Goal: Task Accomplishment & Management: Use online tool/utility

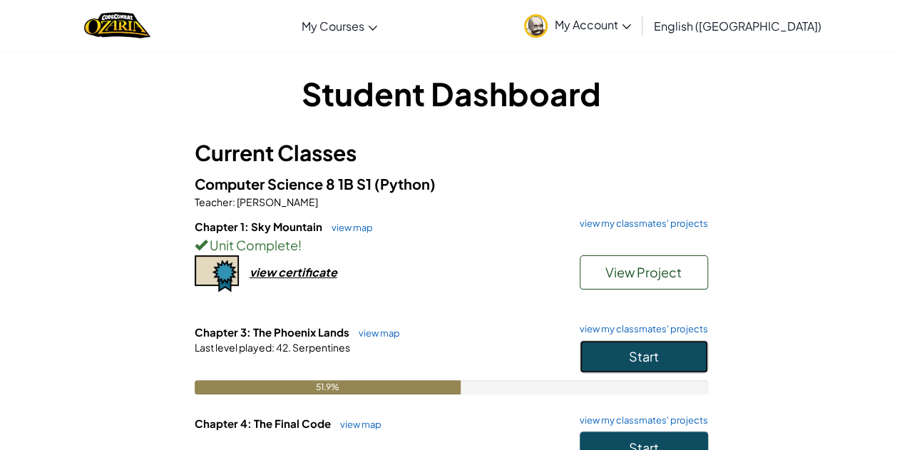
click at [643, 355] on span "Start" at bounding box center [644, 356] width 30 height 16
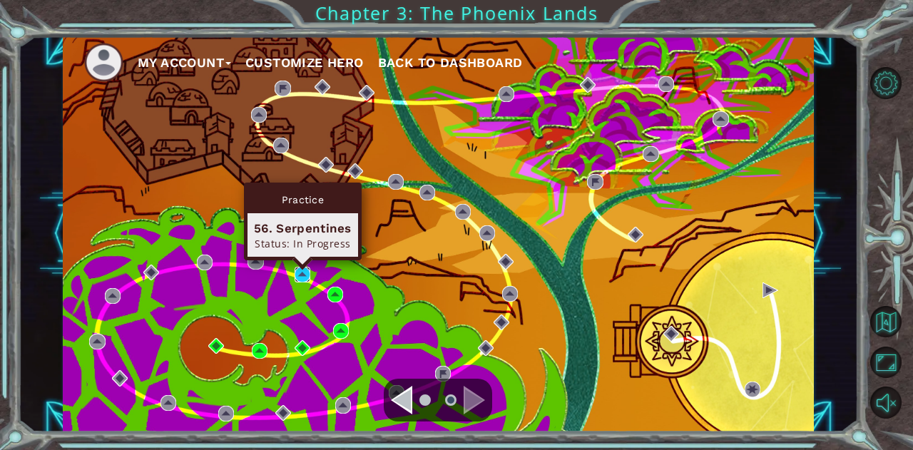
click at [300, 270] on img at bounding box center [303, 275] width 16 height 16
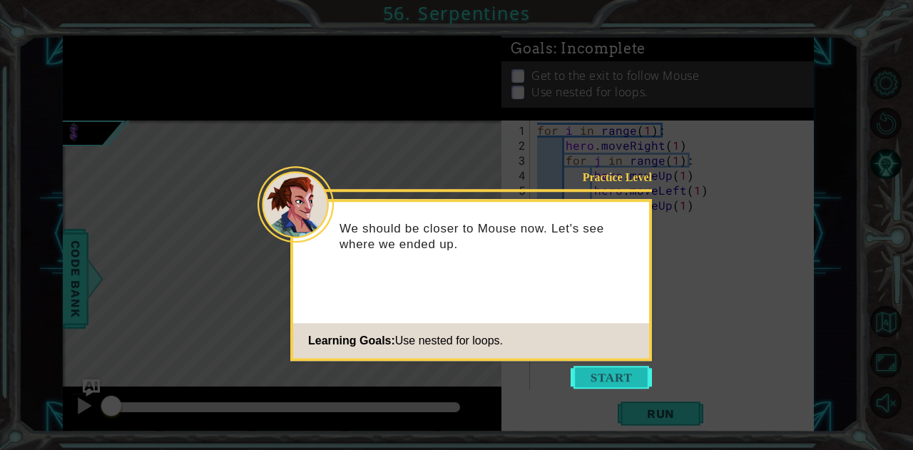
click at [608, 376] on button "Start" at bounding box center [611, 377] width 81 height 23
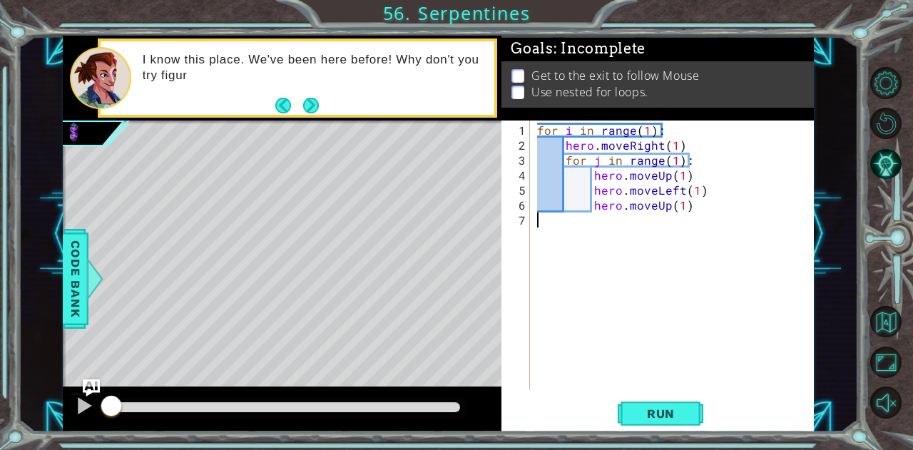
click at [698, 203] on div "for i in range ( 1 ) : hero . moveRight ( 1 ) for j in range ( 1 ) : hero . mov…" at bounding box center [675, 273] width 283 height 300
type textarea "hero.moveUp(1)"
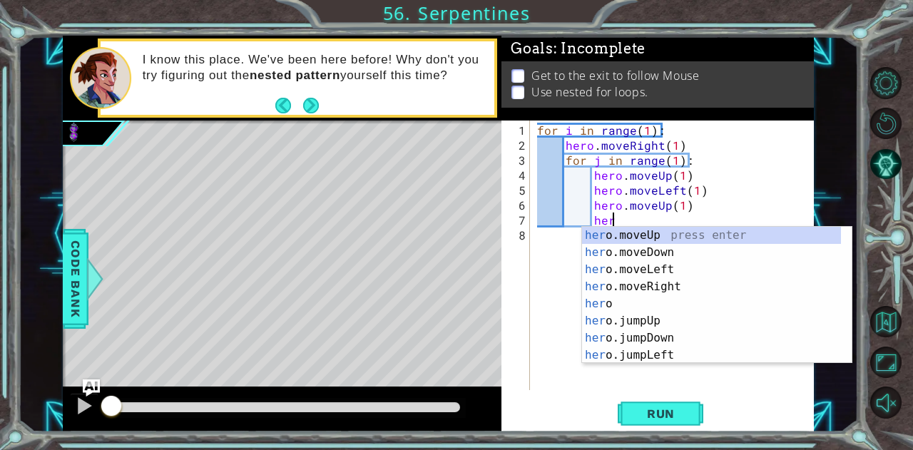
scroll to position [0, 4]
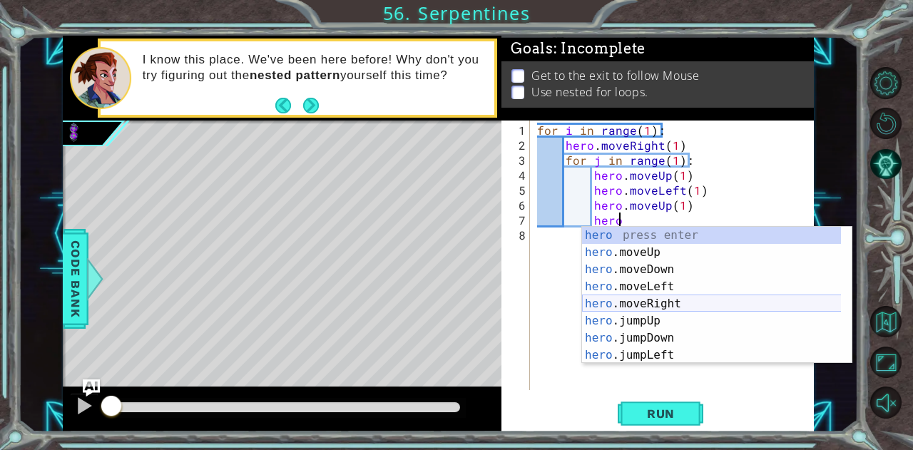
click at [689, 307] on div "hero press enter hero .moveUp press enter hero .moveDown press enter hero .move…" at bounding box center [712, 312] width 260 height 171
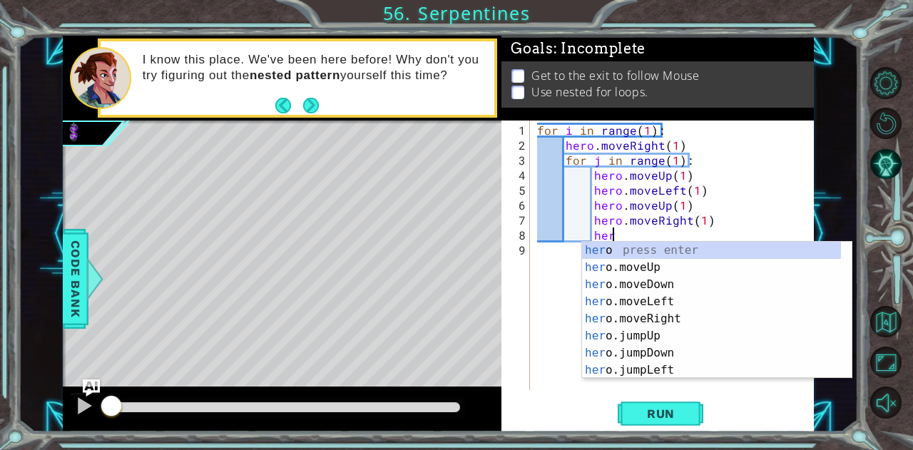
scroll to position [0, 11]
click at [639, 267] on div "hero press enter hero .moveUp press enter hero .moveDown press enter hero .move…" at bounding box center [712, 327] width 260 height 171
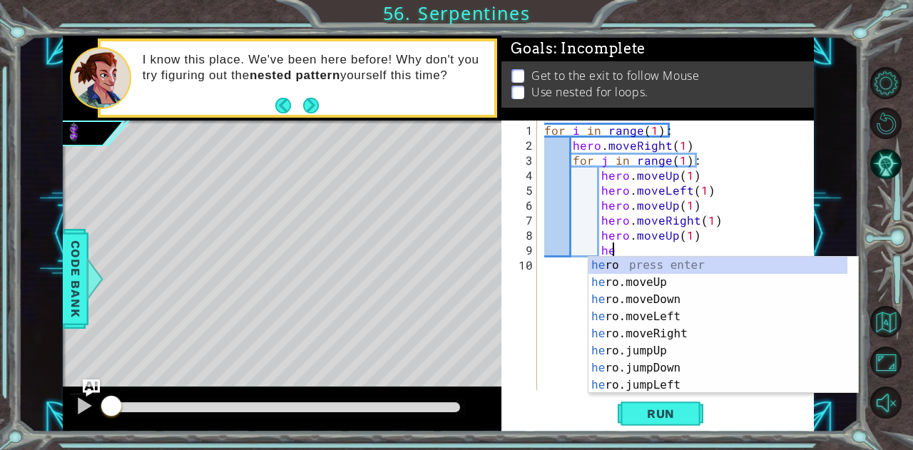
scroll to position [0, 10]
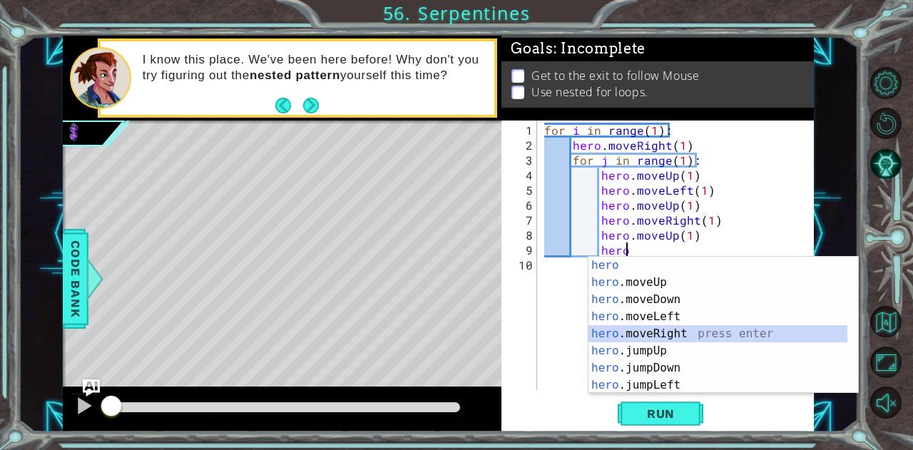
click at [663, 330] on div "hero press enter hero .moveUp press enter hero .moveDown press enter hero .move…" at bounding box center [718, 342] width 260 height 171
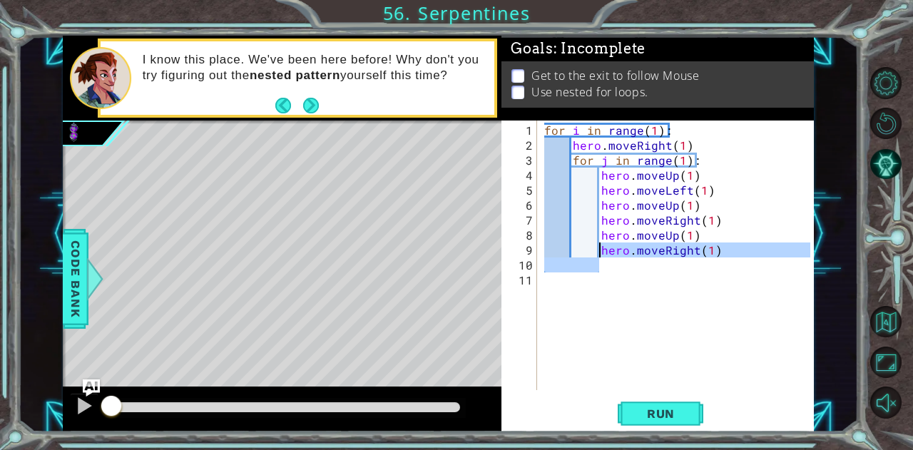
drag, startPoint x: 718, startPoint y: 256, endPoint x: 599, endPoint y: 247, distance: 118.8
click at [599, 247] on div "for i in range ( 1 ) : hero . moveRight ( 1 ) for j in range ( 1 ) : hero . mov…" at bounding box center [679, 273] width 277 height 300
type textarea "hero.moveRight(1)"
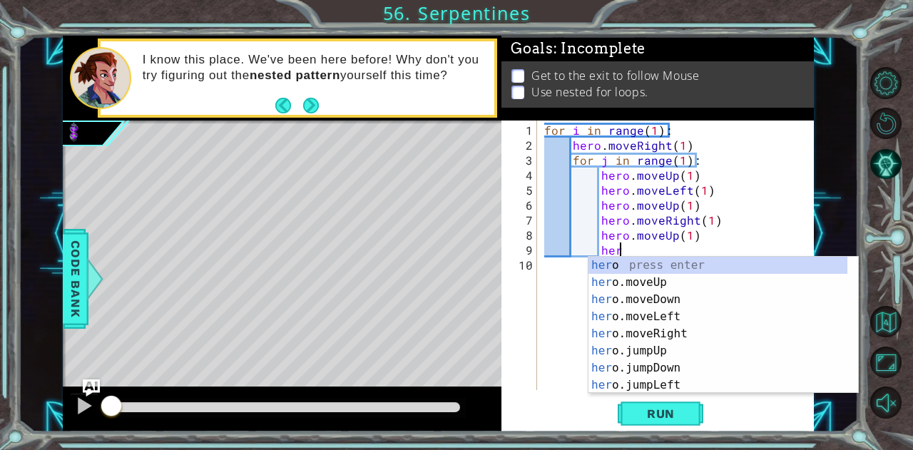
scroll to position [0, 4]
click at [650, 316] on div "hero press enter hero .moveUp press enter hero .moveDown press enter hero .move…" at bounding box center [718, 342] width 260 height 171
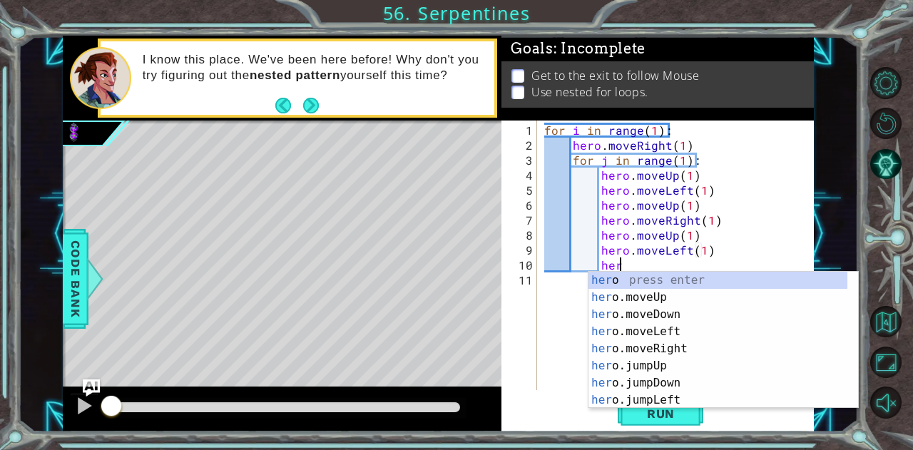
scroll to position [0, 11]
click at [676, 300] on div "hero press enter hero .moveUp press enter hero .moveDown press enter hero .move…" at bounding box center [718, 357] width 260 height 171
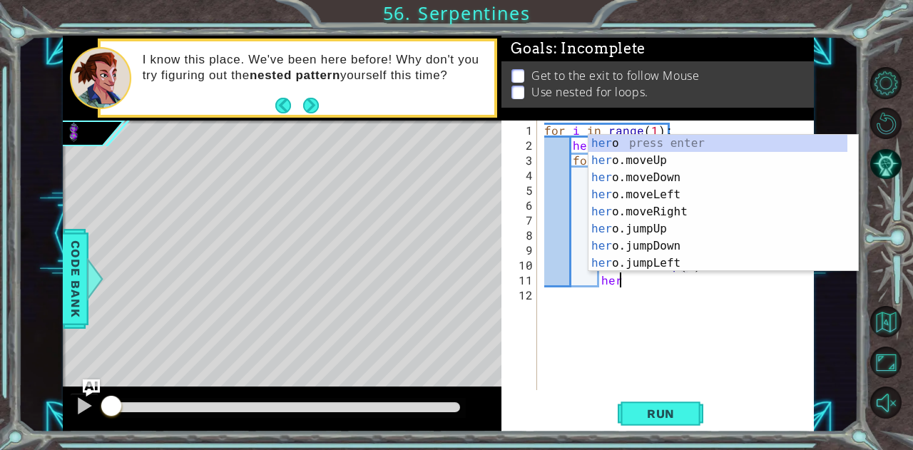
scroll to position [0, 10]
click at [673, 208] on div "hero press enter hero .moveUp press enter hero .moveDown press enter hero .move…" at bounding box center [718, 220] width 260 height 171
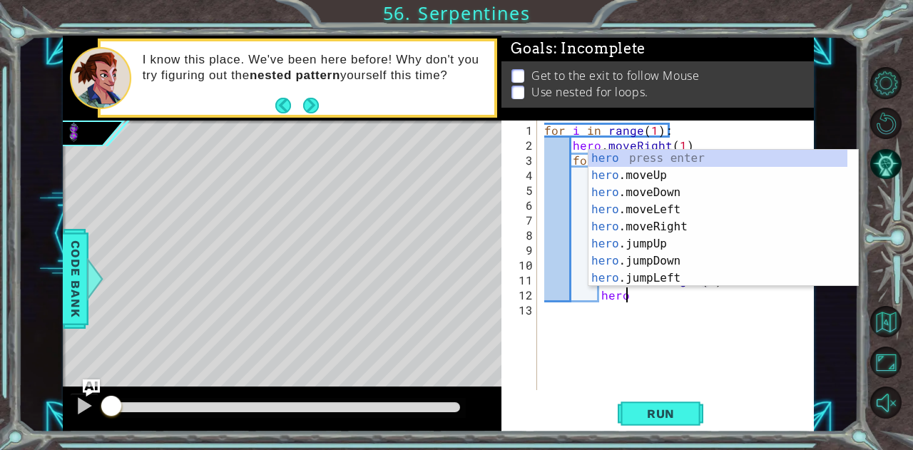
scroll to position [0, 11]
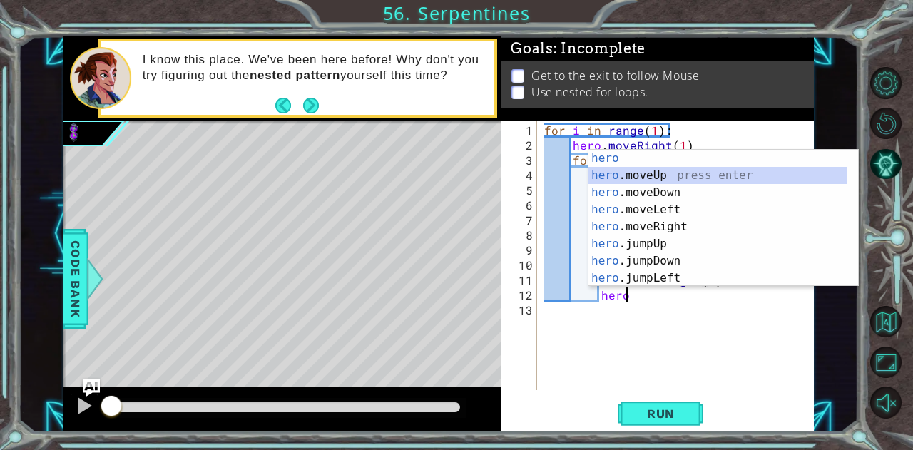
click at [657, 172] on div "hero press enter hero .moveUp press enter hero .moveDown press enter hero .move…" at bounding box center [718, 235] width 260 height 171
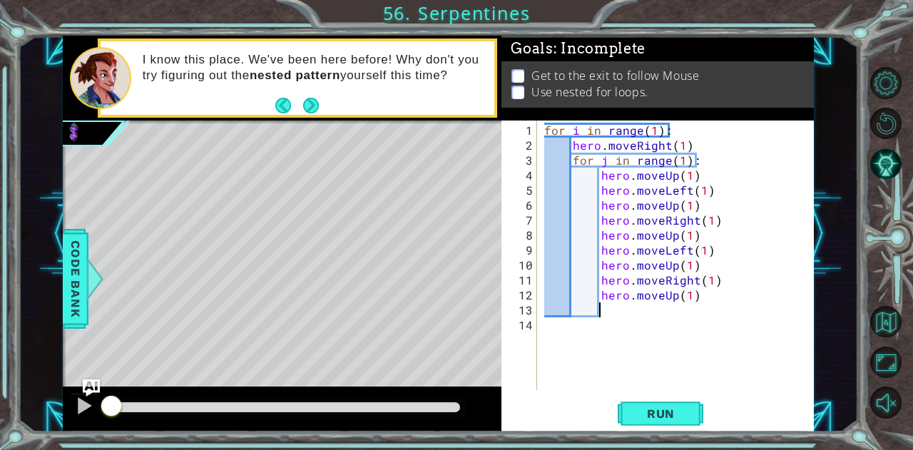
type textarea "hero.moveUp(1)h"
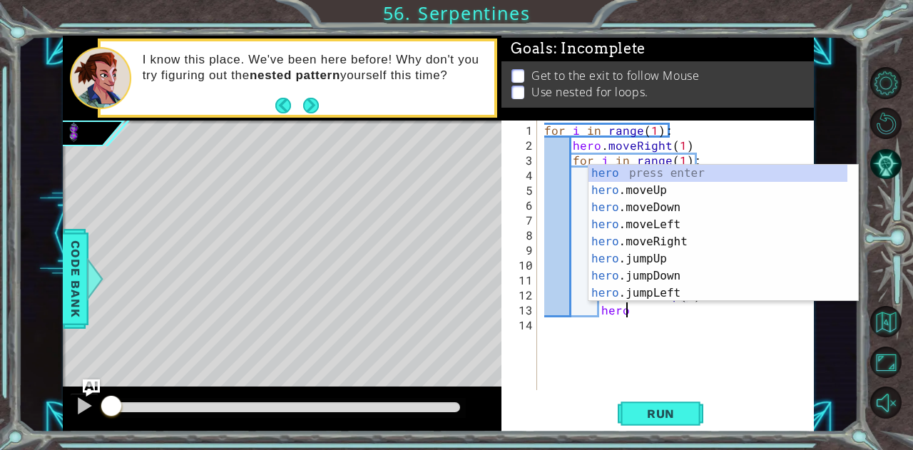
scroll to position [0, 4]
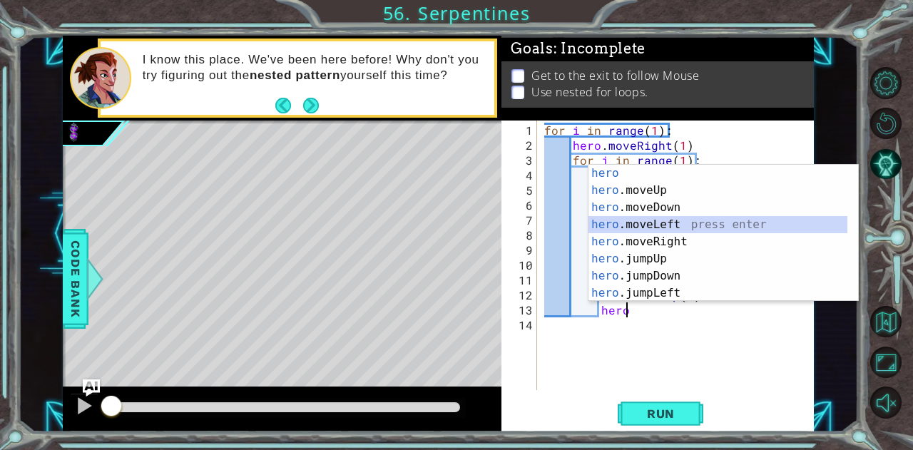
click at [663, 223] on div "hero press enter hero .moveUp press enter hero .moveDown press enter hero .move…" at bounding box center [718, 250] width 260 height 171
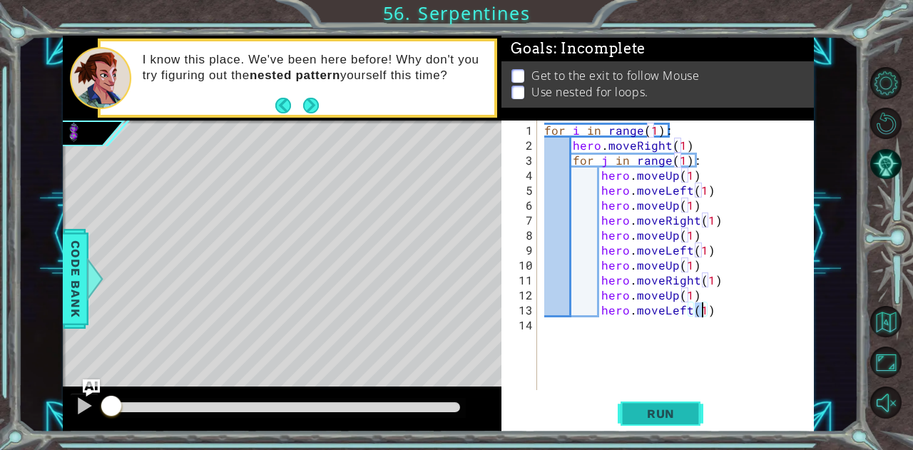
type textarea "hero.moveLeft(1)"
click at [648, 412] on span "Run" at bounding box center [661, 414] width 56 height 14
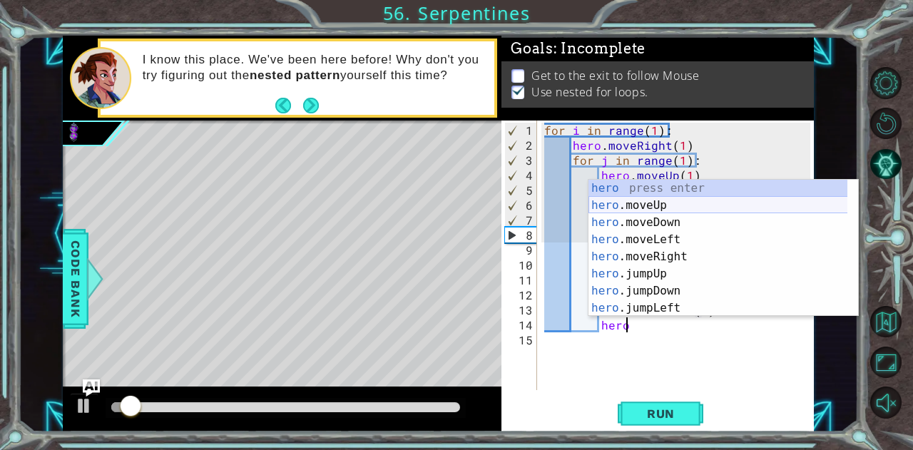
click at [686, 201] on div "hero press enter hero .moveUp press enter hero .moveDown press enter hero .move…" at bounding box center [718, 265] width 260 height 171
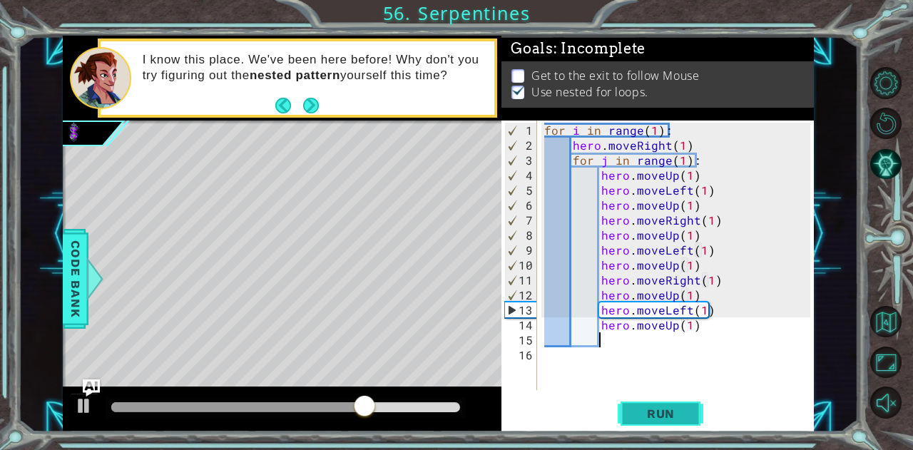
type textarea "hero.moveUp(1)"
click at [676, 417] on span "Run" at bounding box center [661, 414] width 56 height 14
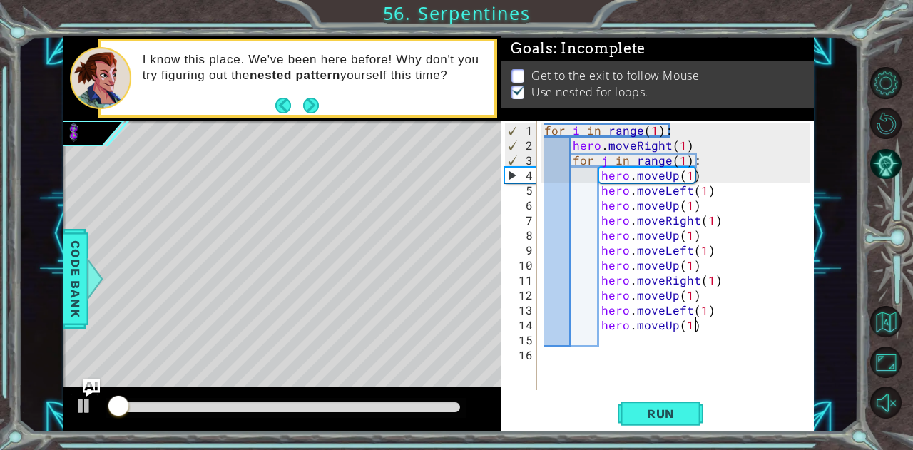
click at [713, 323] on div "for i in range ( 1 ) : hero . moveRight ( 1 ) for j in range ( 1 ) : hero . mov…" at bounding box center [679, 273] width 277 height 300
type textarea "hero.moveUp(1)"
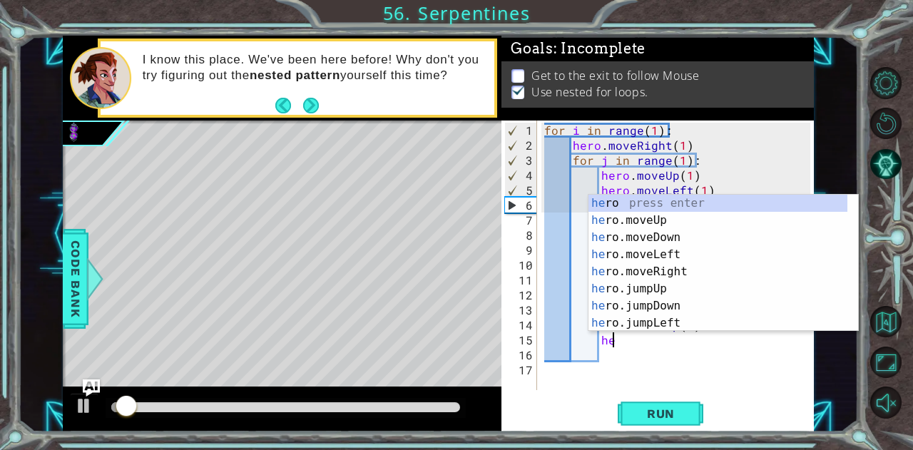
scroll to position [0, 4]
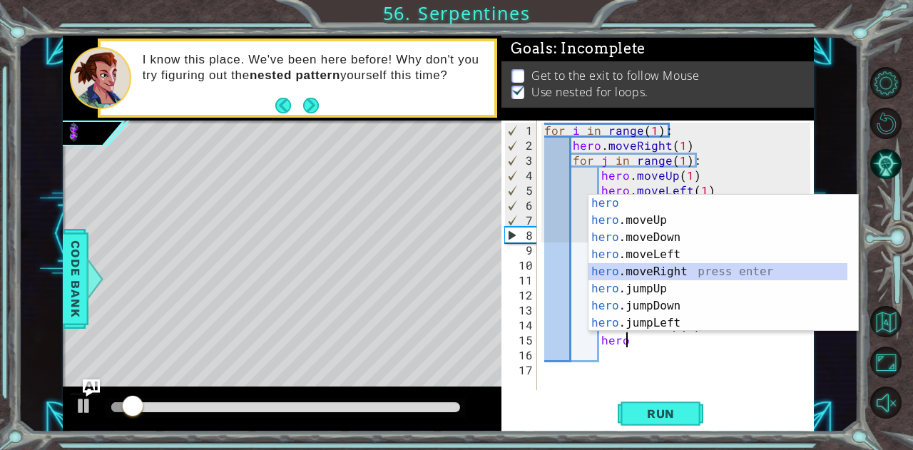
click at [680, 272] on div "hero press enter hero .moveUp press enter hero .moveDown press enter hero .move…" at bounding box center [718, 280] width 260 height 171
type textarea "hero.moveRight(2)"
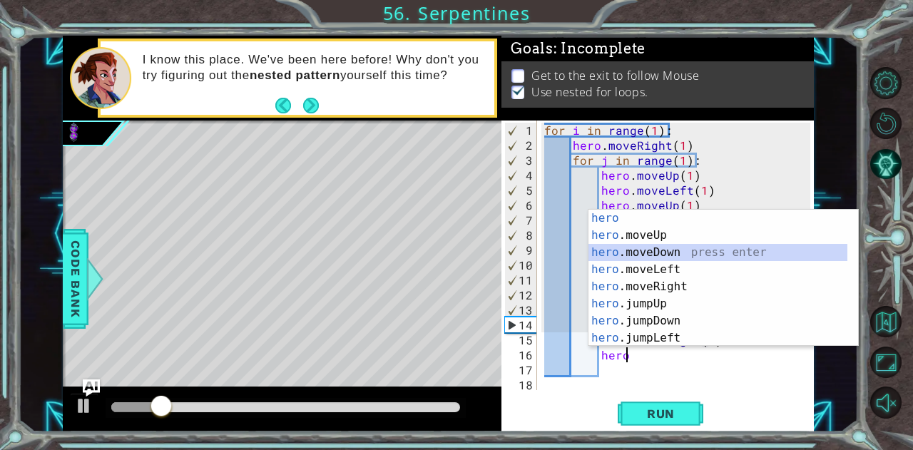
click at [680, 251] on div "hero press enter hero .moveUp press enter hero .moveDown press enter hero .move…" at bounding box center [718, 295] width 260 height 171
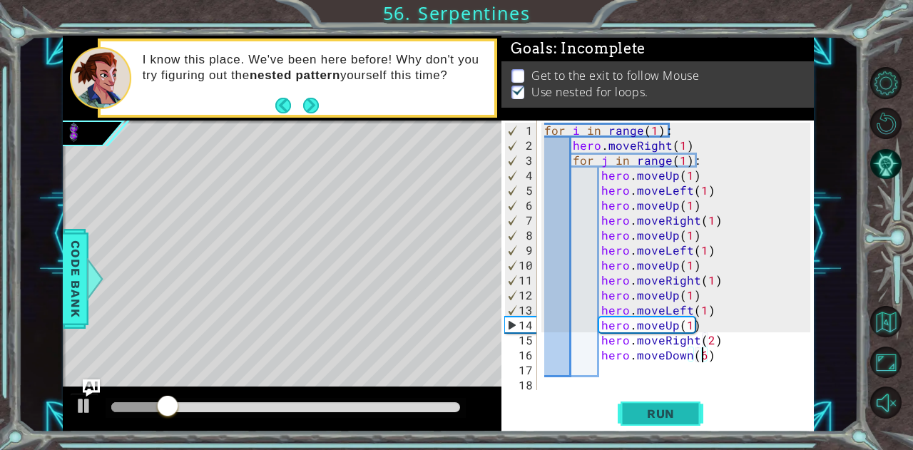
type textarea "hero.moveDown(6)"
click at [685, 404] on button "Run" at bounding box center [661, 413] width 86 height 31
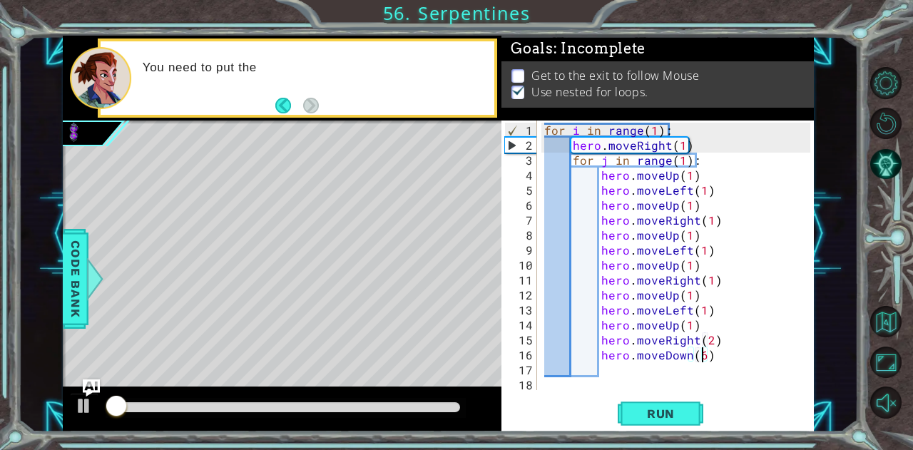
click at [720, 355] on div "for i in range ( 1 ) : hero . moveRight ( 1 ) for j in range ( 1 ) : hero . mov…" at bounding box center [679, 273] width 277 height 300
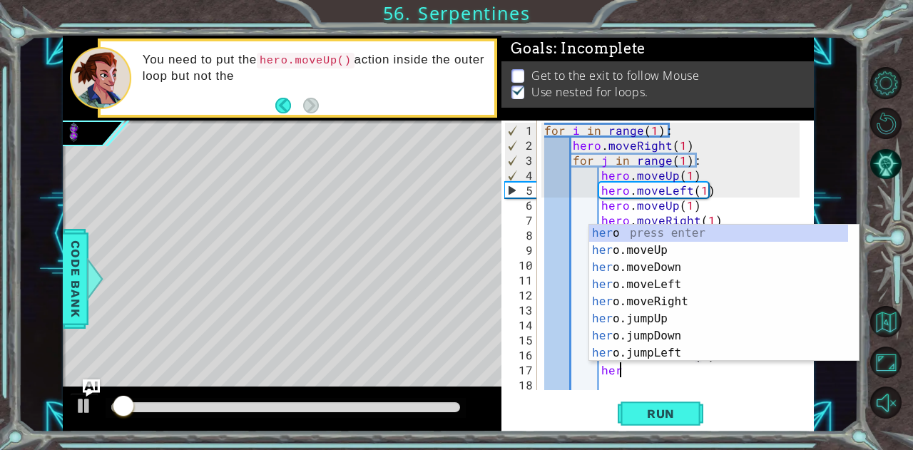
scroll to position [0, 4]
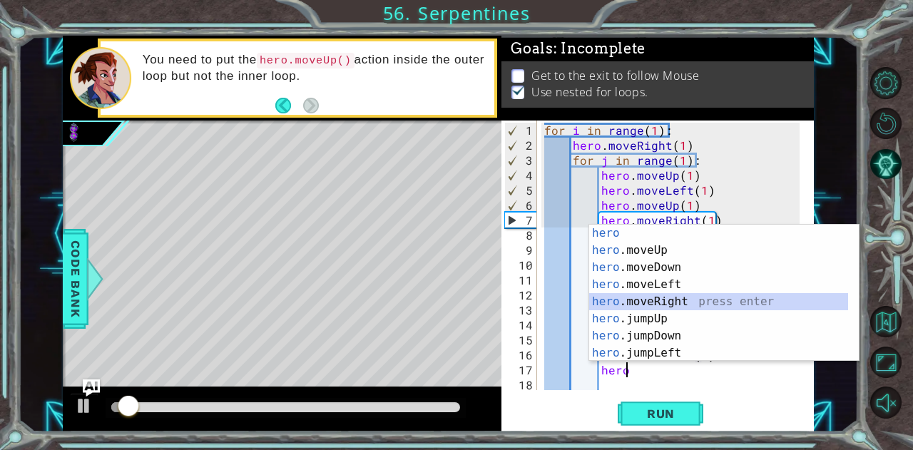
click at [681, 295] on div "hero press enter hero .moveUp press enter hero .moveDown press enter hero .move…" at bounding box center [719, 310] width 260 height 171
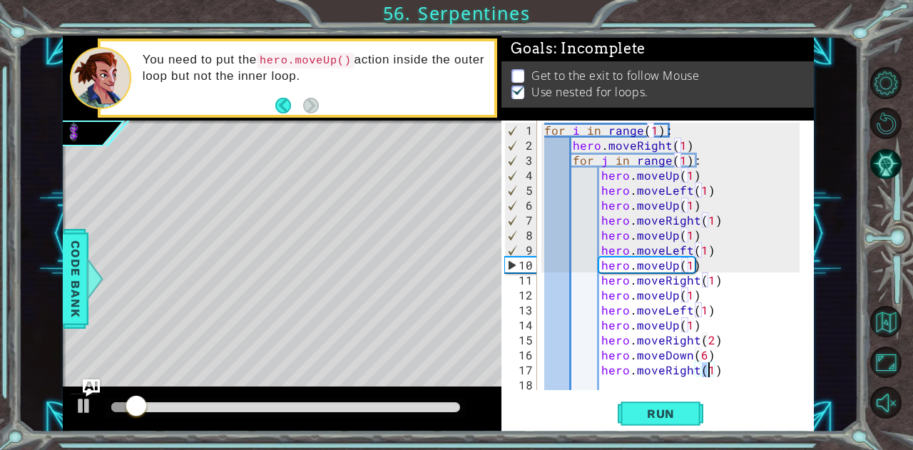
type textarea "hero.moveRight(2)"
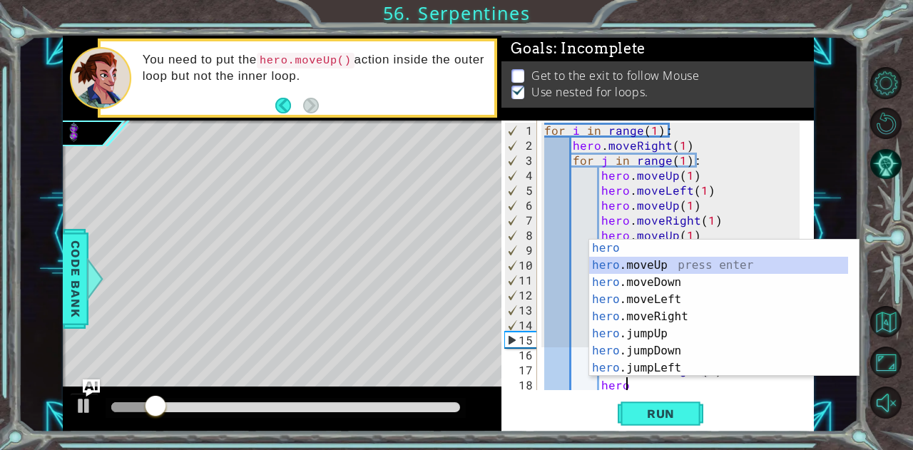
click at [664, 263] on div "hero press enter hero .moveUp press enter hero .moveDown press enter hero .move…" at bounding box center [719, 325] width 260 height 171
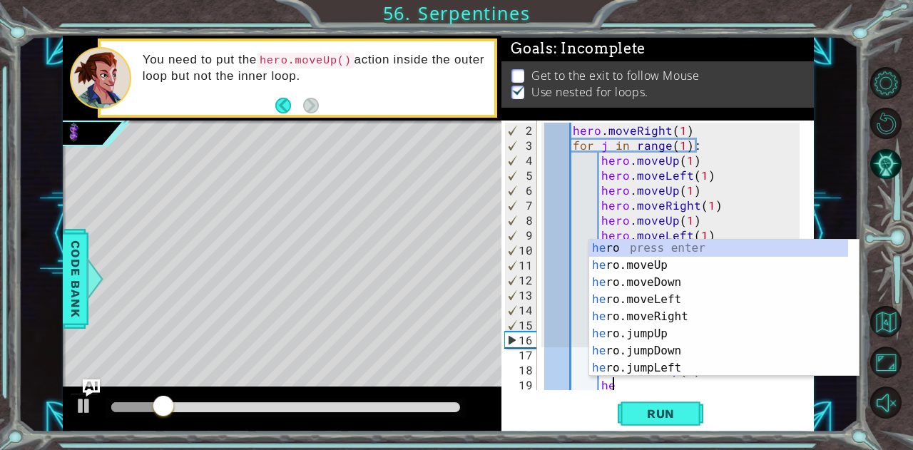
scroll to position [0, 10]
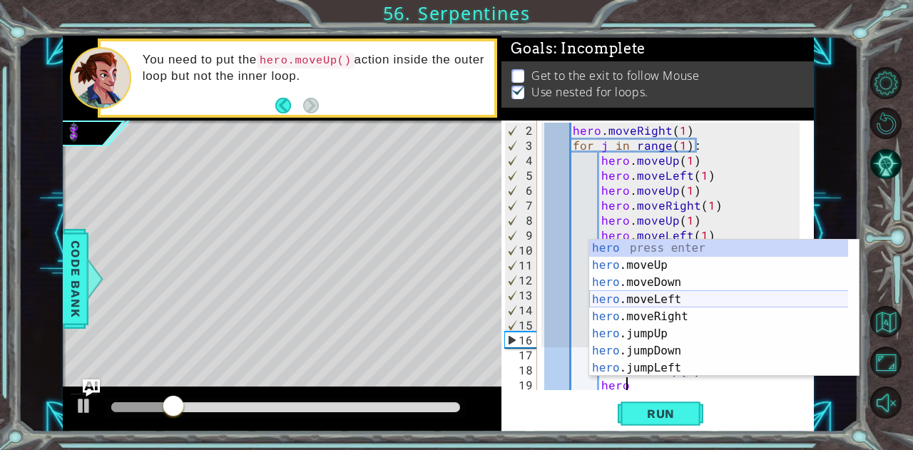
click at [728, 297] on div "hero press enter hero .moveUp press enter hero .moveDown press enter hero .move…" at bounding box center [719, 325] width 260 height 171
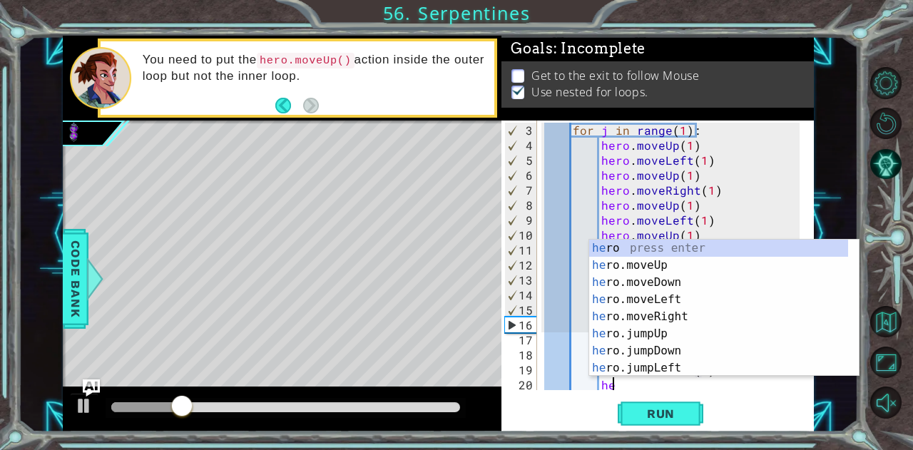
scroll to position [0, 11]
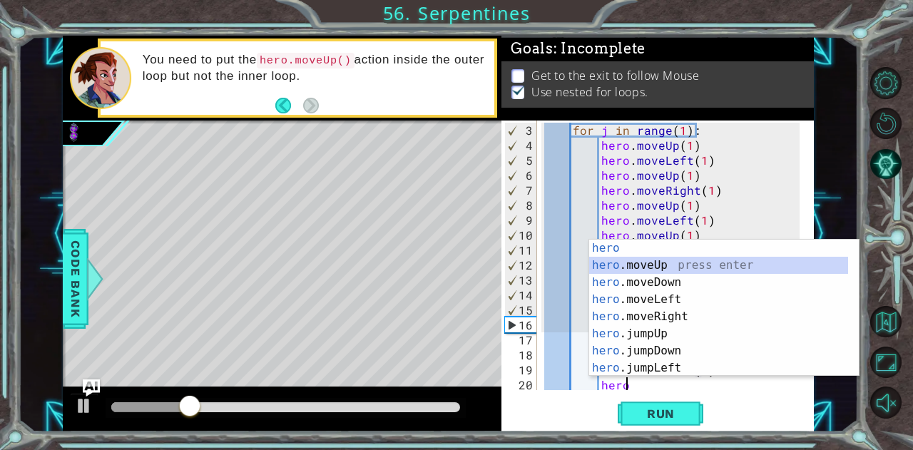
click at [703, 264] on div "hero press enter hero .moveUp press enter hero .moveDown press enter hero .move…" at bounding box center [719, 325] width 260 height 171
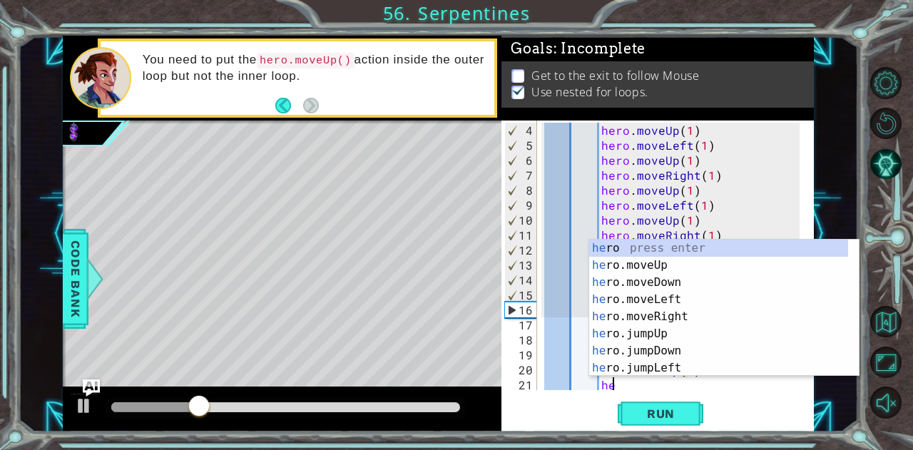
scroll to position [0, 10]
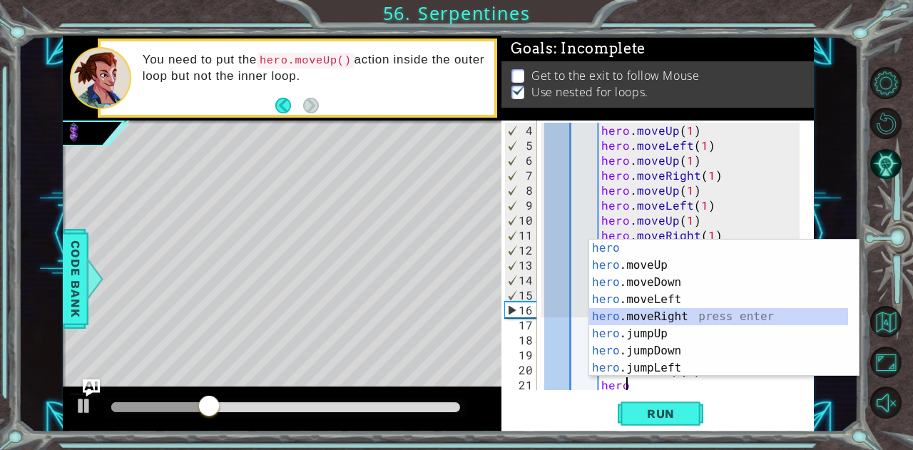
click at [675, 312] on div "hero press enter hero .moveUp press enter hero .moveDown press enter hero .move…" at bounding box center [719, 325] width 260 height 171
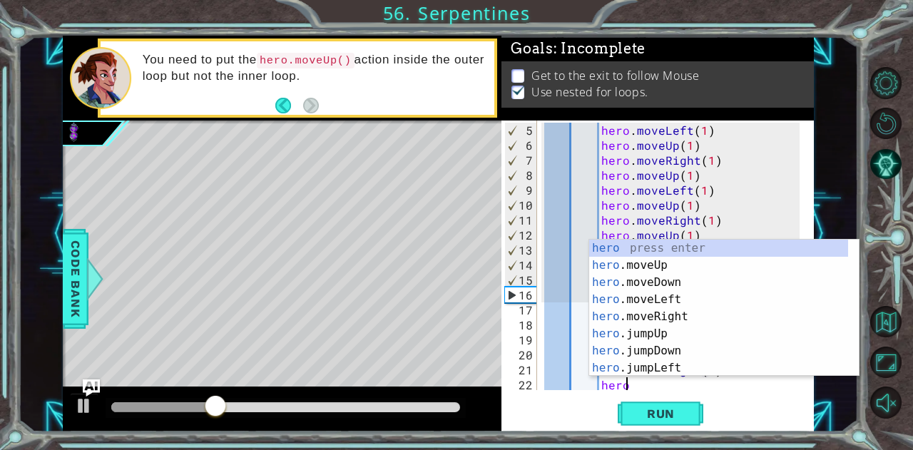
scroll to position [0, 11]
click at [671, 263] on div "hero press enter hero .moveUp press enter hero .moveDown press enter hero .move…" at bounding box center [719, 325] width 260 height 171
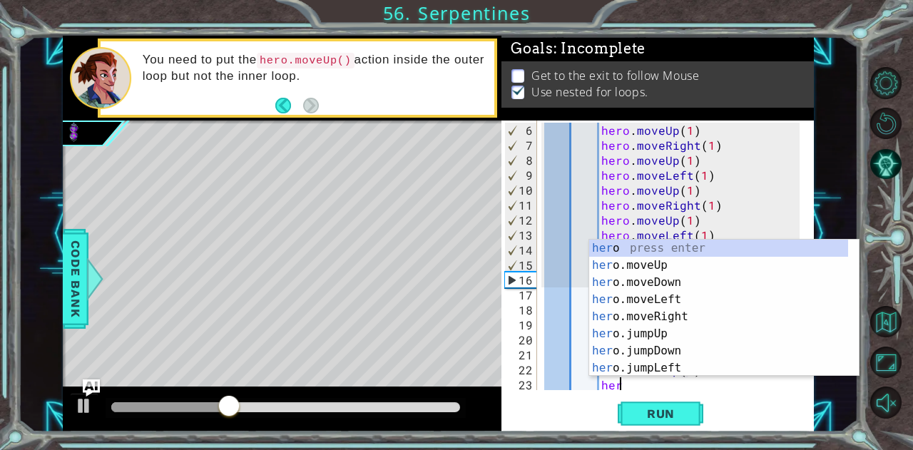
scroll to position [0, 10]
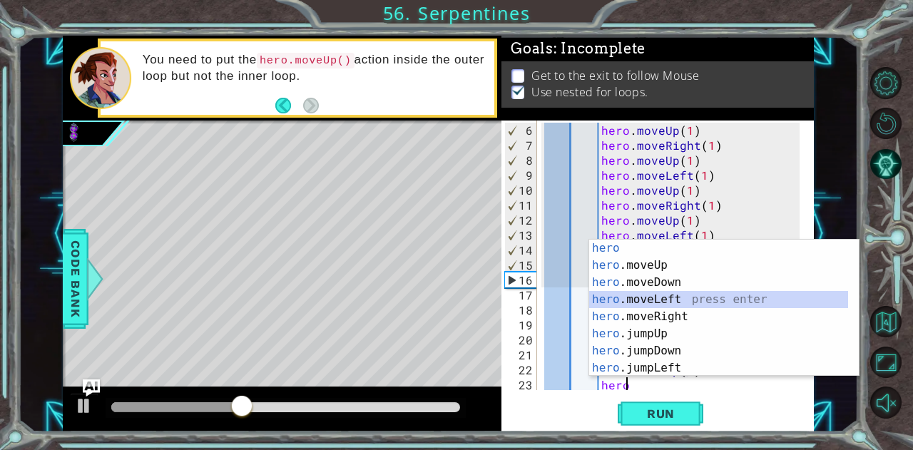
click at [669, 297] on div "hero press enter hero .moveUp press enter hero .moveDown press enter hero .move…" at bounding box center [719, 325] width 260 height 171
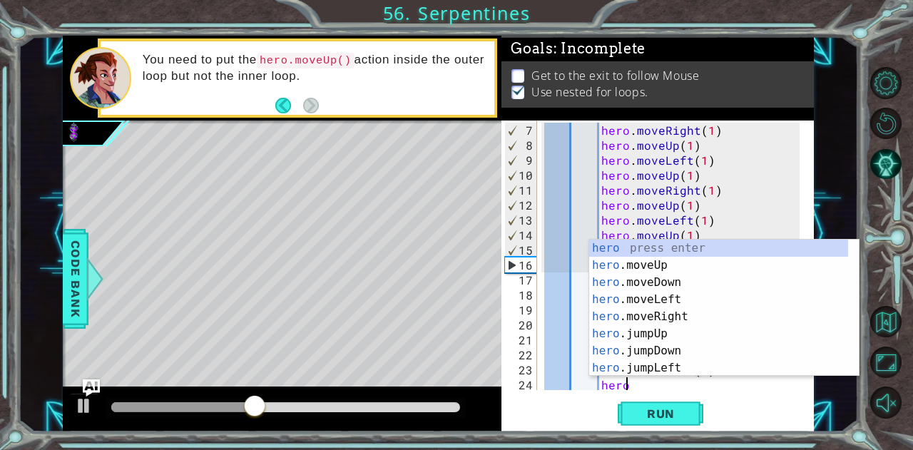
scroll to position [0, 11]
click at [677, 262] on div "hero press enter hero .moveUp press enter hero .moveDown press enter hero .move…" at bounding box center [719, 325] width 260 height 171
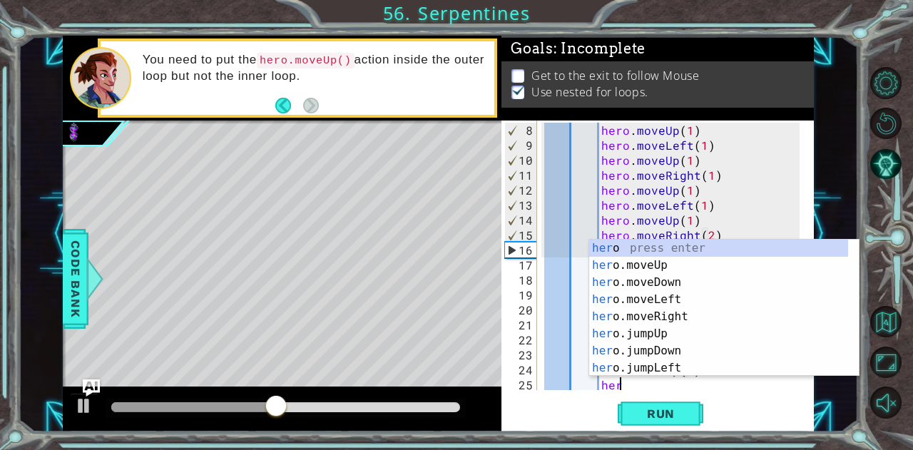
scroll to position [0, 10]
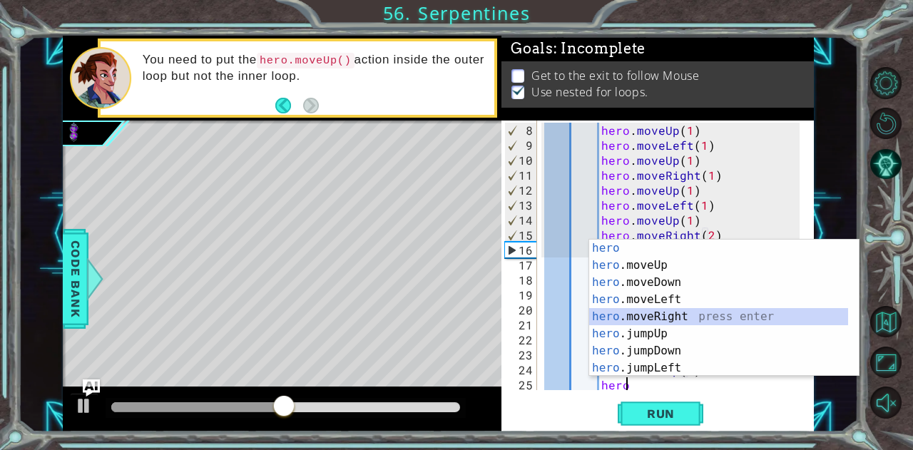
click at [689, 316] on div "hero press enter hero .moveUp press enter hero .moveDown press enter hero .move…" at bounding box center [719, 325] width 260 height 171
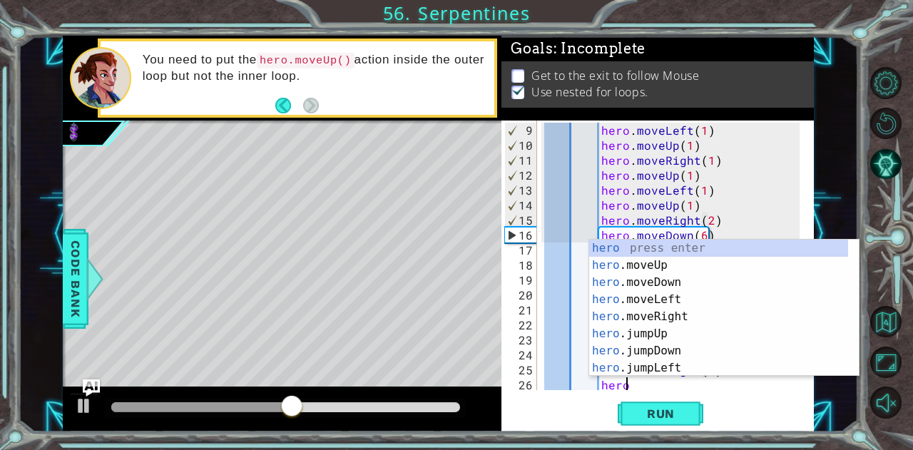
scroll to position [0, 11]
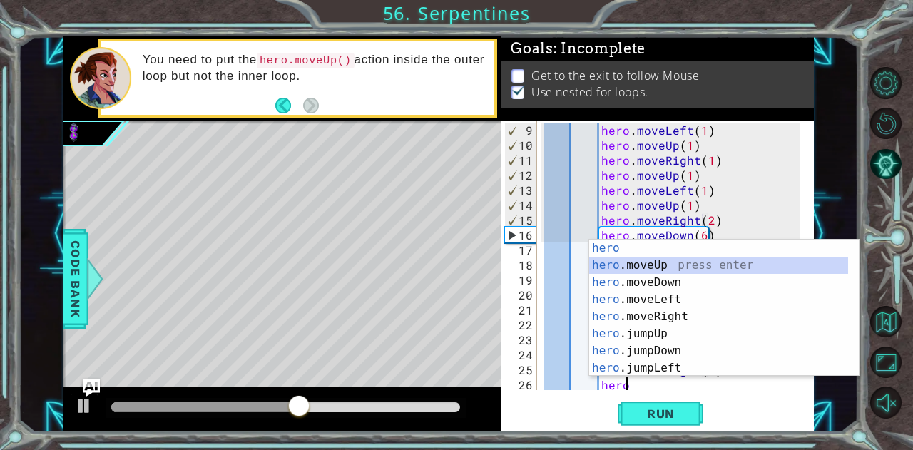
click at [701, 262] on div "hero press enter hero .moveUp press enter hero .moveDown press enter hero .move…" at bounding box center [719, 325] width 260 height 171
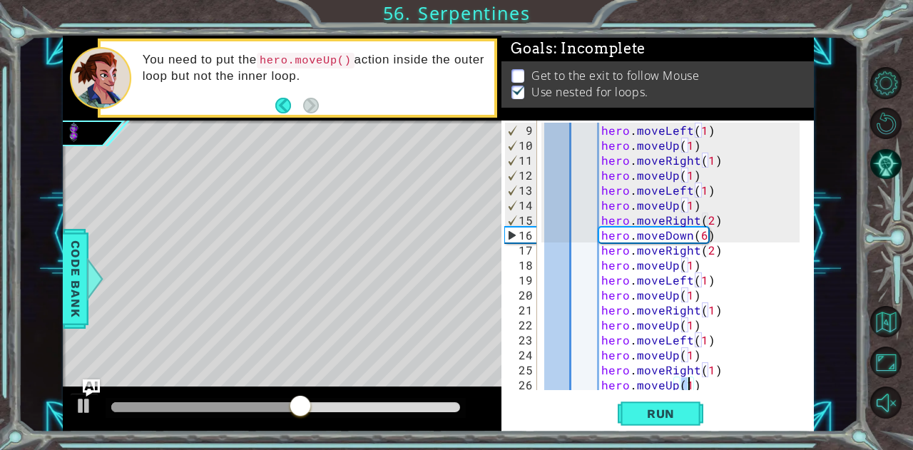
scroll to position [0, 0]
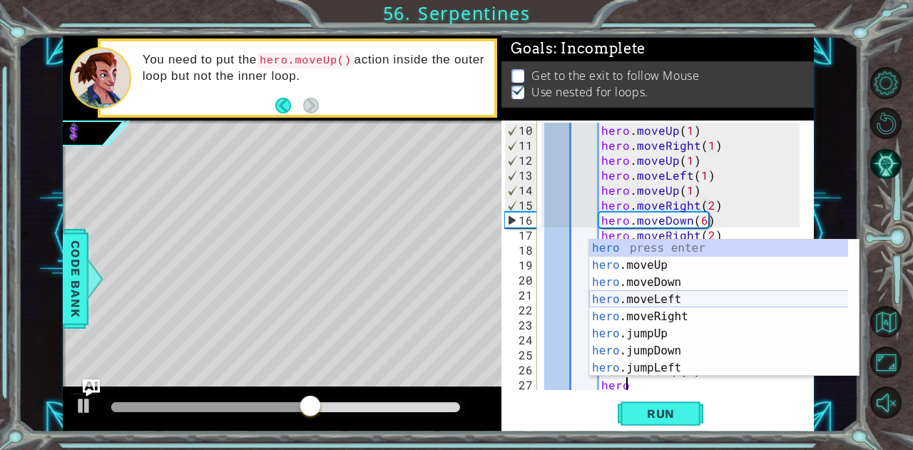
click at [696, 293] on div "hero press enter hero .moveUp press enter hero .moveDown press enter hero .move…" at bounding box center [719, 325] width 260 height 171
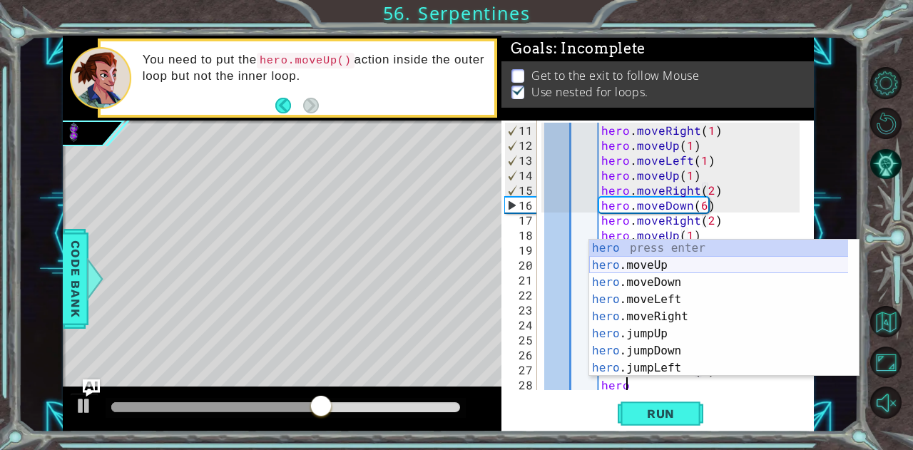
click at [675, 260] on div "hero press enter hero .moveUp press enter hero .moveDown press enter hero .move…" at bounding box center [719, 325] width 260 height 171
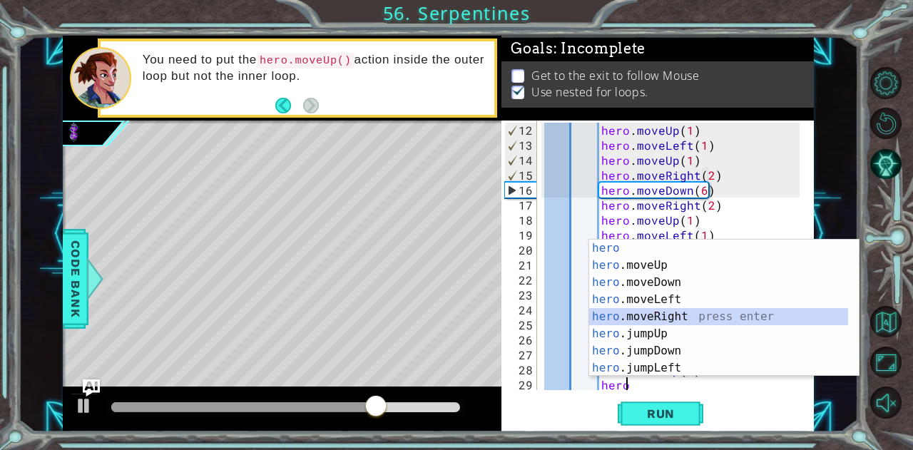
click at [631, 316] on div "hero press enter hero .moveUp press enter hero .moveDown press enter hero .move…" at bounding box center [719, 325] width 260 height 171
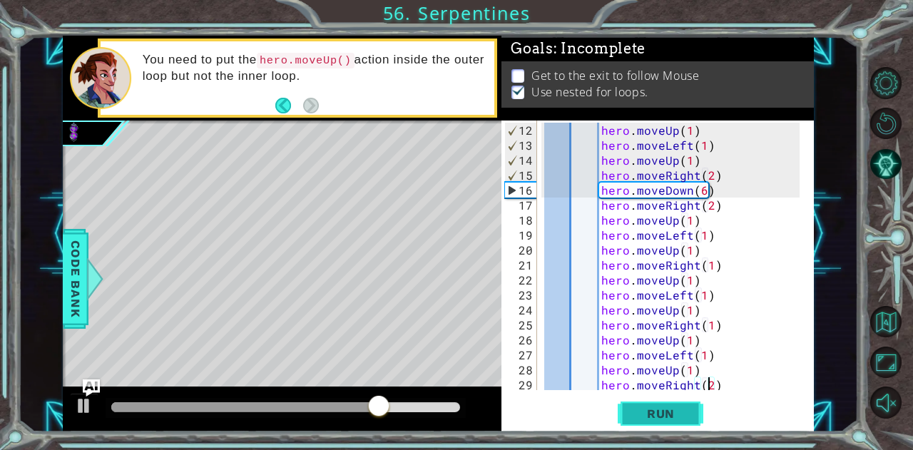
type textarea "hero.moveRight(2)"
click at [669, 417] on span "Run" at bounding box center [661, 414] width 56 height 14
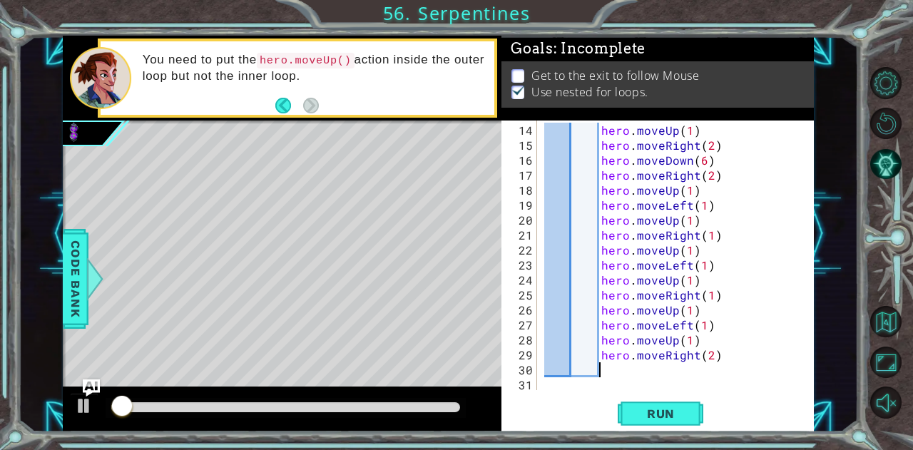
click at [651, 366] on div "hero . moveUp ( 1 ) hero . moveRight ( 2 ) hero . moveDown ( 6 ) hero . moveRig…" at bounding box center [673, 273] width 265 height 300
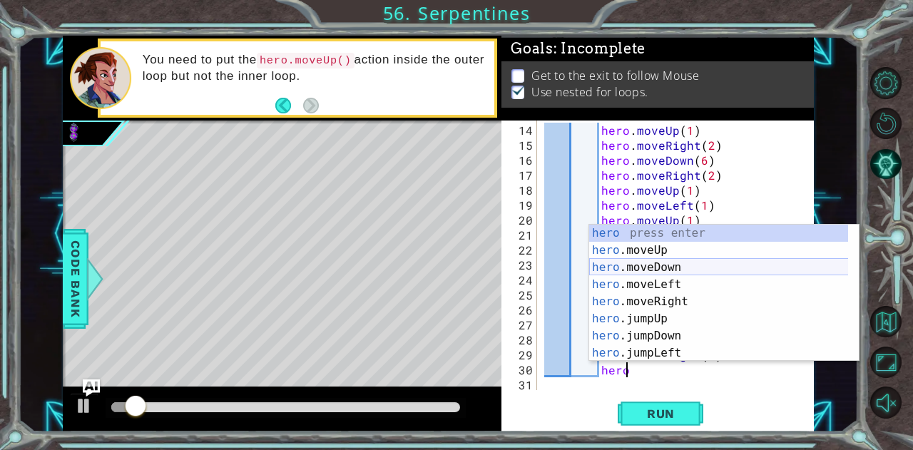
click at [670, 263] on div "hero press enter hero .moveUp press enter hero .moveDown press enter hero .move…" at bounding box center [719, 310] width 260 height 171
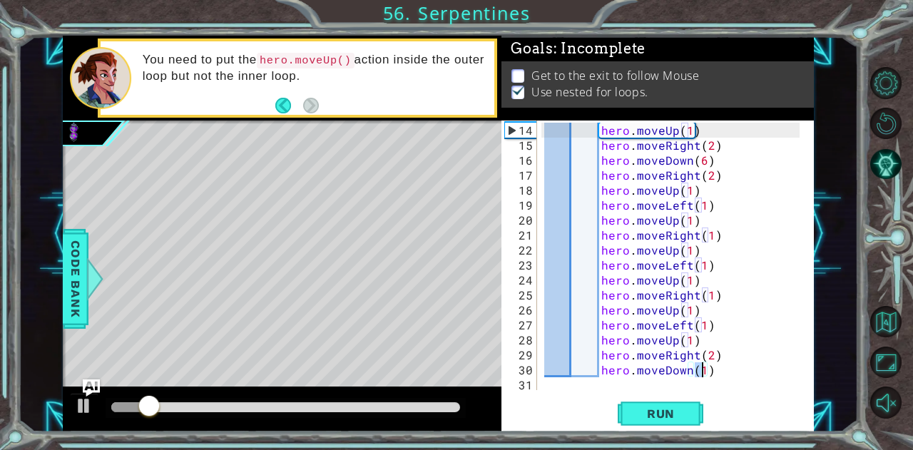
type textarea "hero.moveDown(6)"
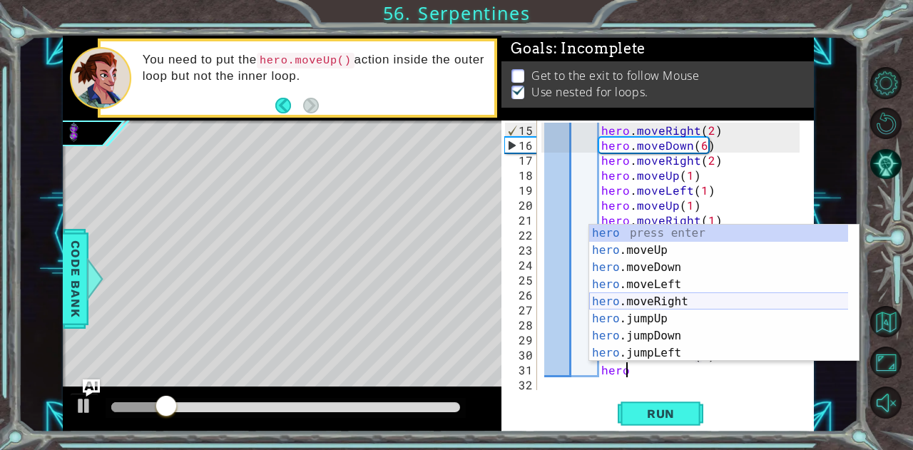
click at [619, 306] on div "hero press enter hero .moveUp press enter hero .moveDown press enter hero .move…" at bounding box center [719, 310] width 260 height 171
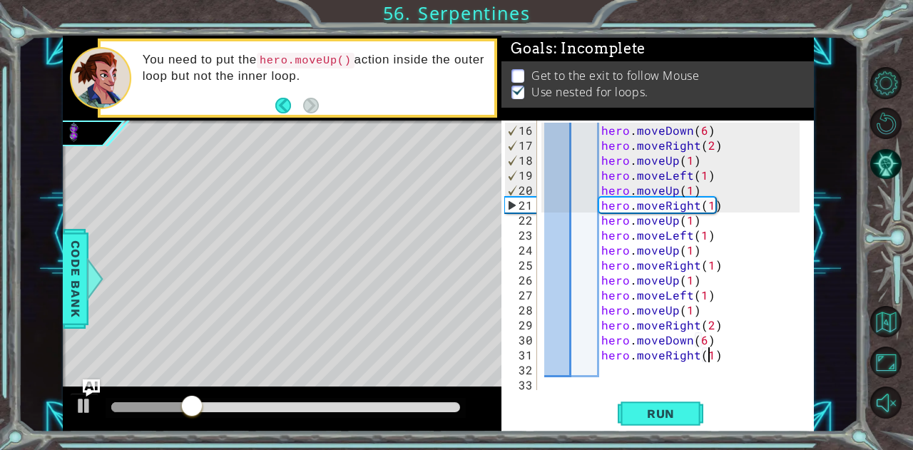
click at [706, 355] on div "hero . moveDown ( 6 ) hero . moveRight ( 2 ) hero . moveUp ( 1 ) hero . moveLef…" at bounding box center [673, 273] width 265 height 300
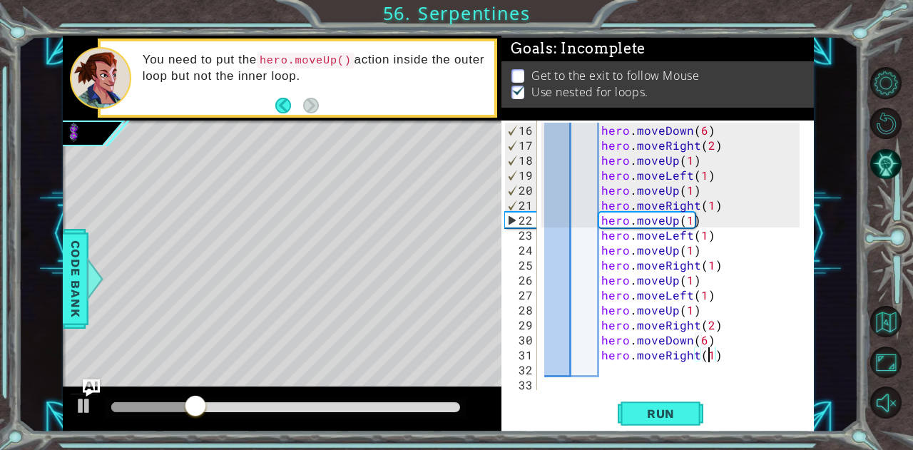
type textarea "hero.moveRight(2)"
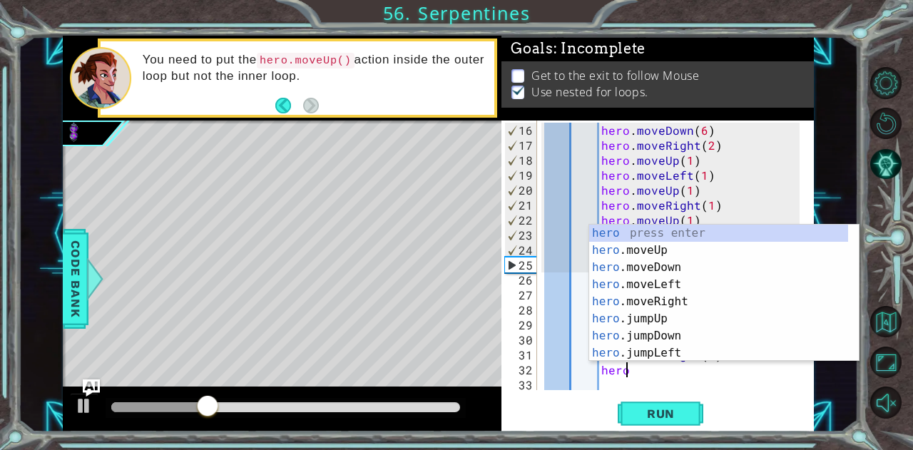
scroll to position [0, 4]
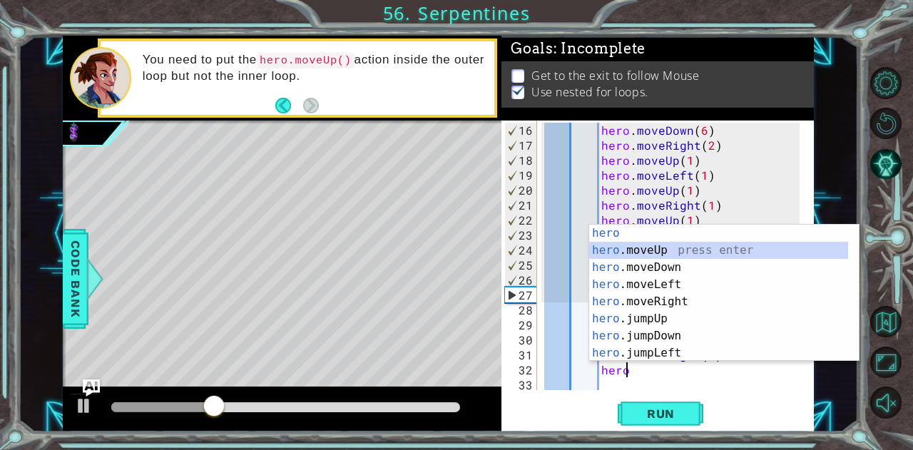
click at [719, 250] on div "hero press enter hero .moveUp press enter hero .moveDown press enter hero .move…" at bounding box center [719, 310] width 260 height 171
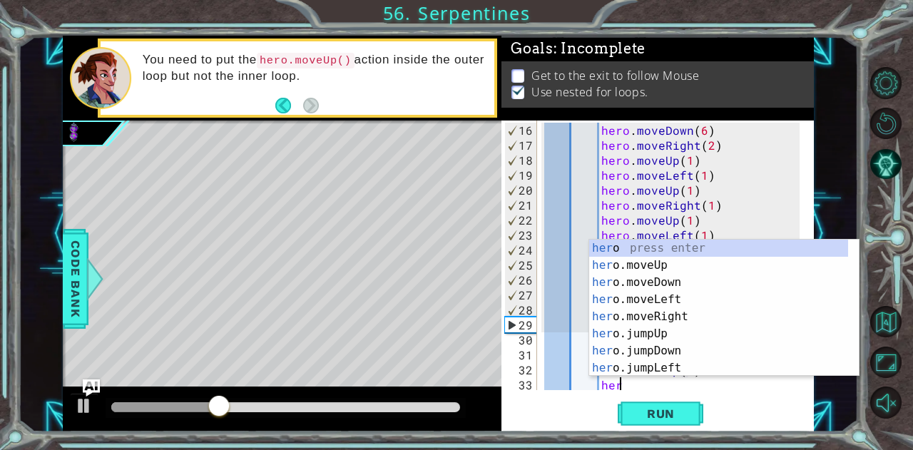
scroll to position [0, 10]
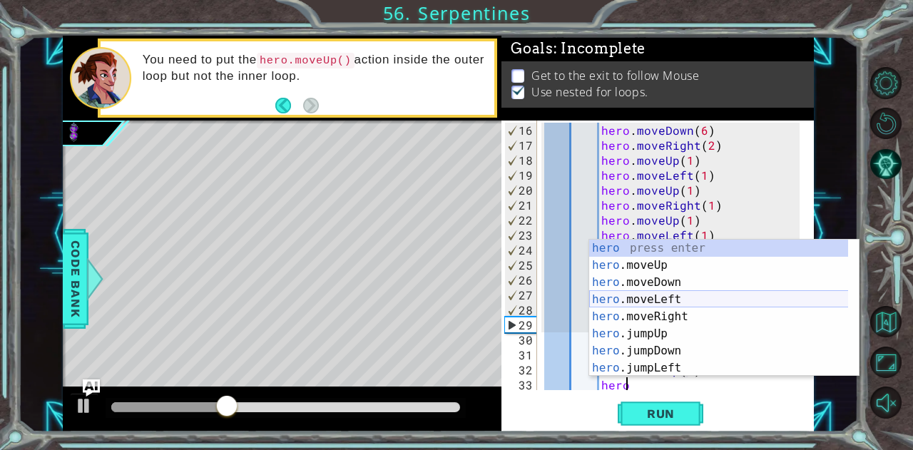
click at [683, 300] on div "hero press enter hero .moveUp press enter hero .moveDown press enter hero .move…" at bounding box center [719, 325] width 260 height 171
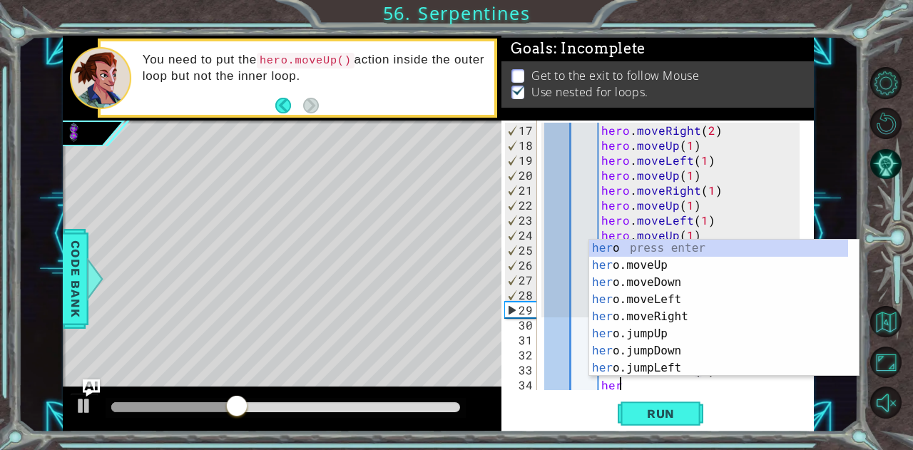
scroll to position [0, 11]
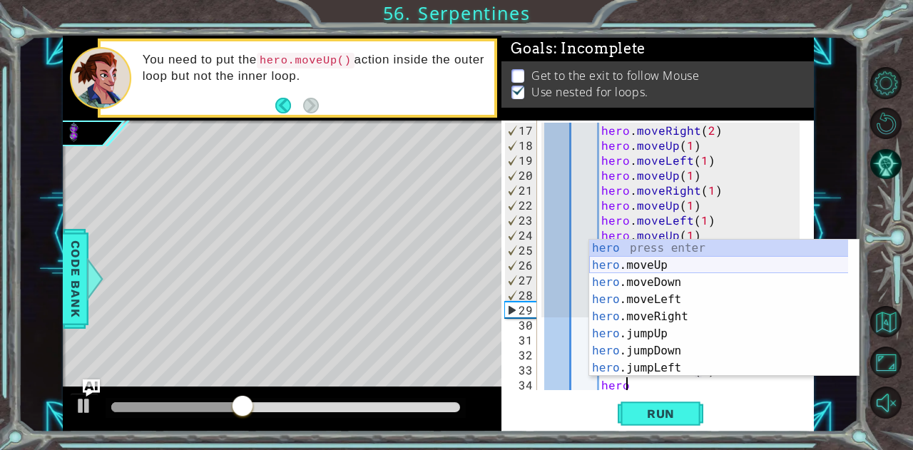
click at [641, 262] on div "hero press enter hero .moveUp press enter hero .moveDown press enter hero .move…" at bounding box center [719, 325] width 260 height 171
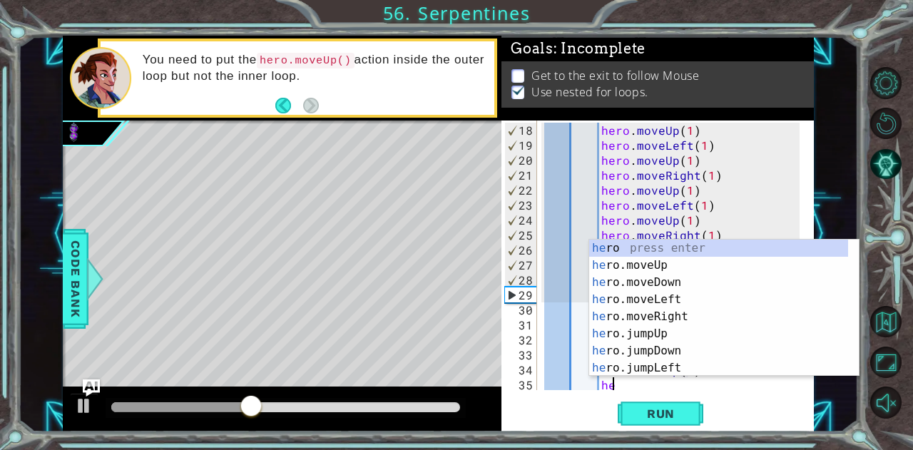
scroll to position [0, 10]
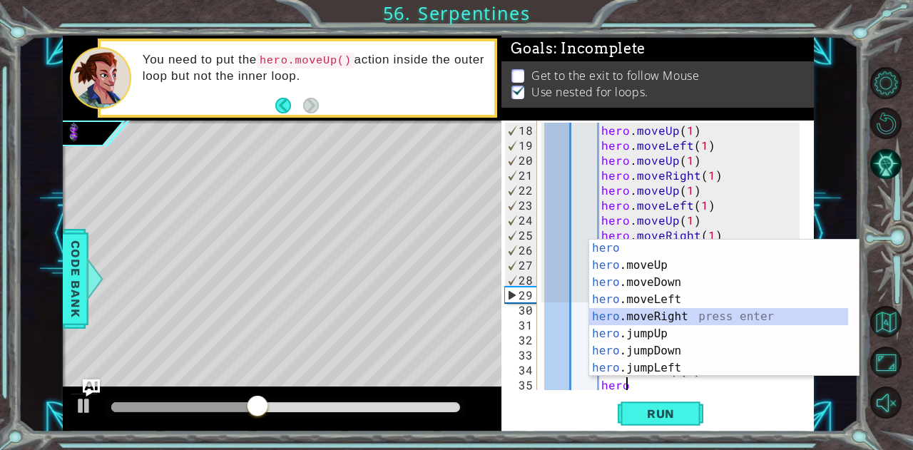
click at [676, 315] on div "hero press enter hero .moveUp press enter hero .moveDown press enter hero .move…" at bounding box center [719, 325] width 260 height 171
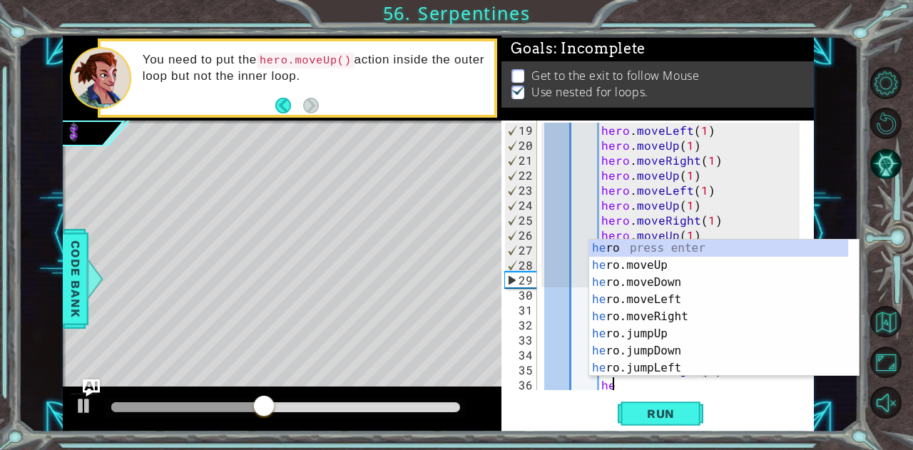
scroll to position [0, 11]
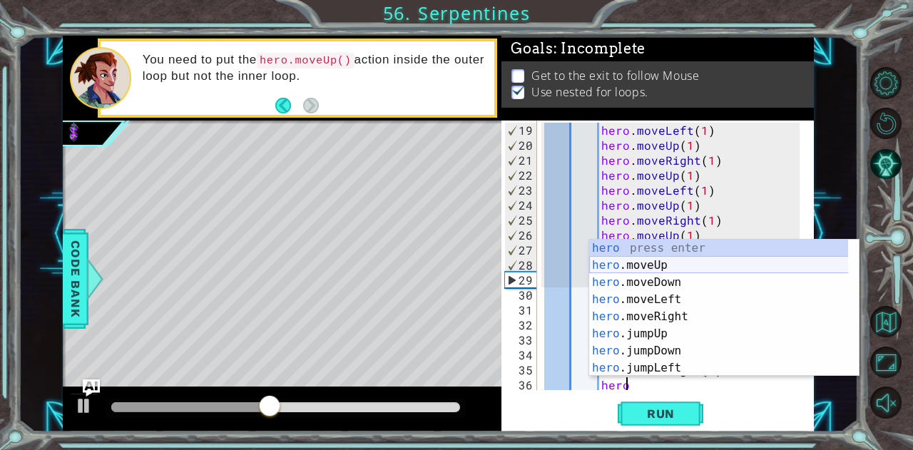
click at [663, 266] on div "hero press enter hero .moveUp press enter hero .moveDown press enter hero .move…" at bounding box center [719, 325] width 260 height 171
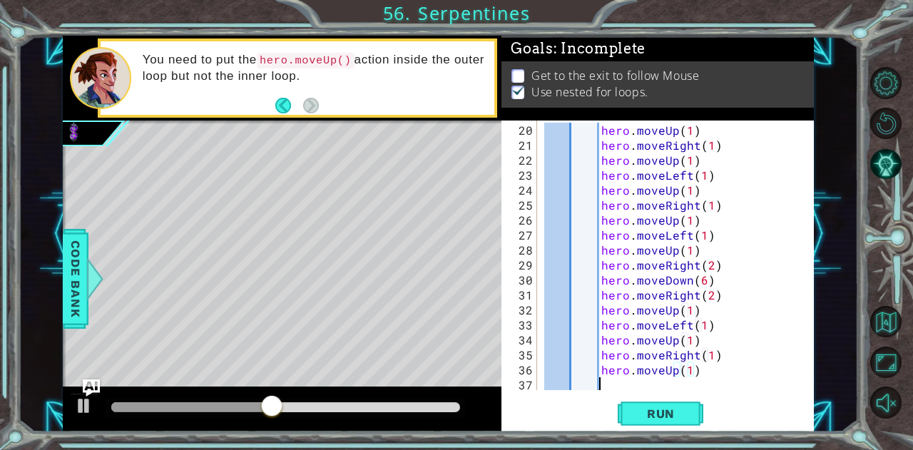
scroll to position [285, 0]
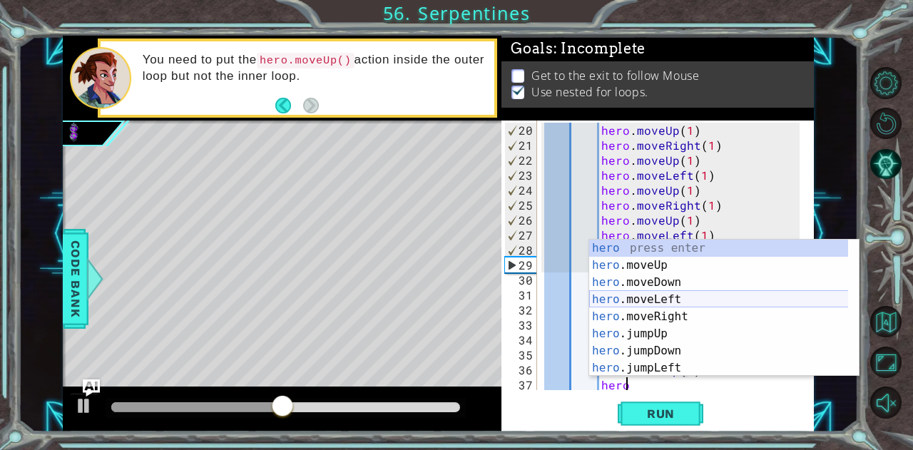
click at [666, 300] on div "hero press enter hero .moveUp press enter hero .moveDown press enter hero .move…" at bounding box center [719, 325] width 260 height 171
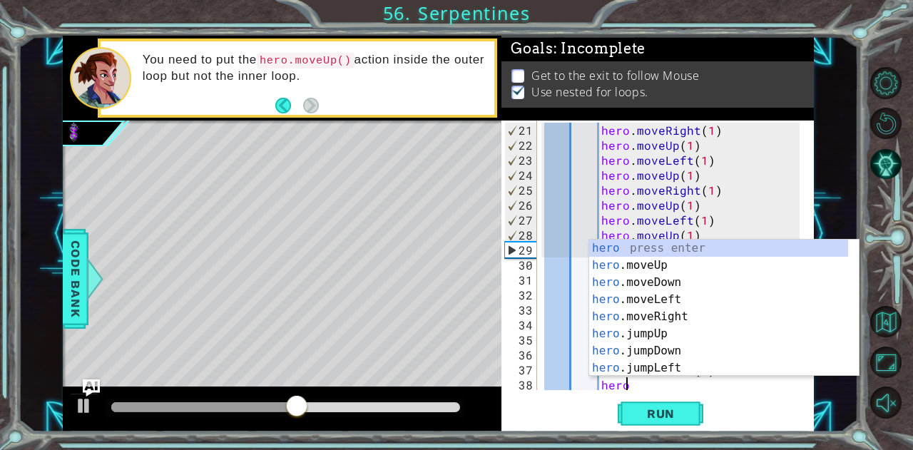
scroll to position [0, 11]
click at [664, 260] on div "hero press enter hero .moveUp press enter hero .moveDown press enter hero .move…" at bounding box center [719, 325] width 260 height 171
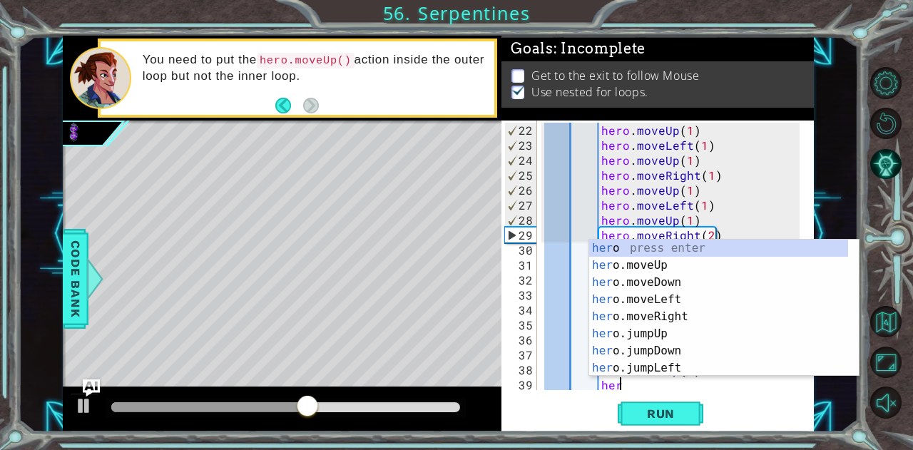
scroll to position [0, 10]
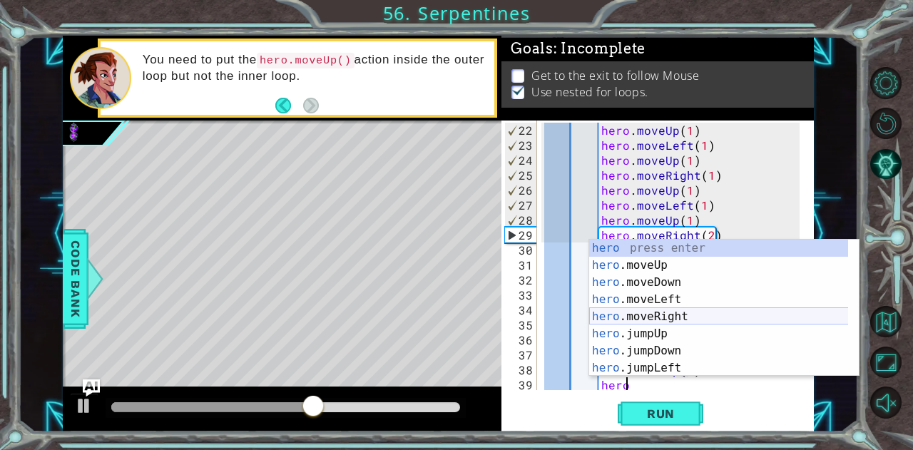
click at [685, 317] on div "hero press enter hero .moveUp press enter hero .moveDown press enter hero .move…" at bounding box center [719, 325] width 260 height 171
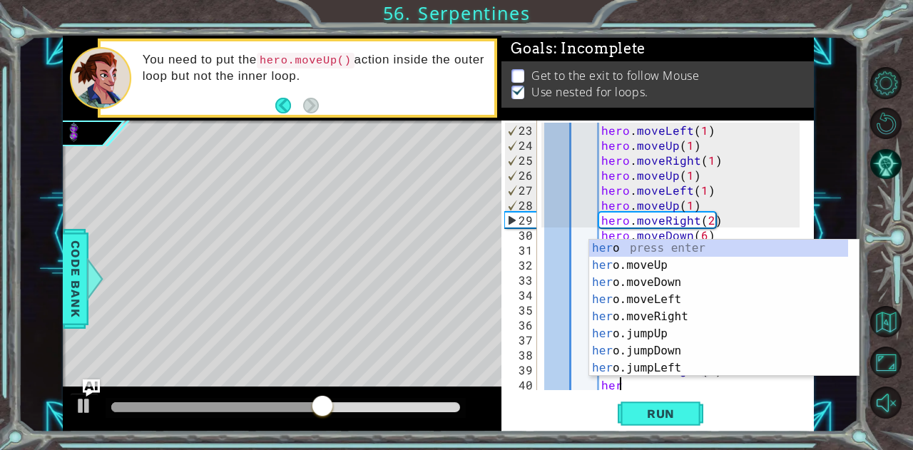
scroll to position [0, 11]
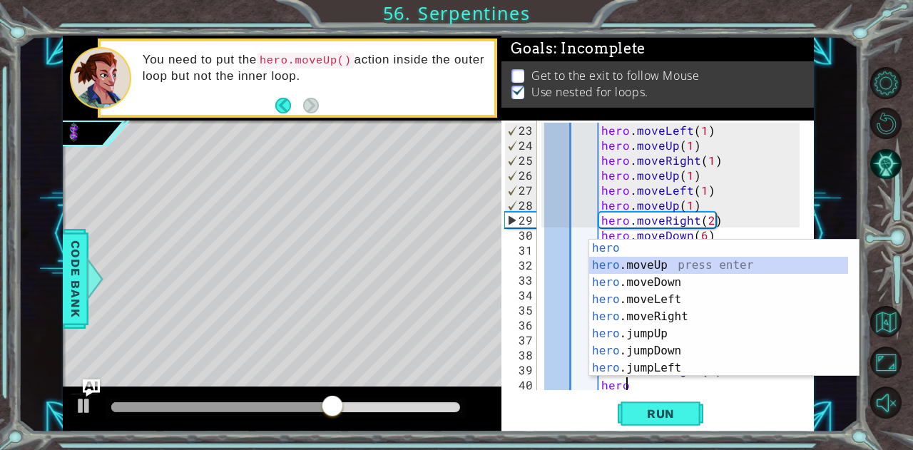
click at [677, 263] on div "hero press enter hero .moveUp press enter hero .moveDown press enter hero .move…" at bounding box center [719, 325] width 260 height 171
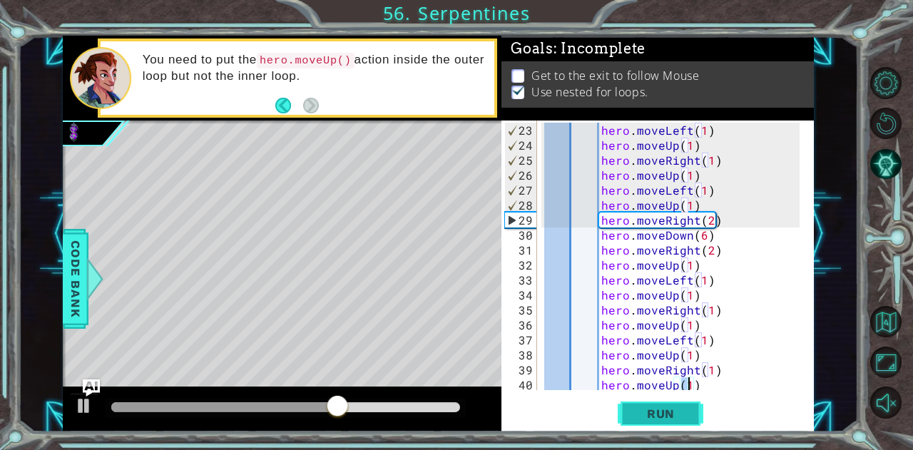
type textarea "hero.moveUp(1)"
click at [677, 410] on span "Run" at bounding box center [661, 414] width 56 height 14
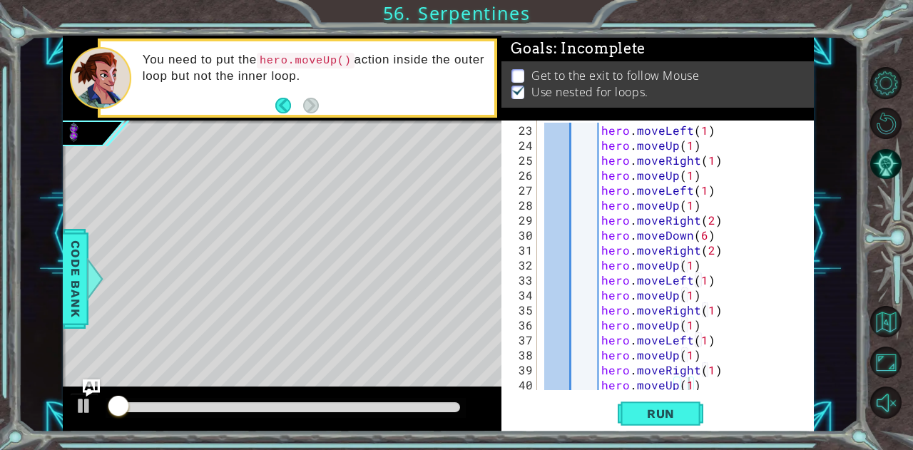
click at [706, 391] on div "hero.moveUp(1) 23 24 25 26 27 28 29 30 31 32 33 34 35 36 37 38 39 40 41 hero . …" at bounding box center [657, 277] width 312 height 312
click at [707, 380] on div "hero . moveLeft ( 1 ) hero . moveUp ( 1 ) hero . moveRight ( 1 ) hero . moveUp …" at bounding box center [673, 273] width 265 height 300
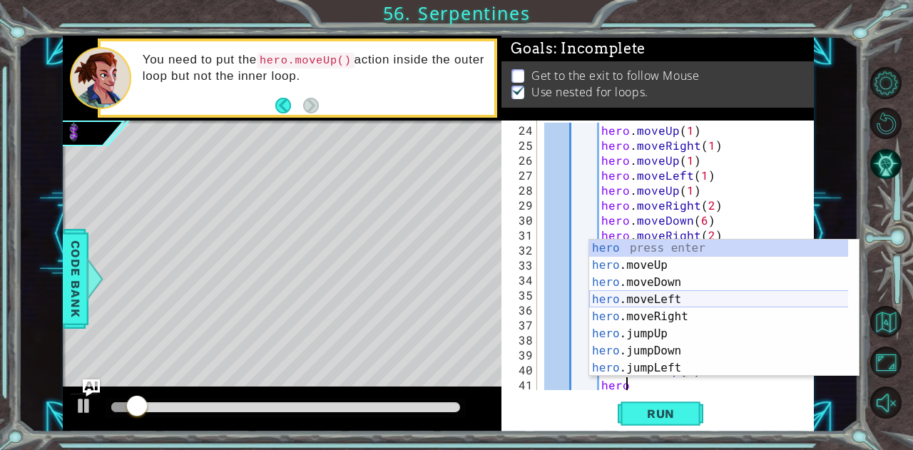
click at [671, 297] on div "hero press enter hero .moveUp press enter hero .moveDown press enter hero .move…" at bounding box center [719, 325] width 260 height 171
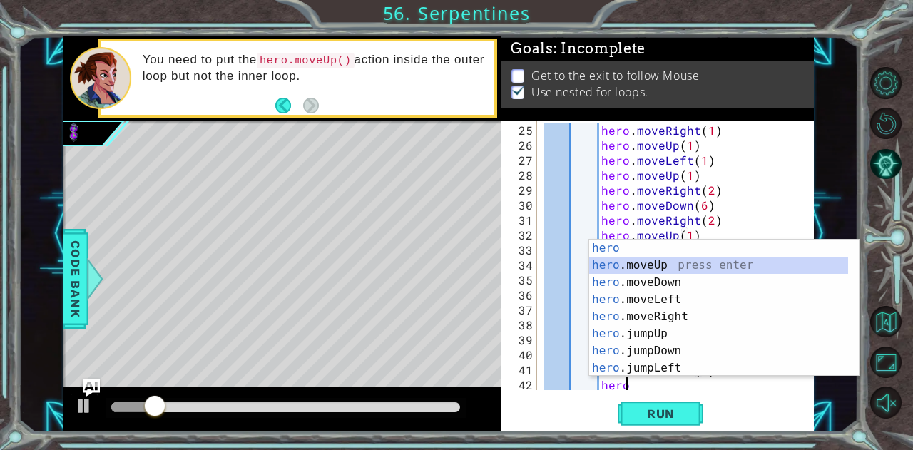
click at [664, 264] on div "hero press enter hero .moveUp press enter hero .moveDown press enter hero .move…" at bounding box center [719, 325] width 260 height 171
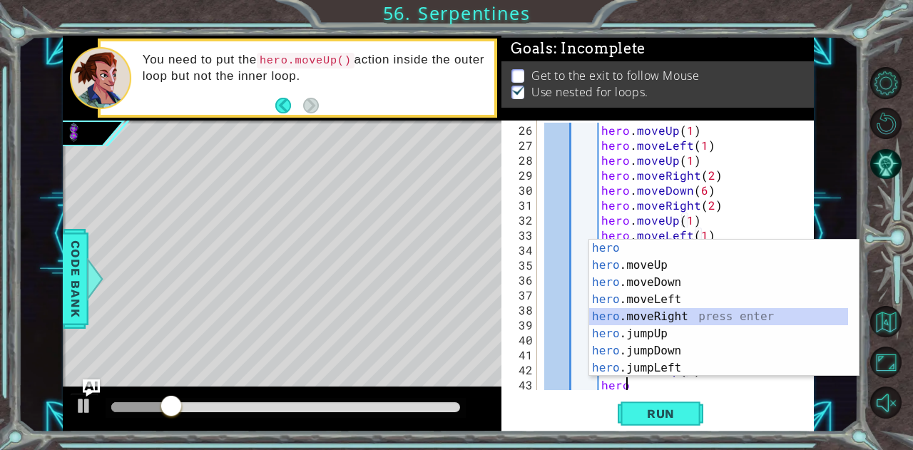
click at [683, 317] on div "hero press enter hero .moveUp press enter hero .moveDown press enter hero .move…" at bounding box center [719, 325] width 260 height 171
type textarea "hero.moveRight(1)"
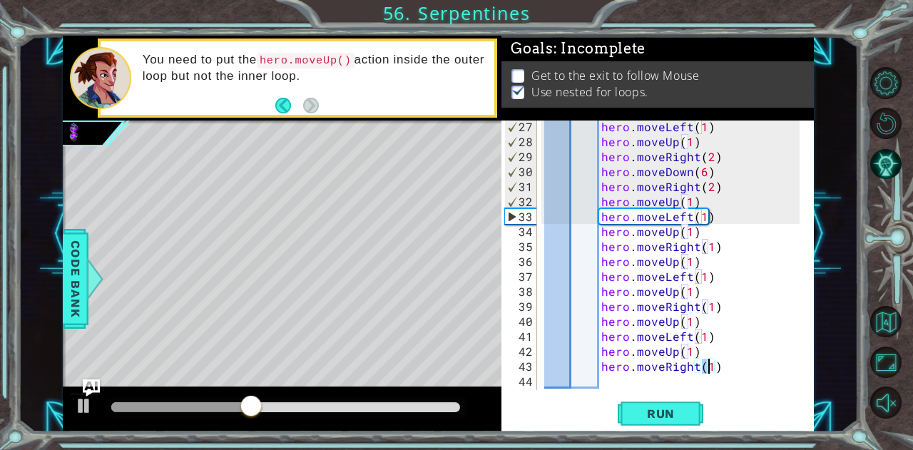
scroll to position [394, 0]
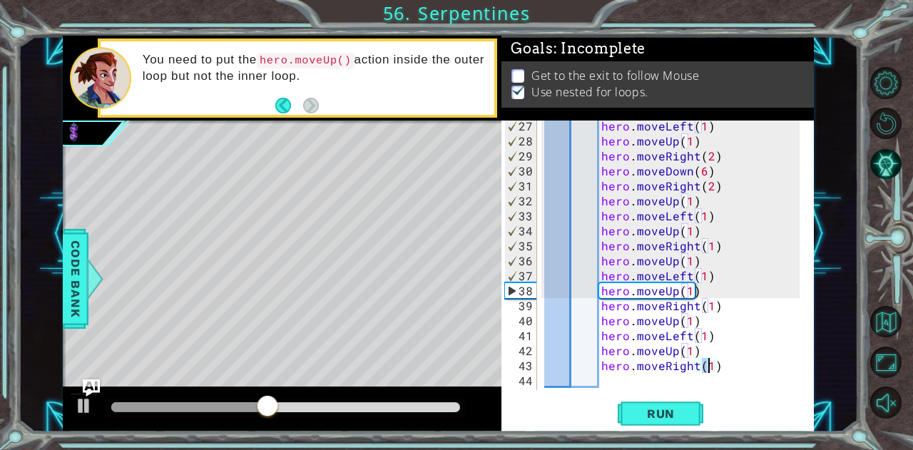
click at [750, 365] on div "hero . moveLeft ( 1 ) hero . moveUp ( 1 ) hero . moveRight ( 2 ) hero . moveDow…" at bounding box center [673, 268] width 265 height 300
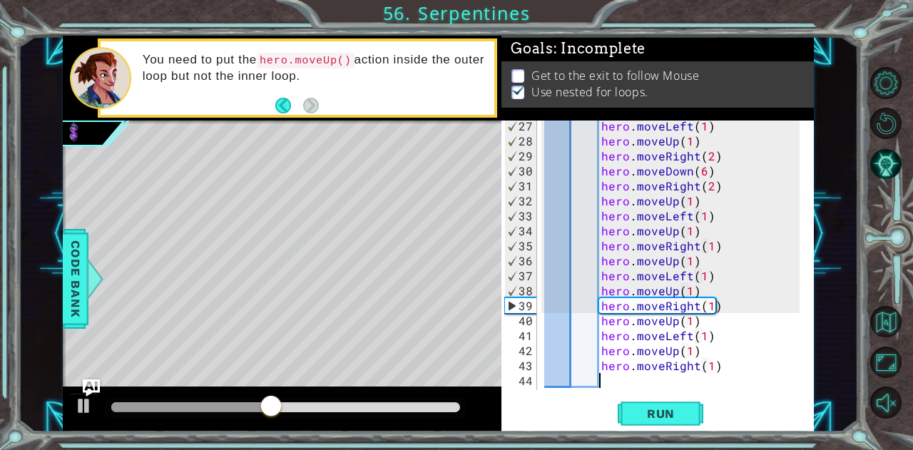
scroll to position [0, 3]
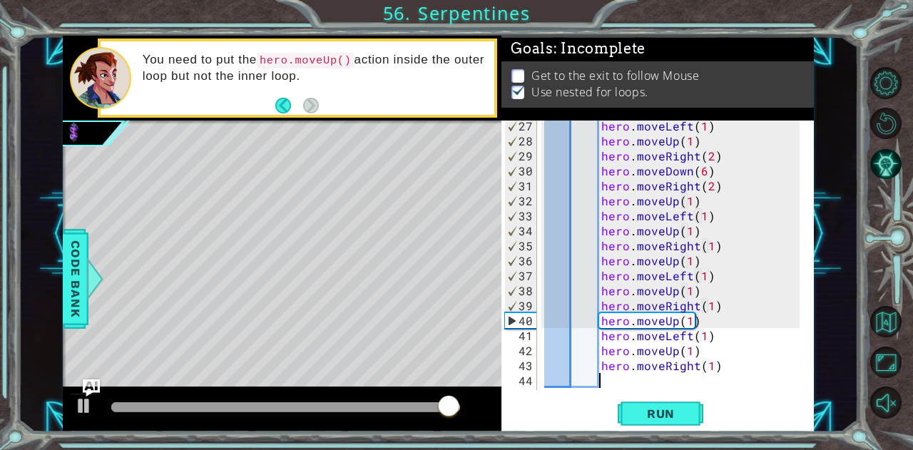
click at [748, 367] on div "hero . moveLeft ( 1 ) hero . moveUp ( 1 ) hero . moveRight ( 2 ) hero . moveDow…" at bounding box center [673, 268] width 265 height 300
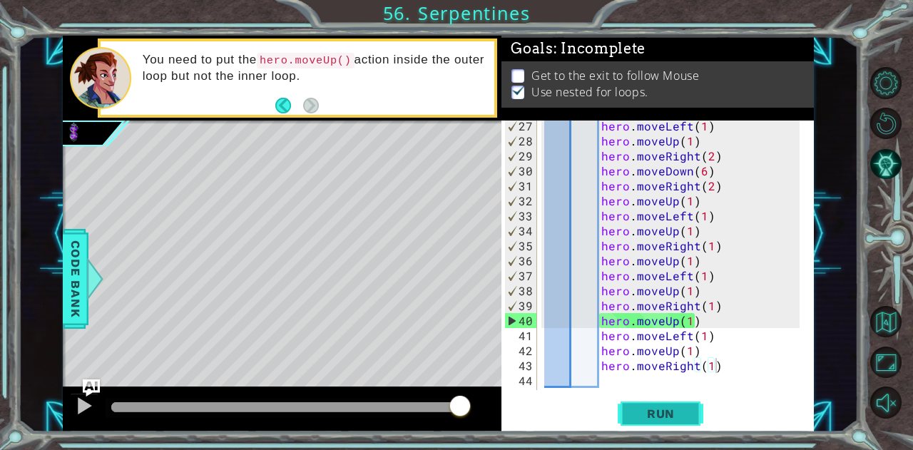
click at [670, 413] on span "Run" at bounding box center [661, 414] width 56 height 14
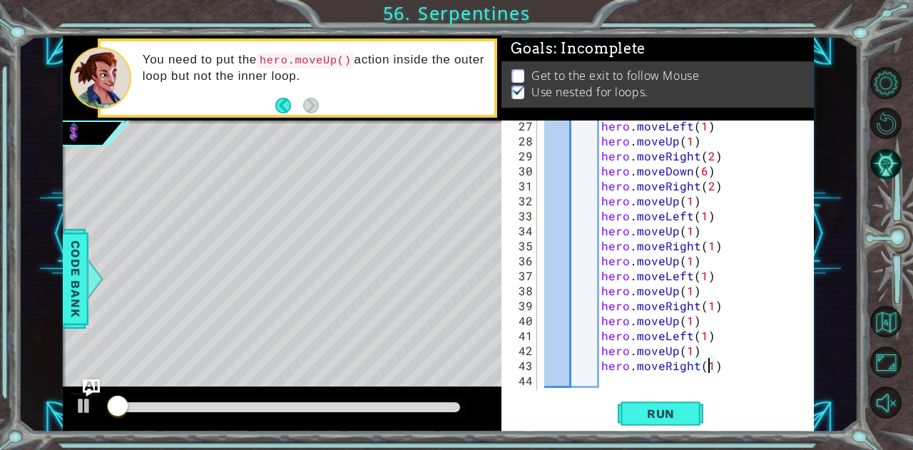
click at [711, 366] on div "hero . moveLeft ( 1 ) hero . moveUp ( 1 ) hero . moveRight ( 2 ) hero . moveDow…" at bounding box center [673, 268] width 265 height 300
type textarea "hero.moveRight(2)"
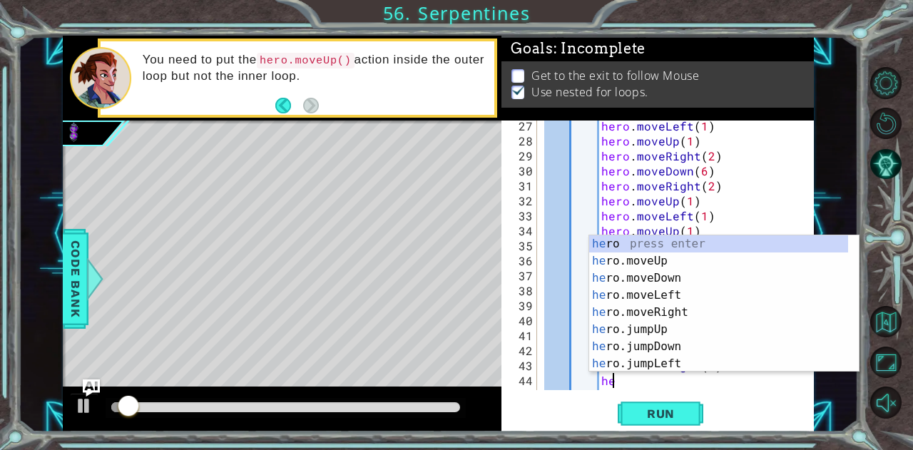
scroll to position [0, 4]
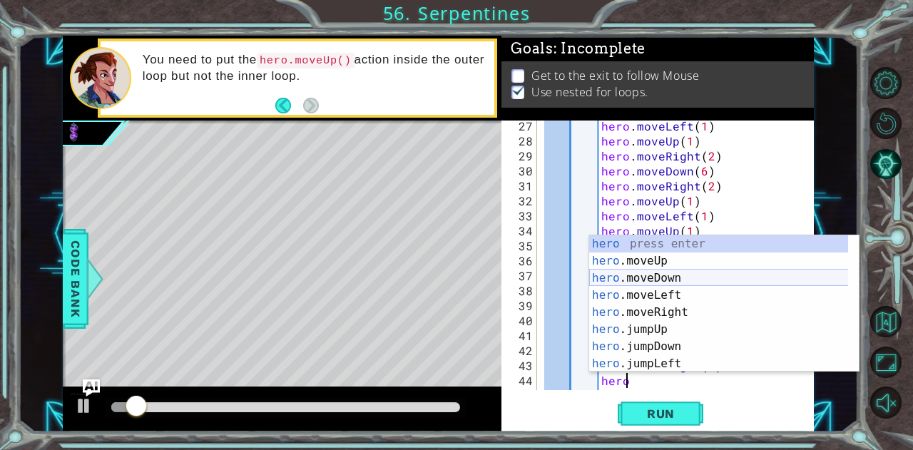
click at [685, 276] on div "hero press enter hero .moveUp press enter hero .moveDown press enter hero .move…" at bounding box center [719, 320] width 260 height 171
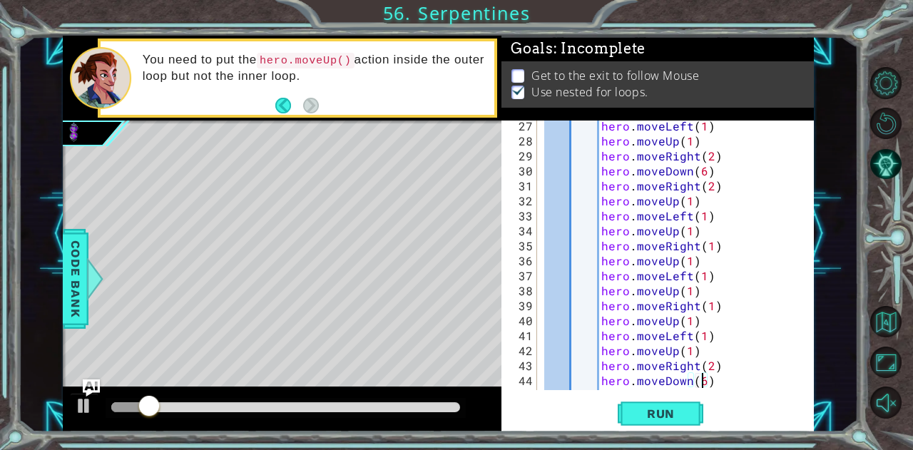
scroll to position [0, 9]
type textarea "hero.moveDown(6)"
click at [680, 411] on span "Run" at bounding box center [661, 414] width 56 height 14
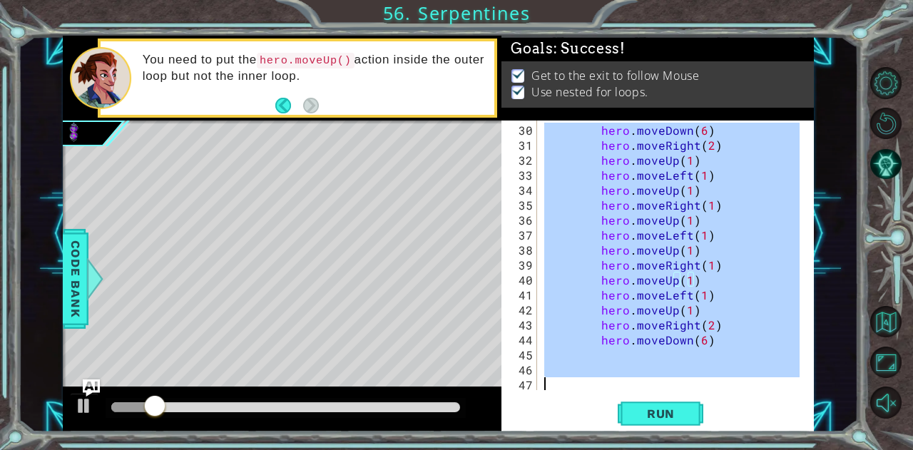
scroll to position [434, 0]
drag, startPoint x: 544, startPoint y: 124, endPoint x: 702, endPoint y: 467, distance: 377.9
click at [702, 449] on html "1 ההההההההההההההההההההההההההההההההההההההההההההההההההההההההההההההההההההההההההההה…" at bounding box center [456, 225] width 913 height 450
click at [600, 296] on div "hero . moveDown ( 6 ) hero . moveRight ( 2 ) hero . moveUp ( 1 ) hero . moveLef…" at bounding box center [670, 256] width 258 height 270
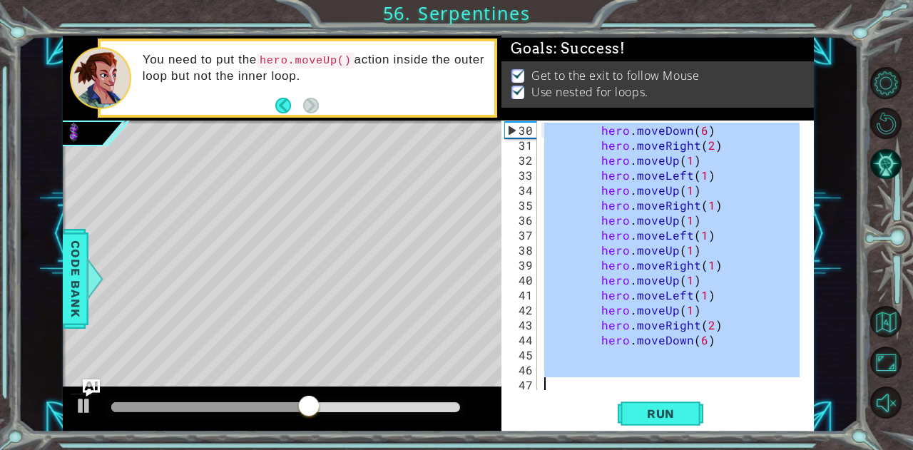
type textarea "hero.moveLeft(1)"
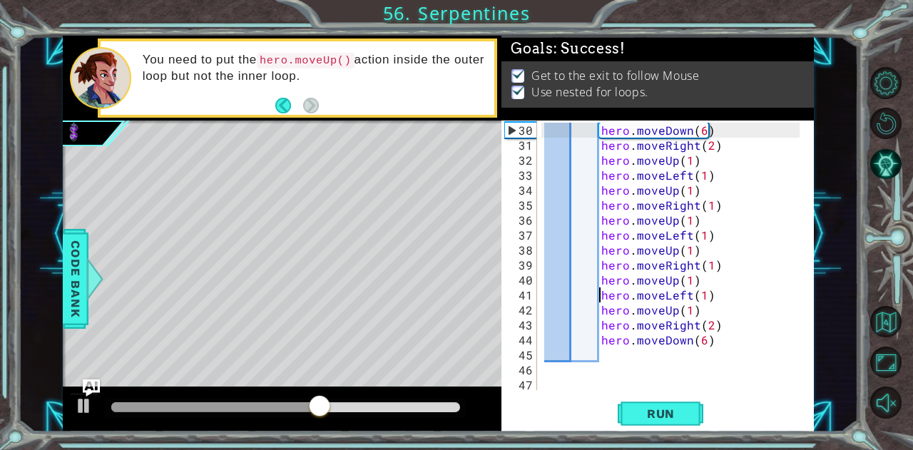
click at [458, 403] on div at bounding box center [285, 407] width 349 height 10
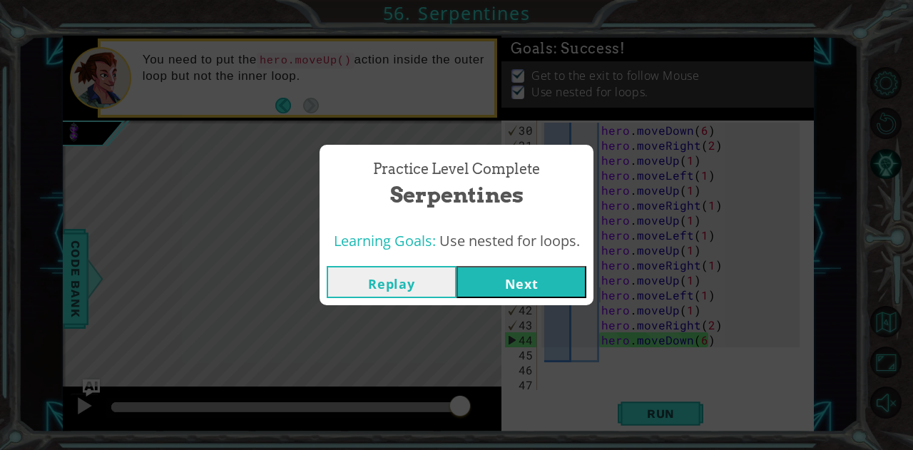
click at [501, 283] on button "Next" at bounding box center [522, 282] width 130 height 32
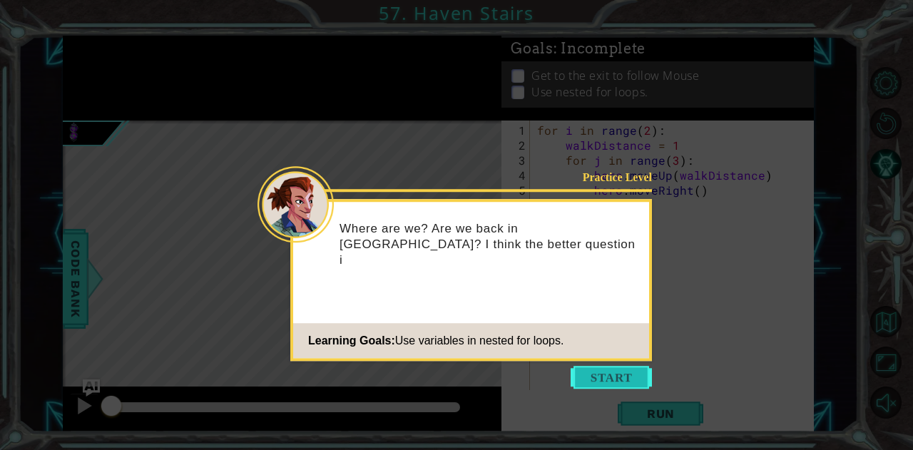
click at [623, 376] on button "Start" at bounding box center [611, 377] width 81 height 23
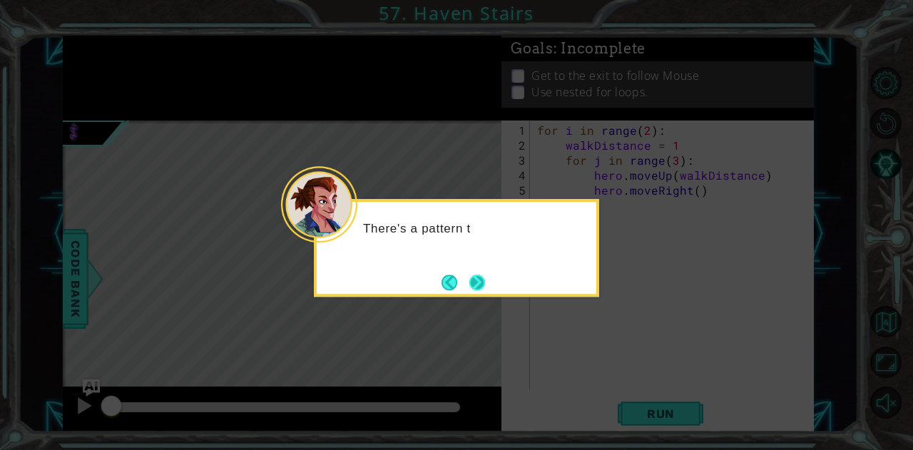
click at [472, 276] on button "Next" at bounding box center [477, 283] width 16 height 16
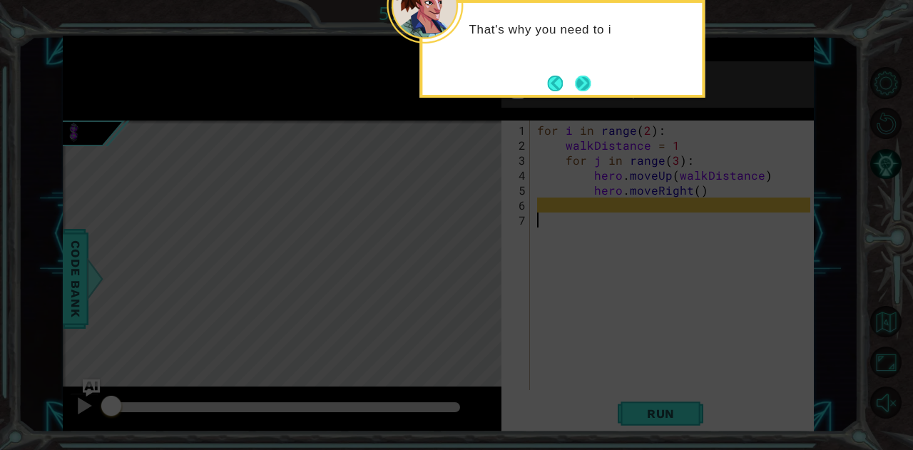
click at [578, 78] on button "Next" at bounding box center [583, 84] width 16 height 16
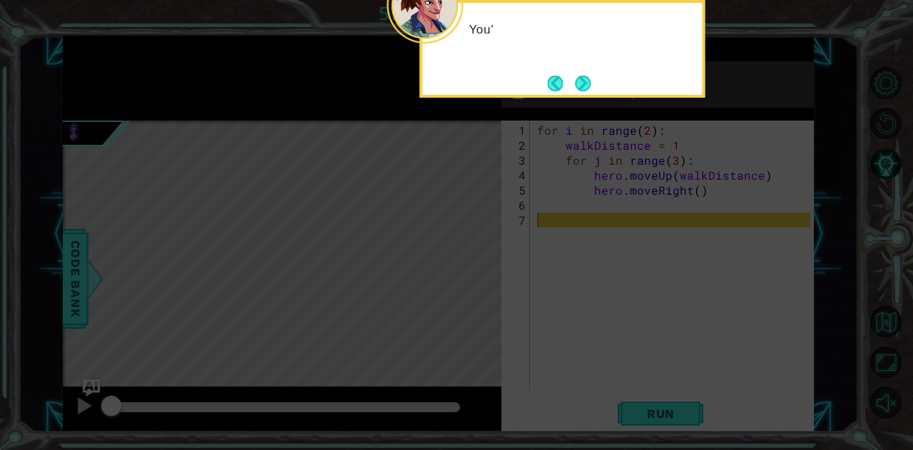
click at [578, 78] on button "Next" at bounding box center [583, 84] width 16 height 16
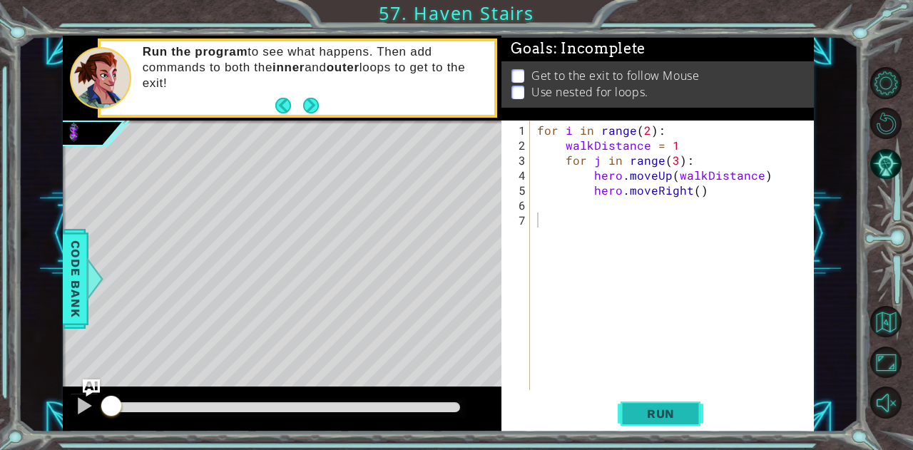
click at [683, 415] on span "Run" at bounding box center [661, 414] width 56 height 14
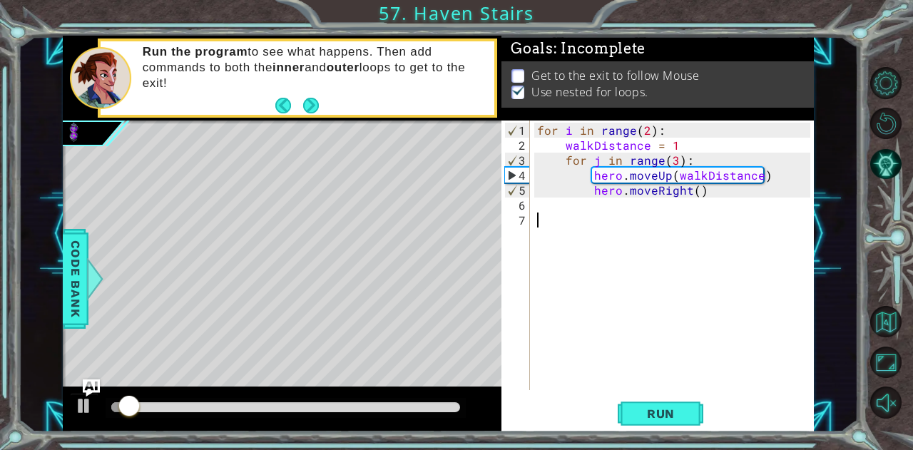
click at [673, 160] on div "for i in range ( 2 ) : walkDistance = 1 for j in range ( 3 ) : hero . moveUp ( …" at bounding box center [675, 273] width 283 height 300
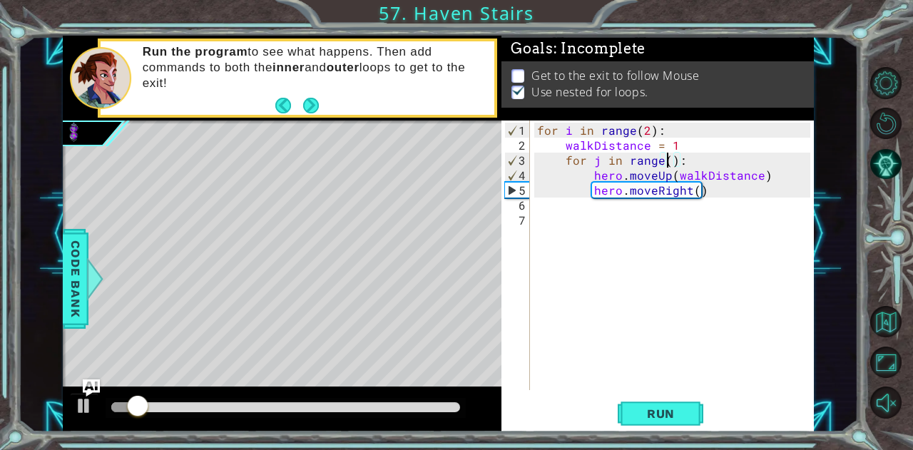
scroll to position [0, 8]
drag, startPoint x: 688, startPoint y: 143, endPoint x: 560, endPoint y: 145, distance: 127.7
click at [560, 145] on div "for i in range ( 2 ) : walkDistance = 1 for j in range ( 1 ) : hero . moveUp ( …" at bounding box center [675, 273] width 283 height 300
type textarea "walkDistance = 1"
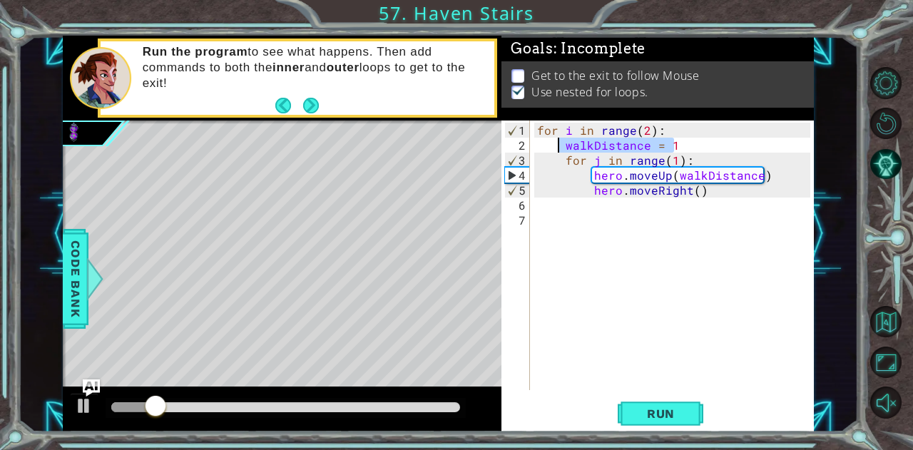
scroll to position [0, 0]
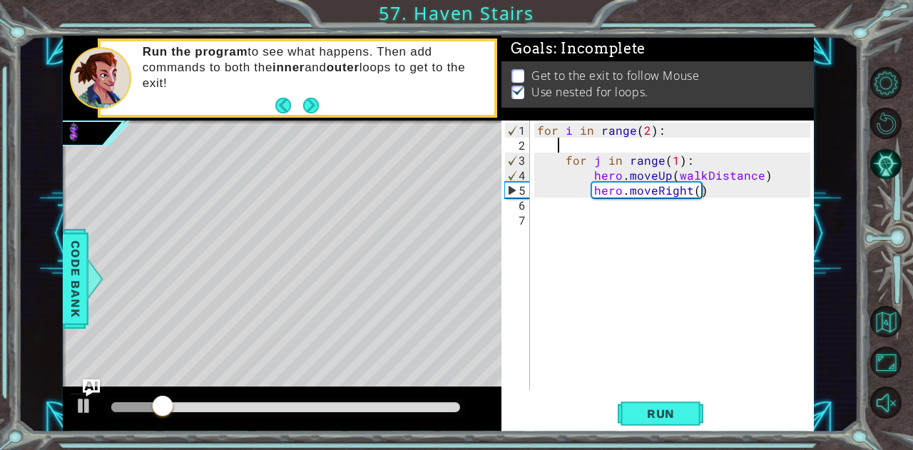
click at [649, 127] on div "for i in range ( 2 ) : for j in range ( 1 ) : hero . moveUp ( walkDistance ) he…" at bounding box center [675, 273] width 283 height 300
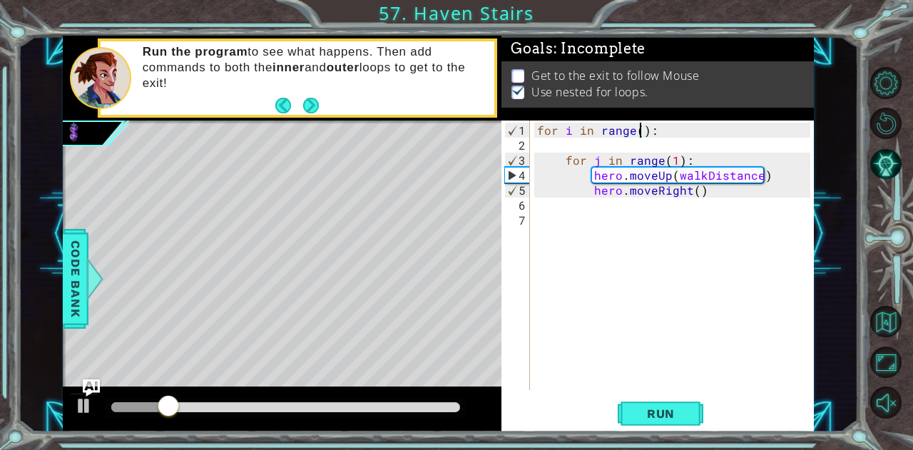
scroll to position [0, 6]
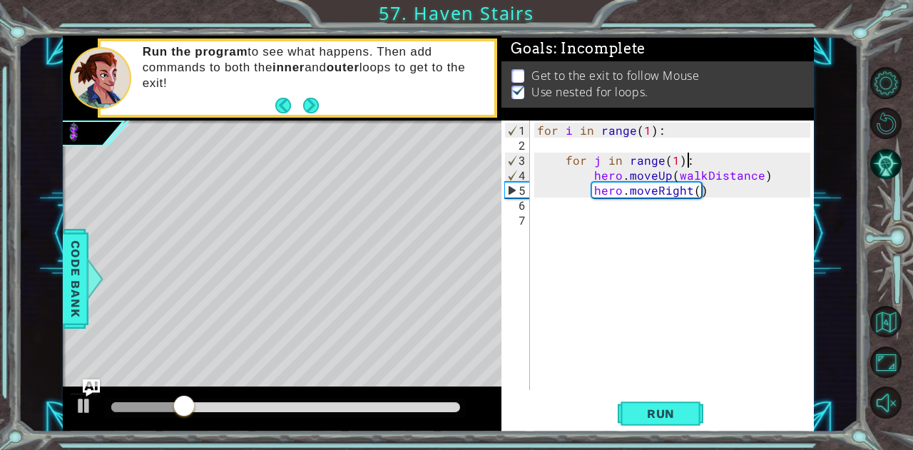
click at [758, 165] on div "for i in range ( 1 ) : for j in range ( 1 ) : hero . moveUp ( walkDistance ) he…" at bounding box center [675, 273] width 283 height 300
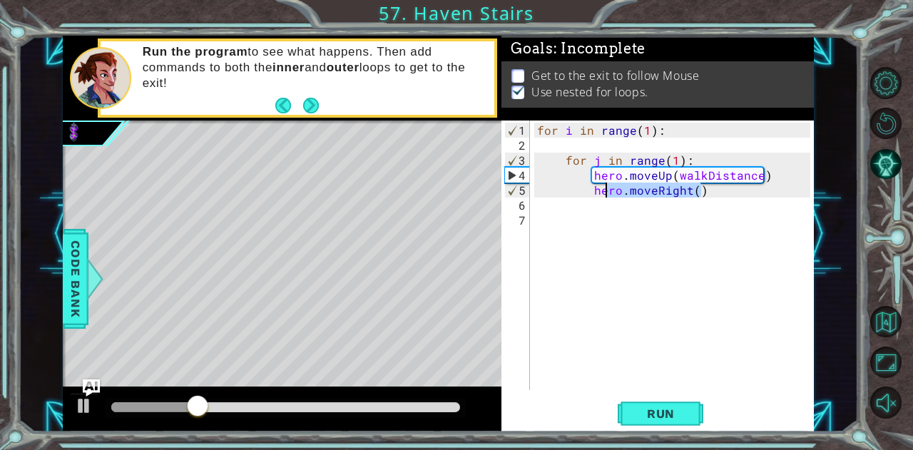
drag, startPoint x: 775, startPoint y: 183, endPoint x: 596, endPoint y: 190, distance: 178.5
click at [596, 190] on div "for i in range ( 1 ) : for j in range ( 1 ) : hero . moveUp ( walkDistance ) he…" at bounding box center [675, 273] width 283 height 300
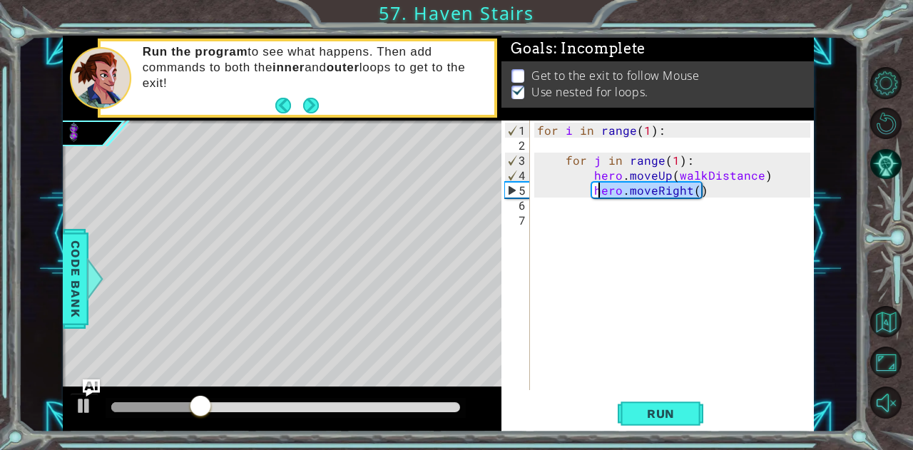
type textarea "h"
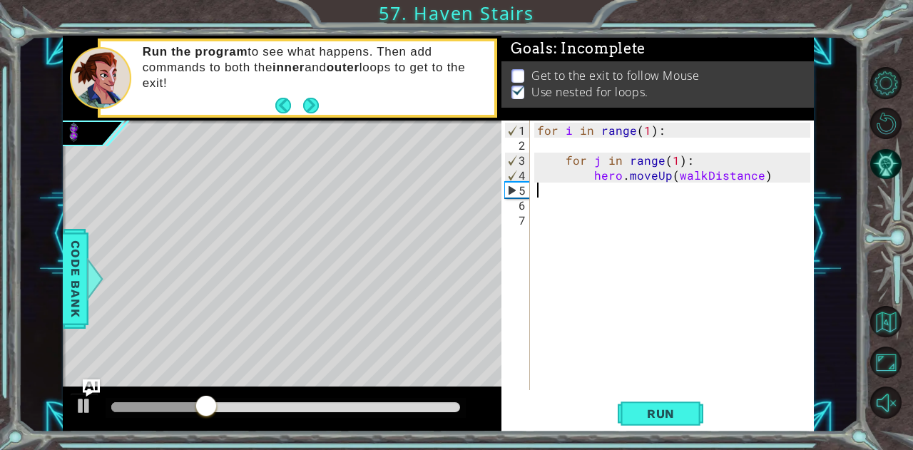
scroll to position [0, 0]
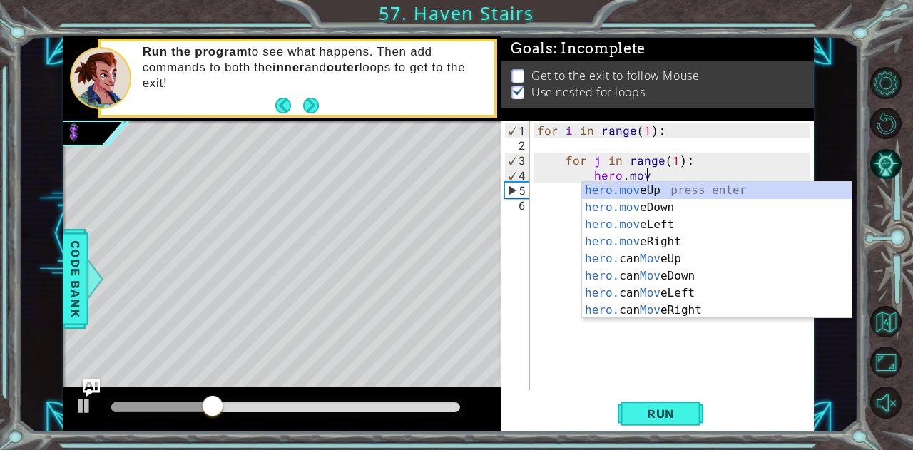
type textarea "h"
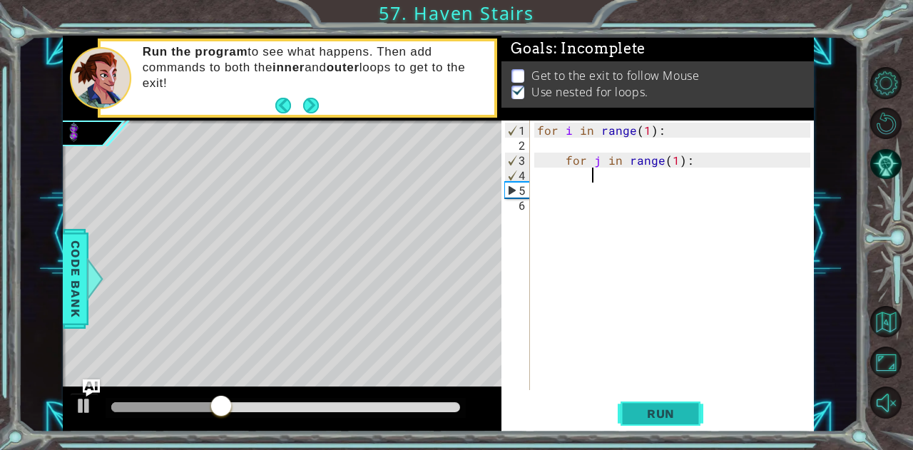
click at [672, 420] on span "Run" at bounding box center [661, 414] width 56 height 14
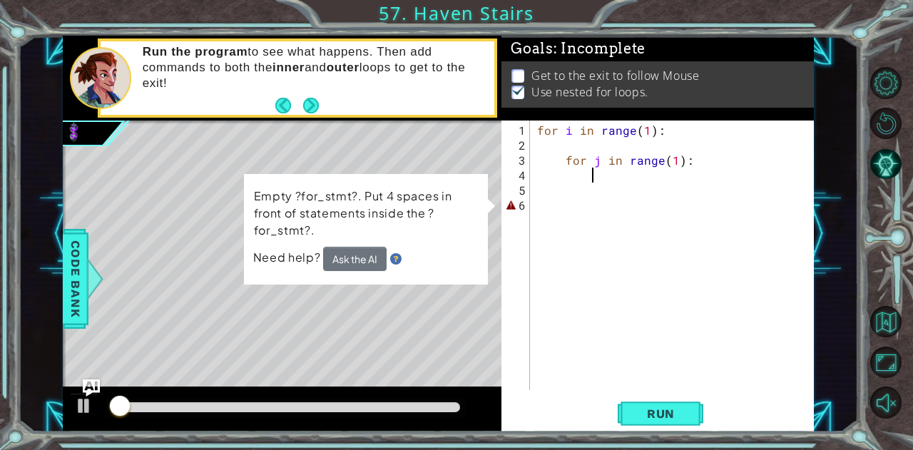
click at [700, 159] on div "for i in range ( 1 ) : for j in range ( 1 ) :" at bounding box center [675, 273] width 283 height 300
type textarea "for j in range(1):"
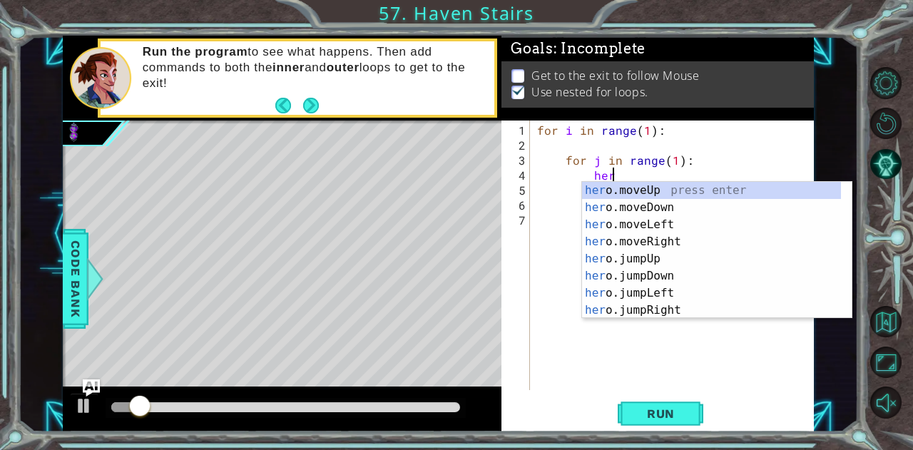
scroll to position [0, 4]
click at [656, 185] on div "hero .moveUp press enter hero .moveDown press enter hero .moveLeft press enter …" at bounding box center [712, 267] width 260 height 171
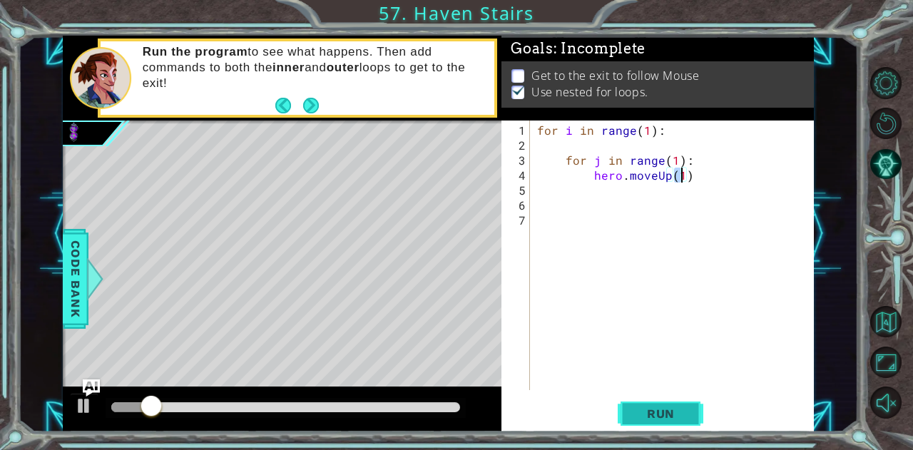
type textarea "hero.moveUp(1)"
click at [669, 416] on span "Run" at bounding box center [661, 414] width 56 height 14
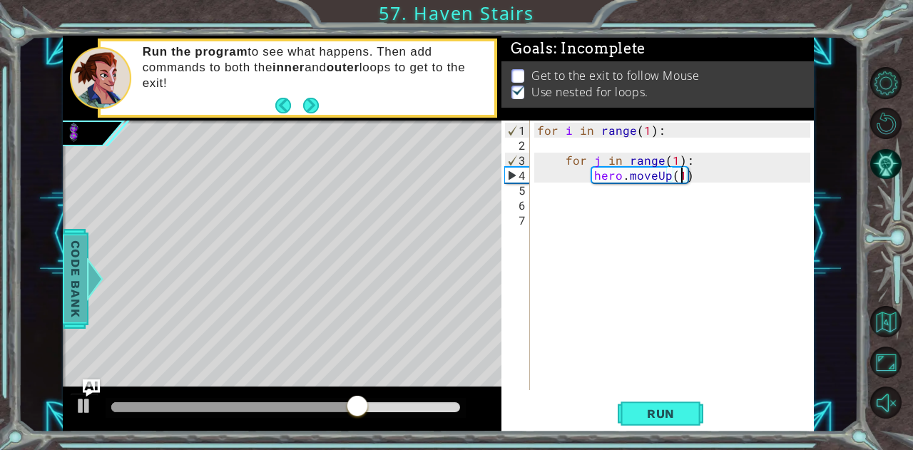
click at [76, 287] on span "Code Bank" at bounding box center [75, 278] width 23 height 87
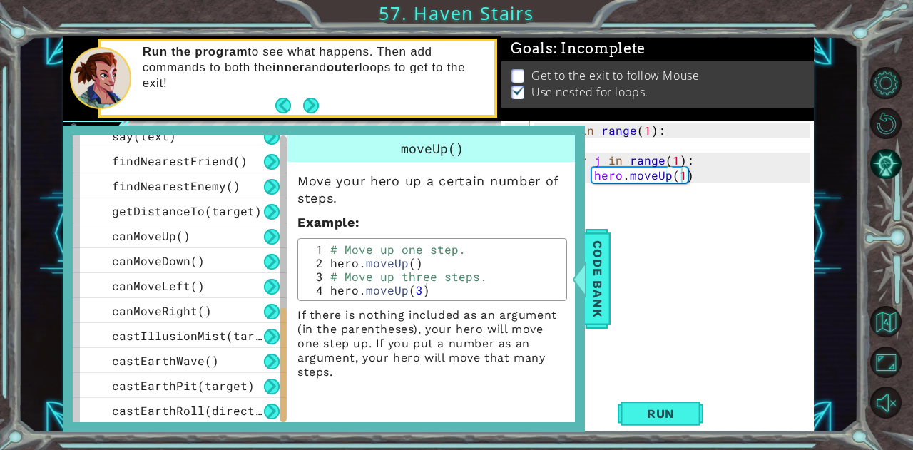
scroll to position [486, 0]
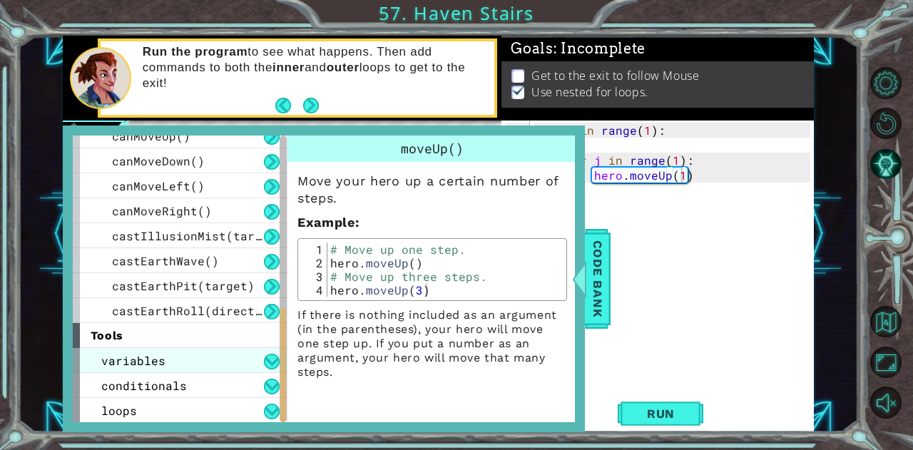
click at [173, 359] on div "variables" at bounding box center [180, 360] width 214 height 25
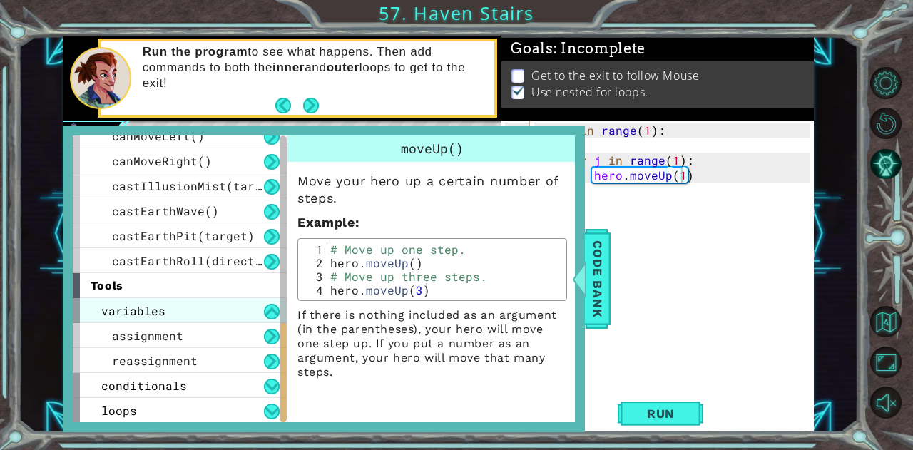
scroll to position [0, 0]
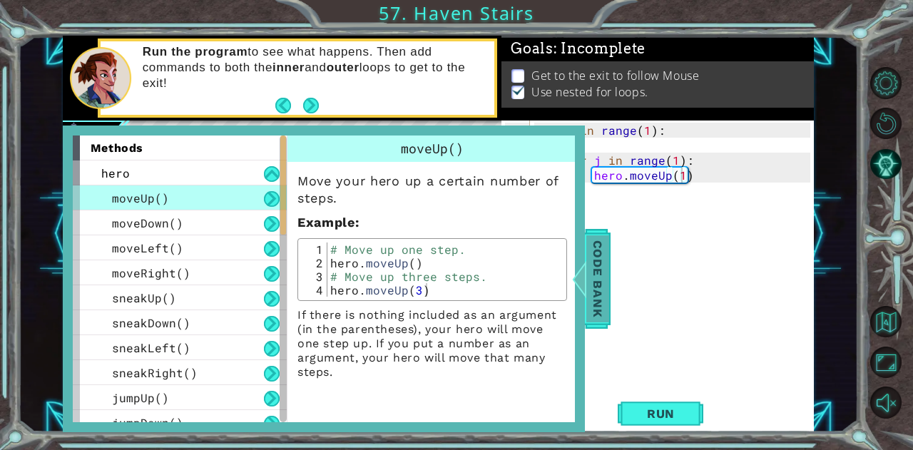
click at [600, 269] on span "Code Bank" at bounding box center [597, 278] width 23 height 87
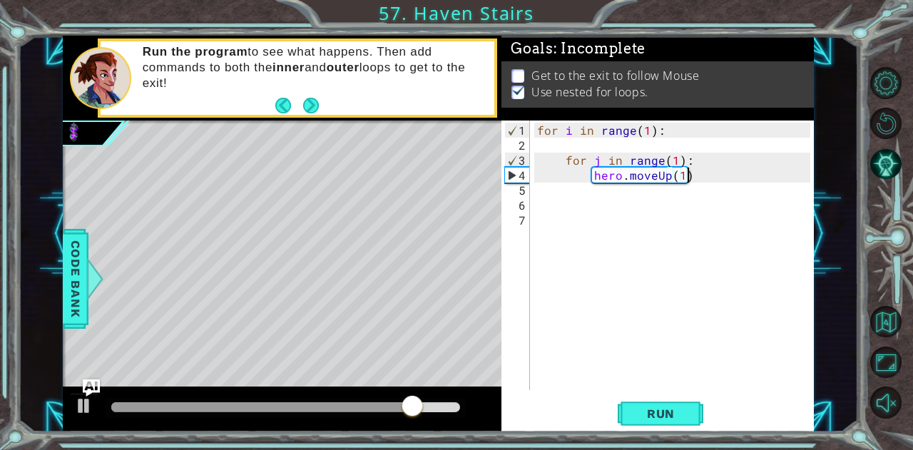
click at [698, 172] on div "for i in range ( 1 ) : for j in range ( 1 ) : hero . moveUp ( 1 )" at bounding box center [675, 273] width 283 height 300
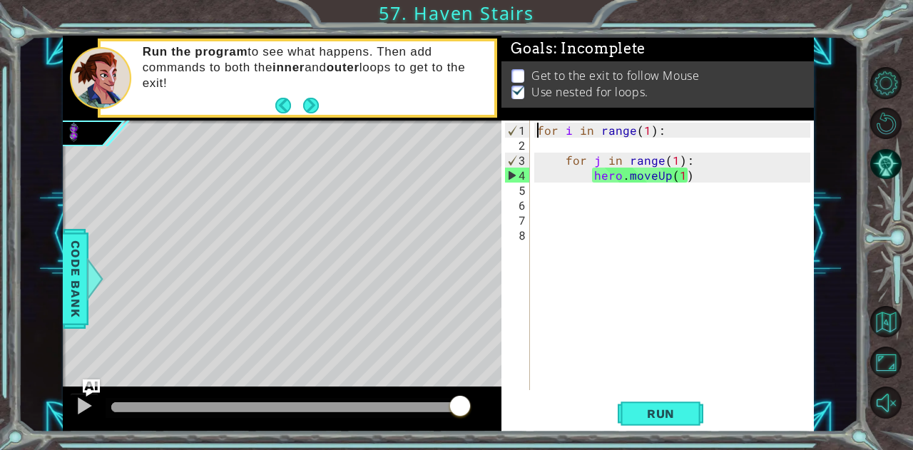
drag, startPoint x: 536, startPoint y: 128, endPoint x: 784, endPoint y: 220, distance: 264.3
click at [784, 220] on div "for i in range ( 1 ) : for j in range ( 1 ) : hero . moveUp ( 1 )" at bounding box center [675, 273] width 283 height 300
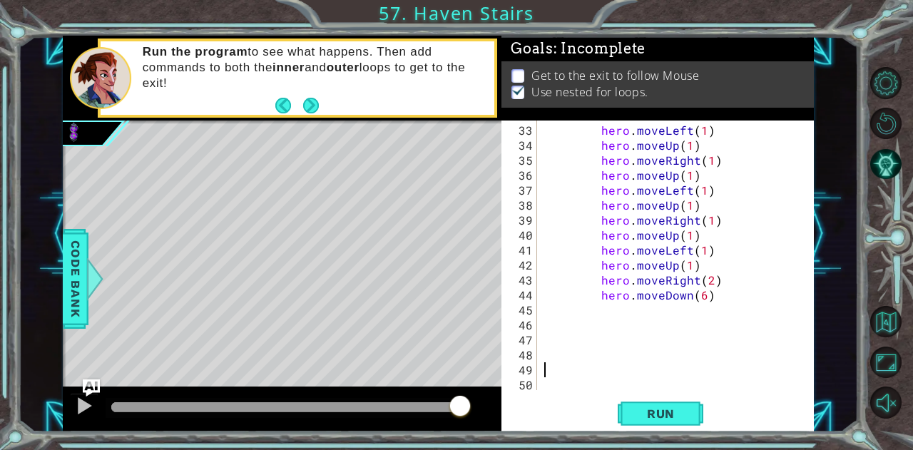
scroll to position [479, 0]
click at [674, 419] on span "Run" at bounding box center [661, 414] width 56 height 14
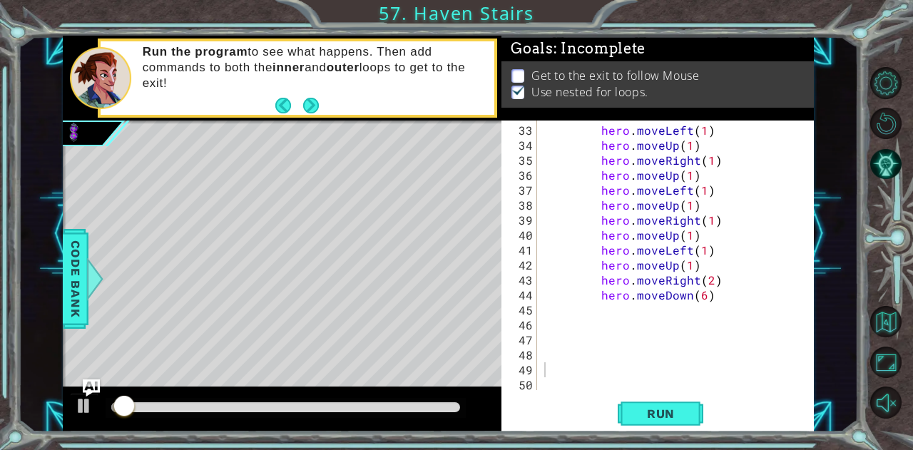
click at [460, 407] on div at bounding box center [286, 408] width 360 height 20
click at [464, 405] on div at bounding box center [286, 408] width 360 height 20
click at [461, 406] on div at bounding box center [286, 408] width 360 height 20
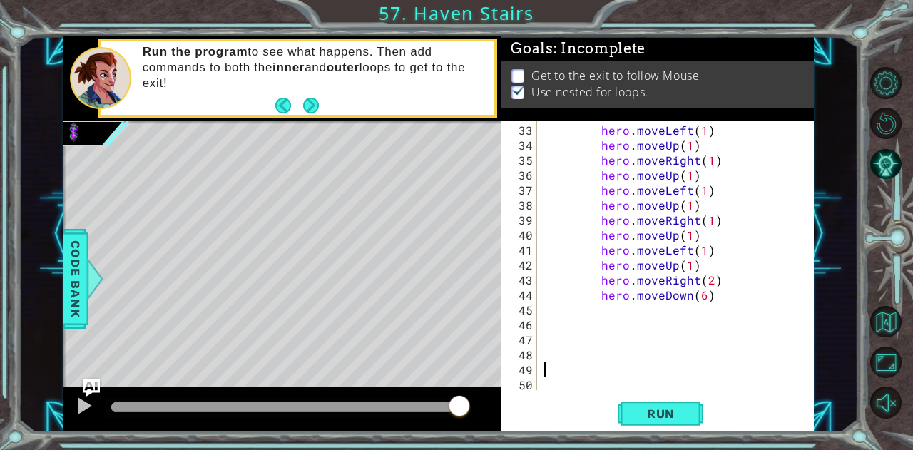
click at [459, 406] on div at bounding box center [285, 407] width 349 height 10
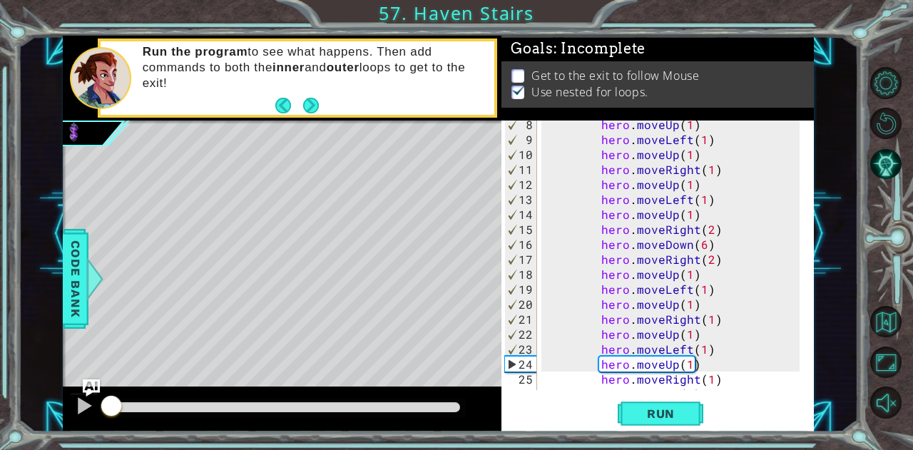
scroll to position [0, 0]
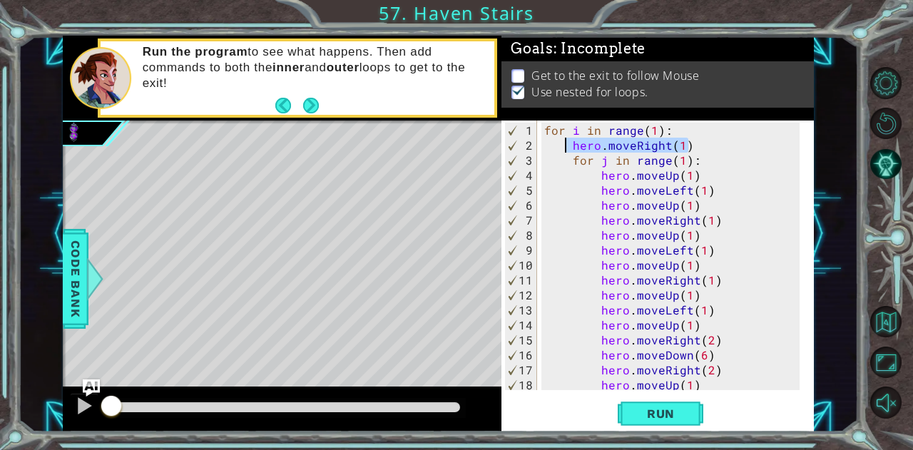
drag, startPoint x: 688, startPoint y: 147, endPoint x: 568, endPoint y: 142, distance: 119.9
click at [568, 142] on div "for i in range ( 1 ) : hero . moveRight ( 1 ) for j in range ( 1 ) : hero . mov…" at bounding box center [674, 273] width 266 height 300
type textarea "hero.moveRight(1)"
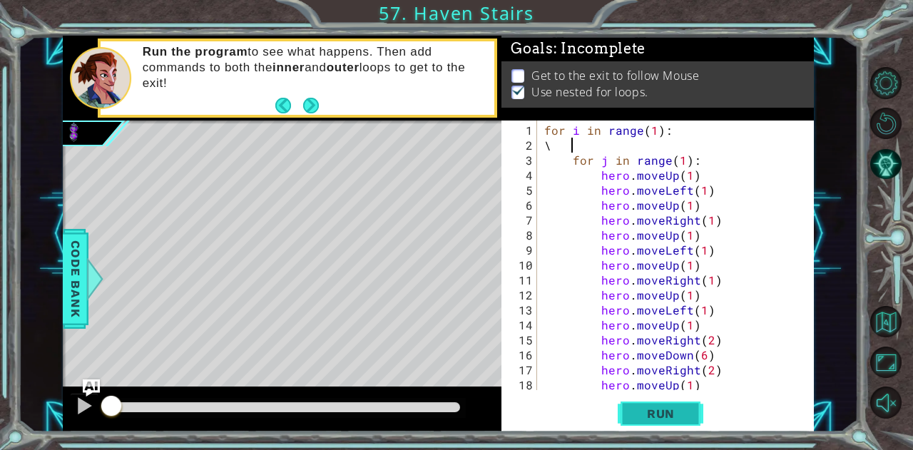
type textarea "\"
click at [653, 414] on span "Run" at bounding box center [661, 414] width 56 height 14
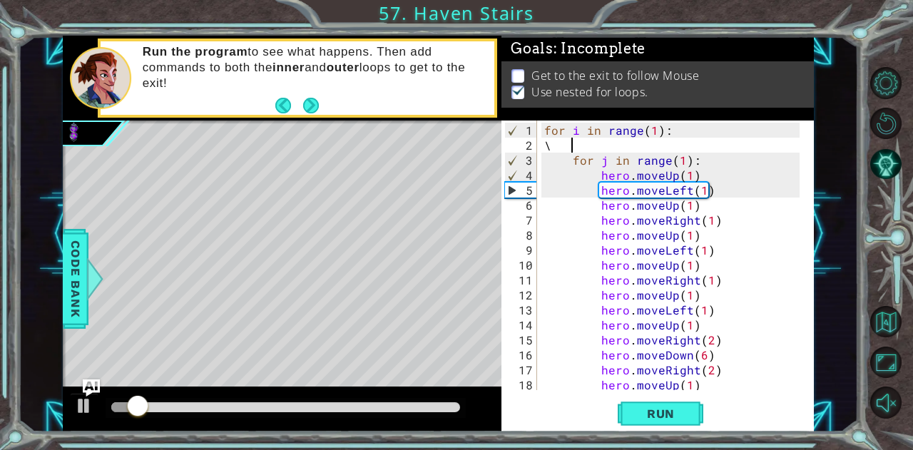
scroll to position [0, 0]
click at [661, 408] on span "Run" at bounding box center [661, 414] width 56 height 14
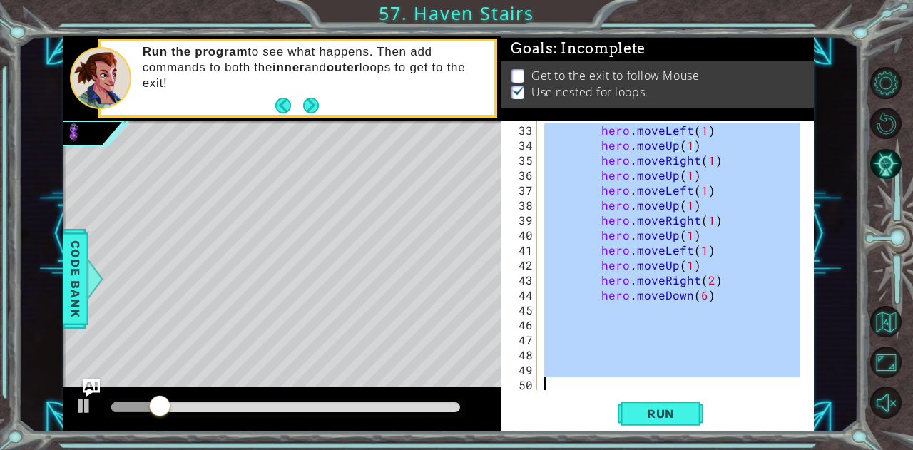
scroll to position [479, 0]
drag, startPoint x: 543, startPoint y: 126, endPoint x: 807, endPoint y: 484, distance: 444.3
click at [807, 449] on html "1 ההההההההההההההההההההההההההההההההההההההההההההההההההההההההההההההההההההההההההההה…" at bounding box center [456, 225] width 913 height 450
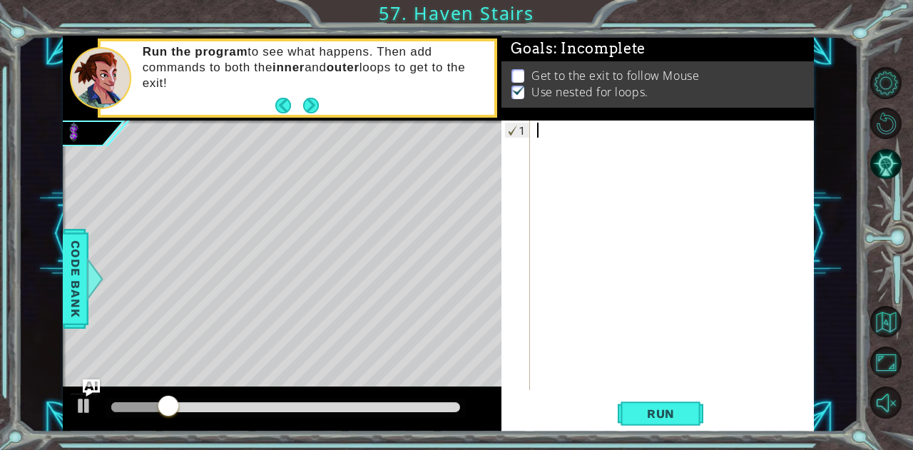
scroll to position [464, 0]
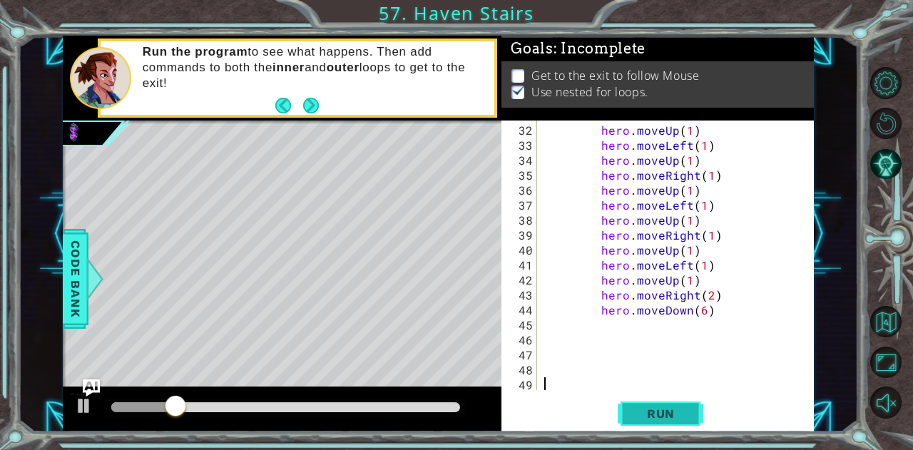
click at [688, 412] on span "Run" at bounding box center [661, 414] width 56 height 14
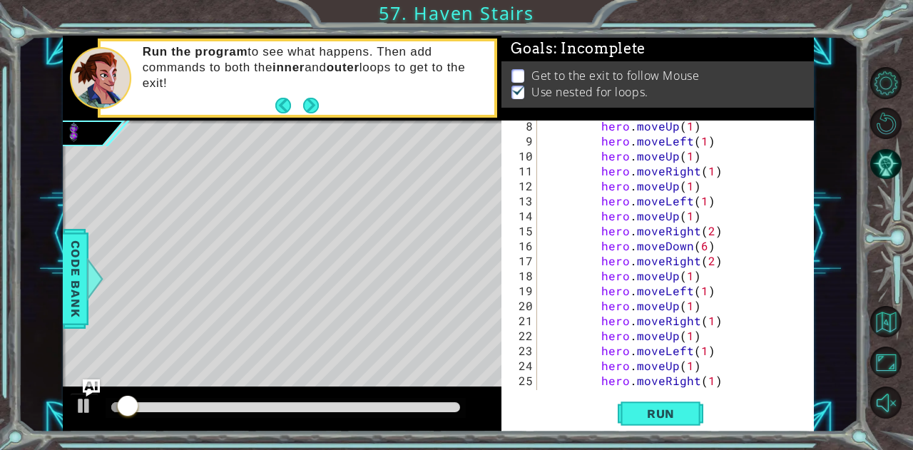
scroll to position [0, 0]
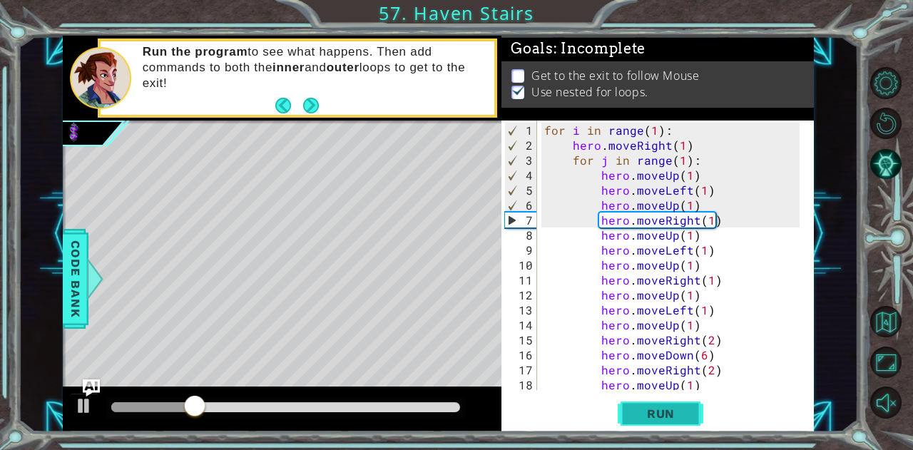
click at [651, 412] on span "Run" at bounding box center [661, 414] width 56 height 14
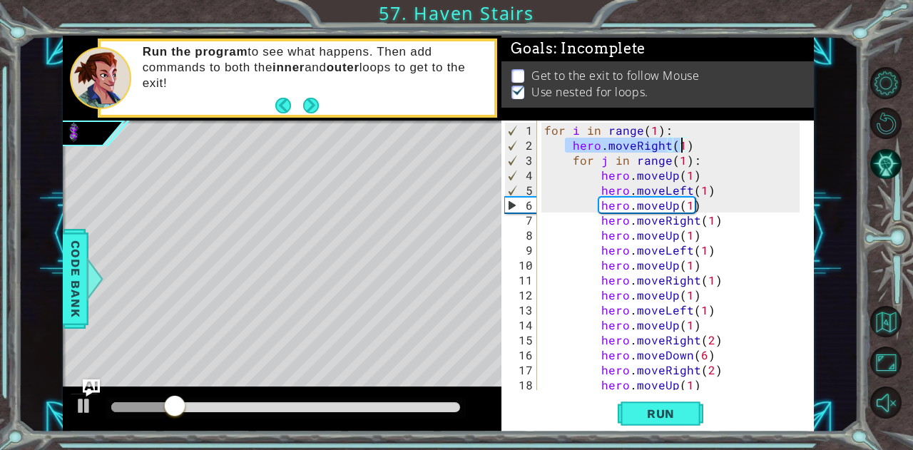
drag, startPoint x: 564, startPoint y: 145, endPoint x: 689, endPoint y: 146, distance: 125.5
click at [689, 146] on div "for i in range ( 1 ) : hero . moveRight ( 1 ) for j in range ( 1 ) : hero . mov…" at bounding box center [674, 273] width 266 height 300
type textarea "hero.moveRight(1)"
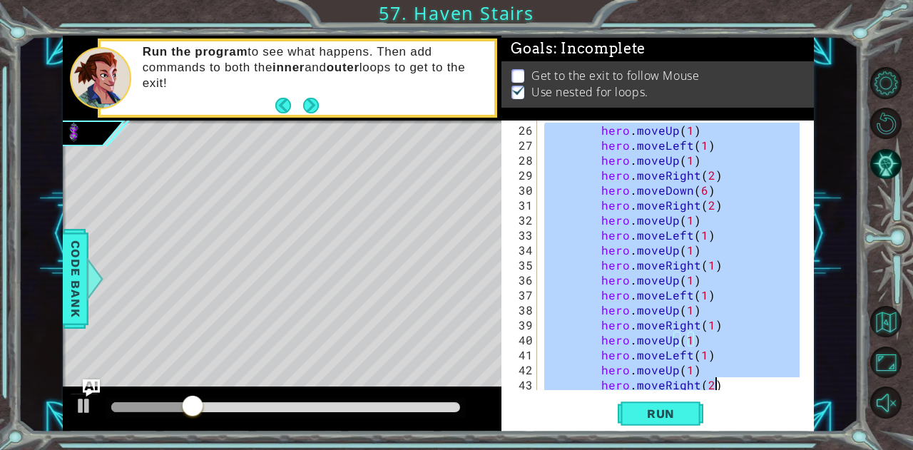
scroll to position [464, 0]
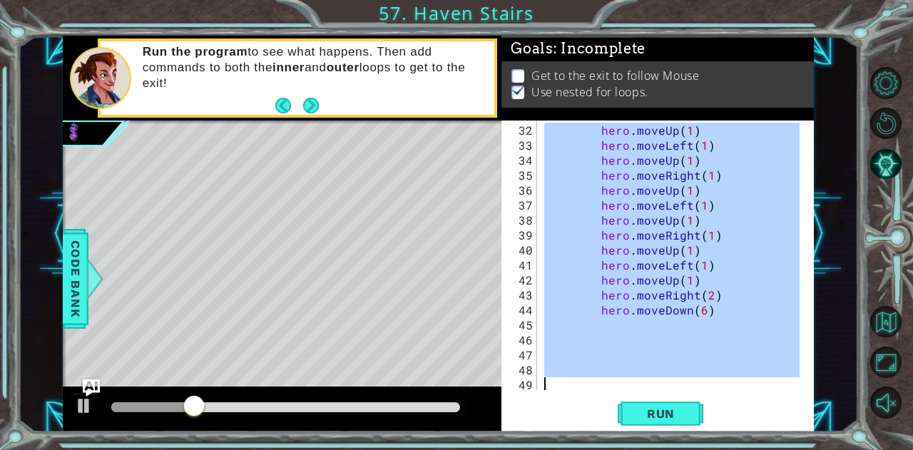
drag, startPoint x: 599, startPoint y: 173, endPoint x: 717, endPoint y: 399, distance: 254.9
click at [717, 399] on div "32 33 34 35 36 37 38 39 40 41 42 43 44 45 46 47 48 49 hero . moveUp ( 1 ) hero …" at bounding box center [657, 277] width 312 height 312
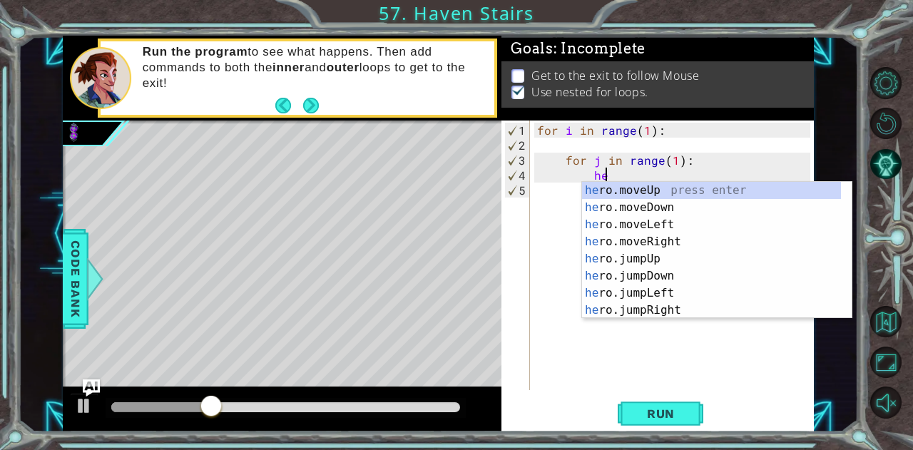
scroll to position [0, 4]
click at [654, 189] on div "hero .moveUp press enter hero .moveDown press enter hero .moveLeft press enter …" at bounding box center [712, 267] width 260 height 171
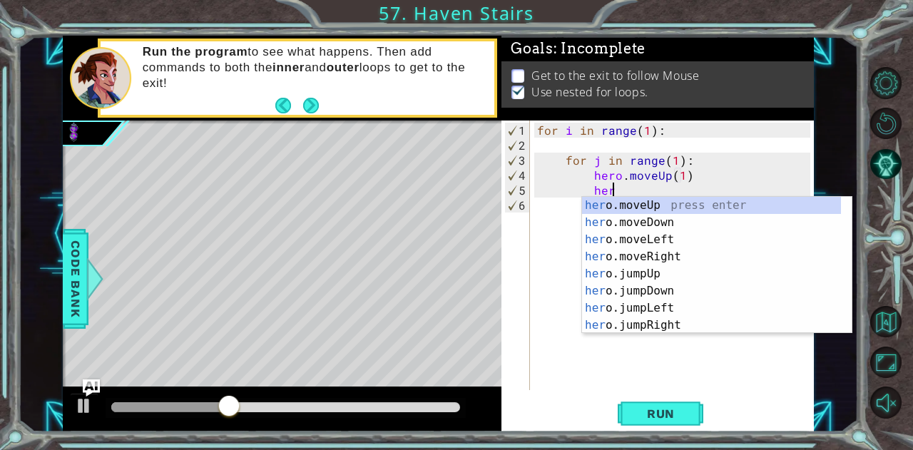
scroll to position [0, 10]
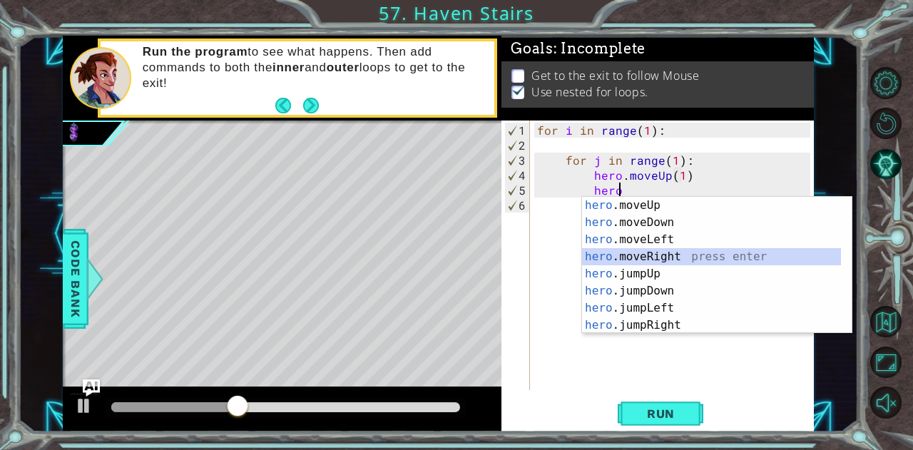
click at [678, 252] on div "hero .moveUp press enter hero .moveDown press enter hero .moveLeft press enter …" at bounding box center [712, 282] width 260 height 171
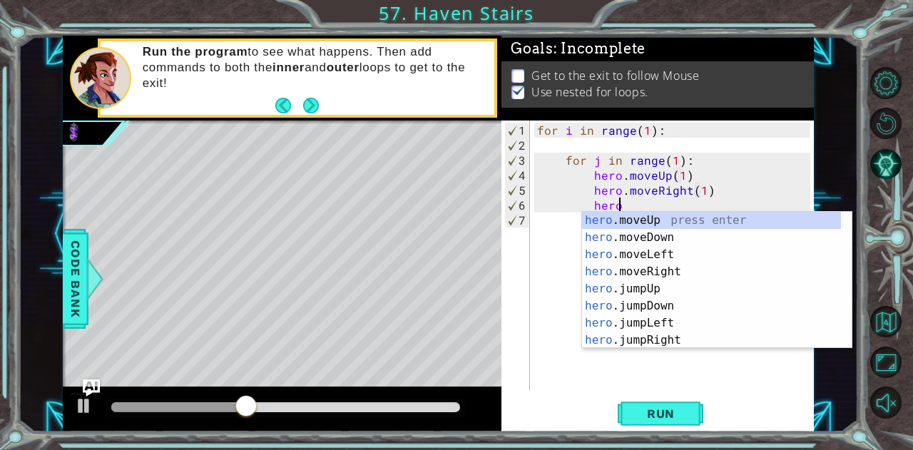
scroll to position [0, 11]
click at [642, 218] on div "hero .moveUp press enter hero .moveDown press enter hero .moveLeft press enter …" at bounding box center [712, 297] width 260 height 171
type textarea "hero.moveUp(2)"
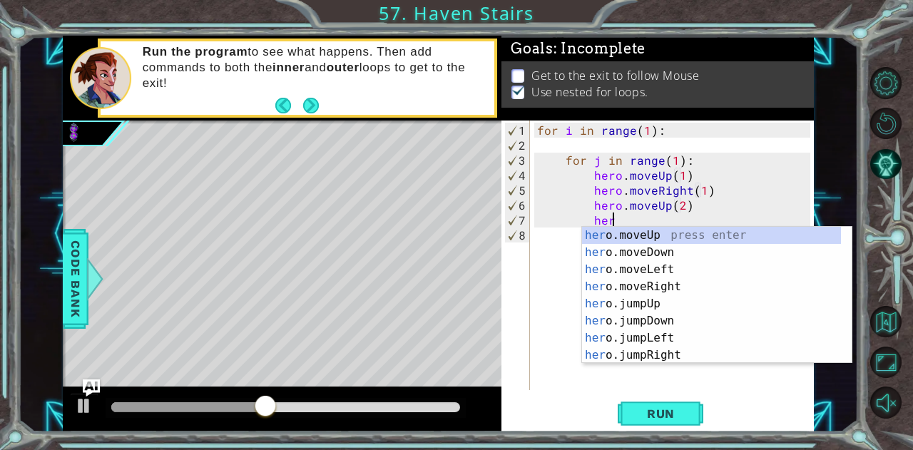
scroll to position [0, 4]
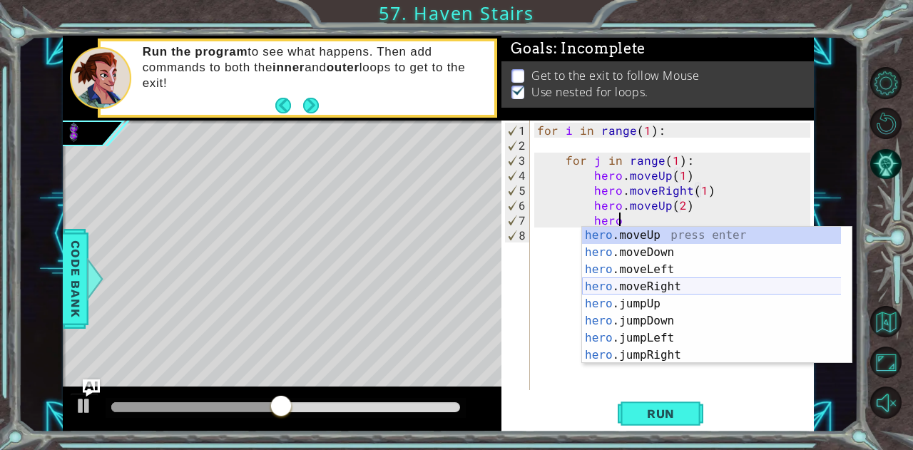
click at [658, 280] on div "hero .moveUp press enter hero .moveDown press enter hero .moveLeft press enter …" at bounding box center [712, 312] width 260 height 171
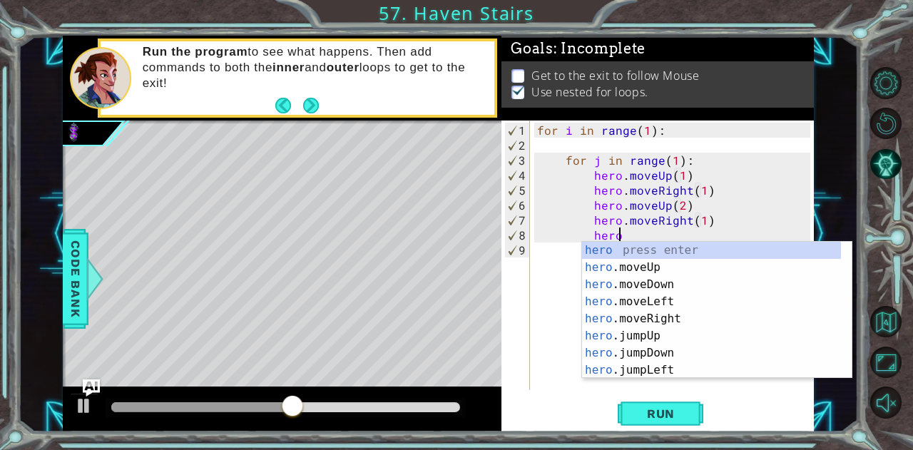
type textarea "hero.moveRight(1)hero2"
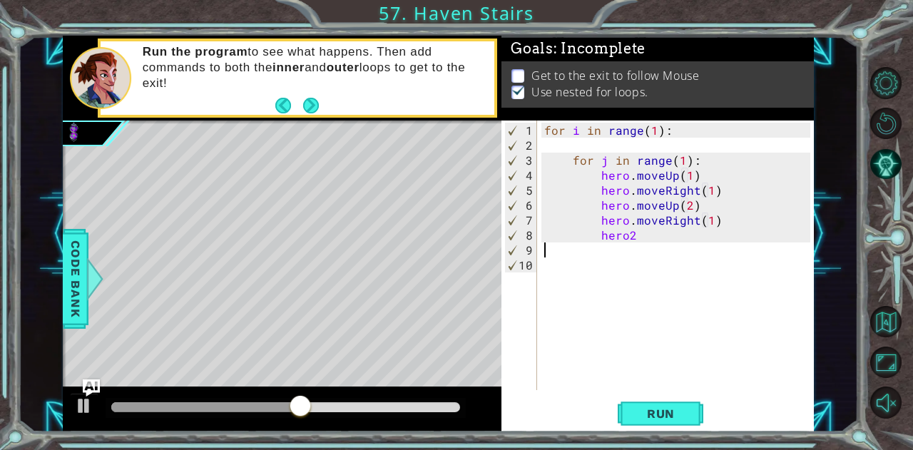
scroll to position [0, 0]
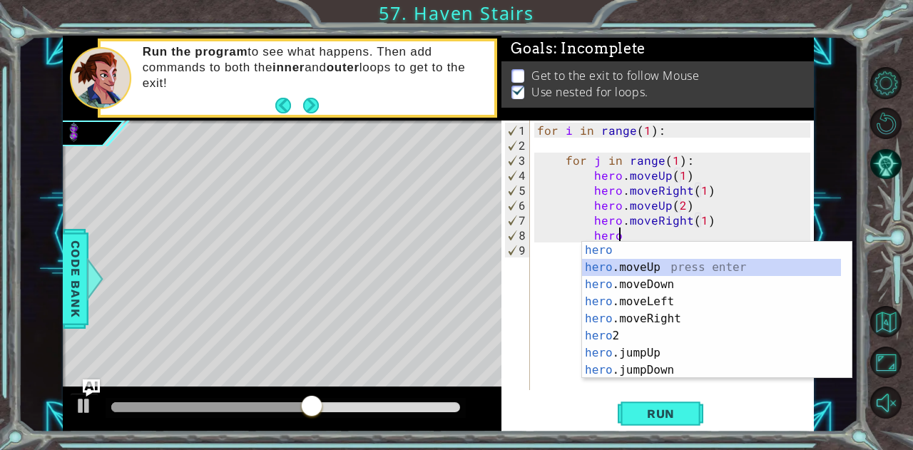
click at [649, 267] on div "hero press enter hero .moveUp press enter hero .moveDown press enter hero .move…" at bounding box center [717, 327] width 270 height 171
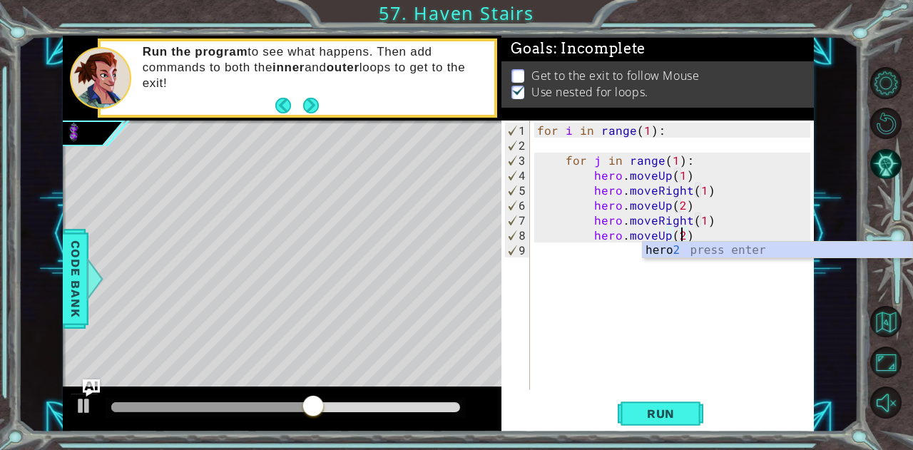
scroll to position [0, 9]
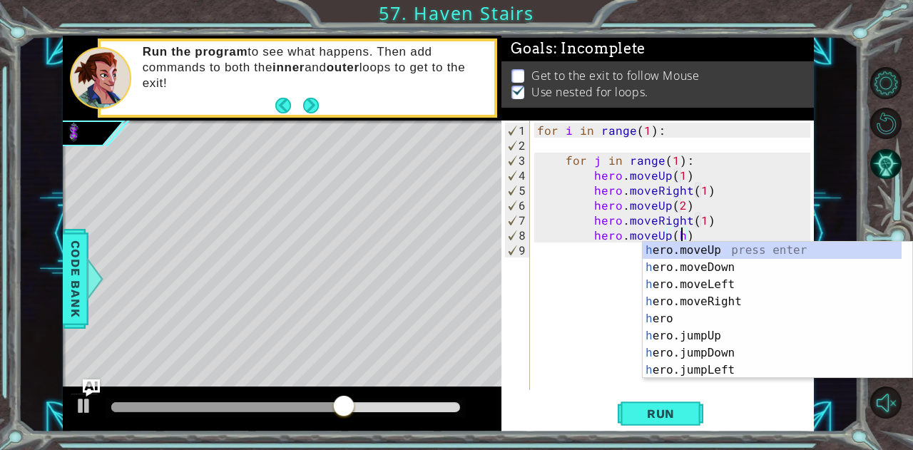
type textarea "hero.moveUp(3)"
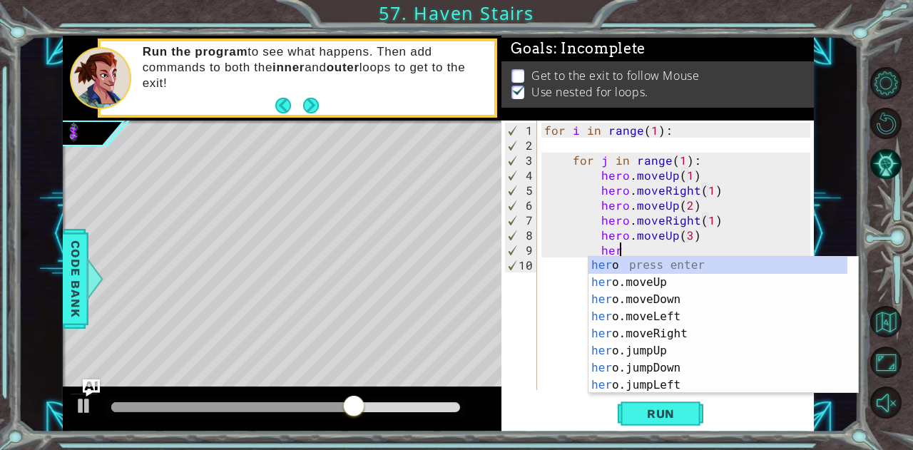
scroll to position [0, 4]
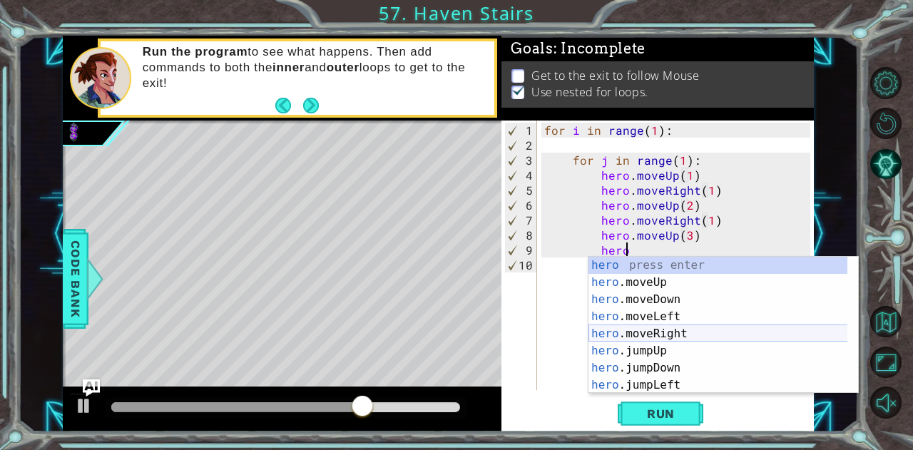
click at [720, 329] on div "hero press enter hero .moveUp press enter hero .moveDown press enter hero .move…" at bounding box center [718, 342] width 260 height 171
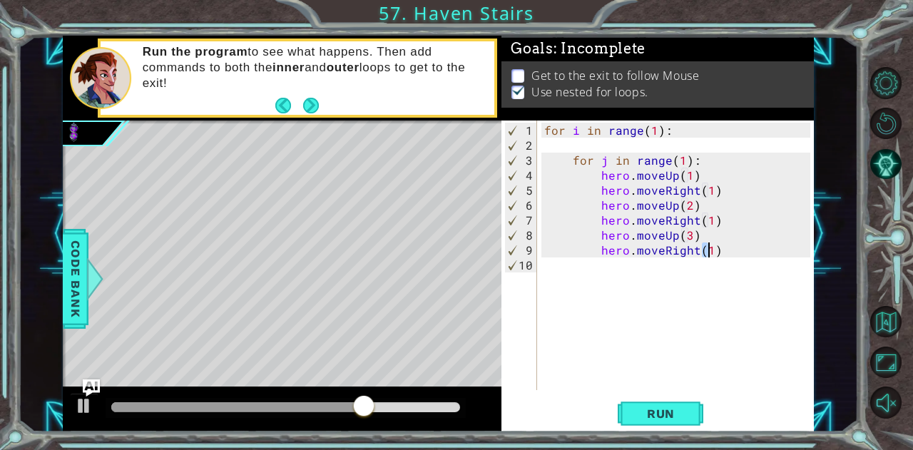
type textarea "hero.moveRight(1)\"
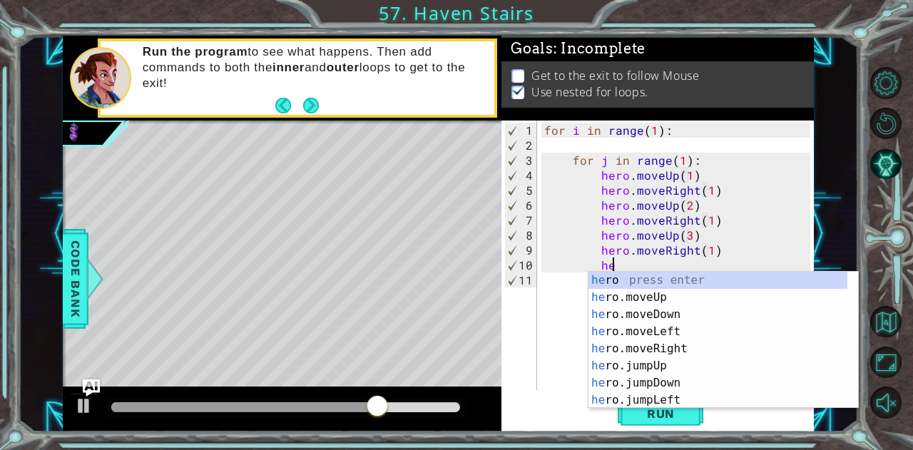
scroll to position [0, 4]
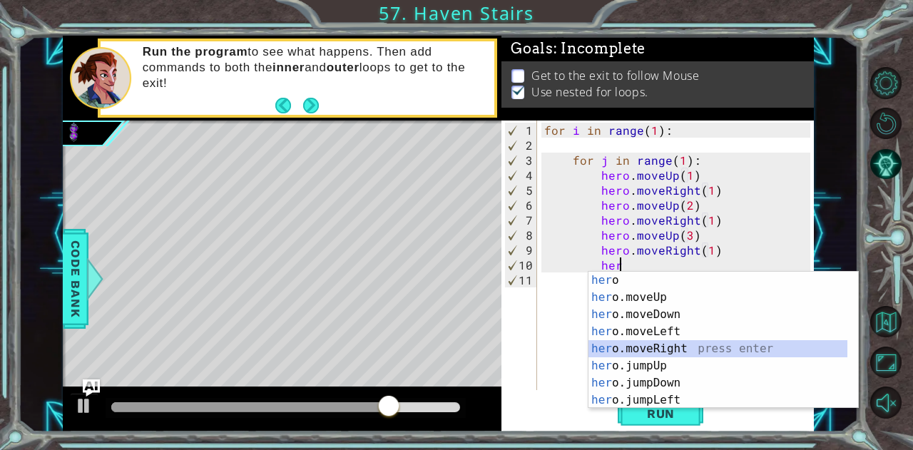
click at [671, 345] on div "her o press enter her o.moveUp press enter her o.moveDown press enter her o.mov…" at bounding box center [718, 357] width 260 height 171
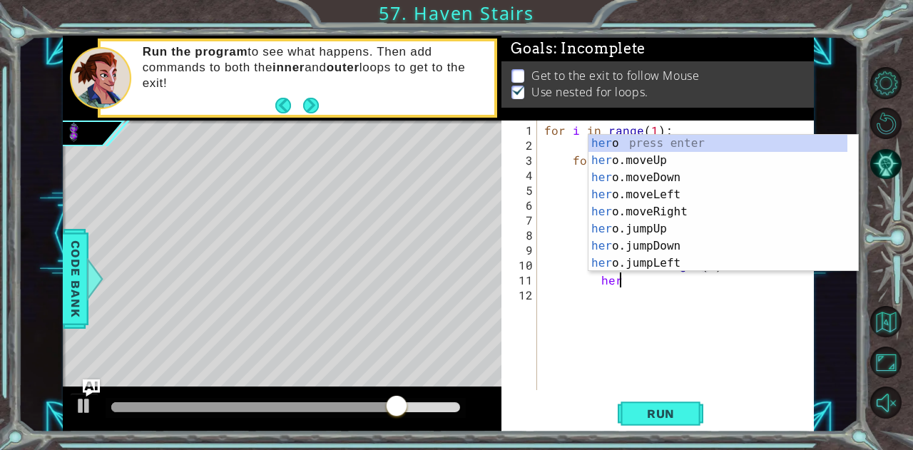
scroll to position [0, 11]
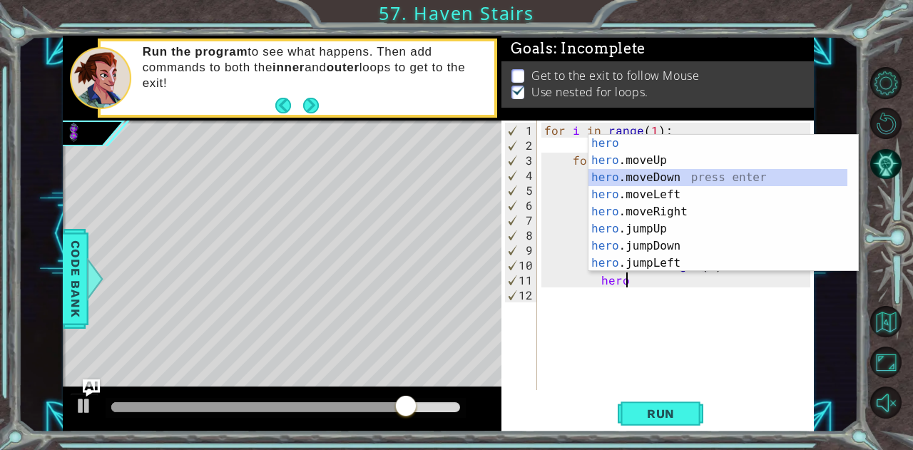
click at [669, 180] on div "hero press enter hero .moveUp press enter hero .moveDown press enter hero .move…" at bounding box center [718, 220] width 260 height 171
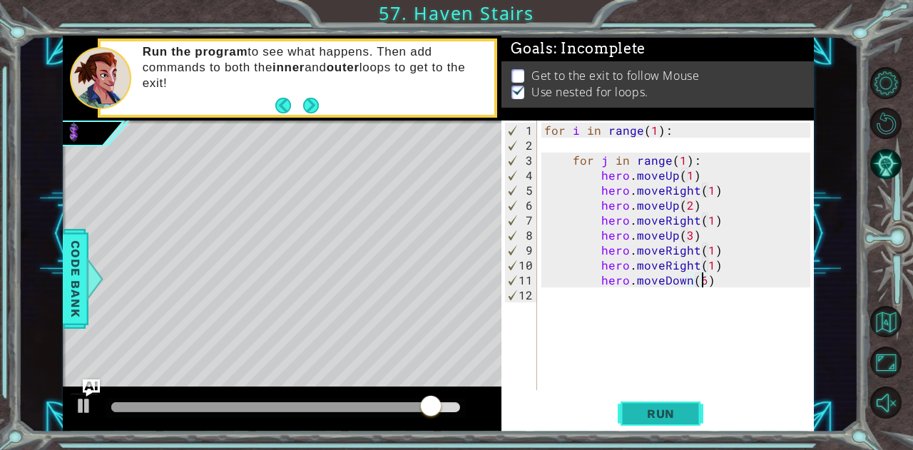
type textarea "hero.moveDown(6)"
click at [649, 402] on button "Run" at bounding box center [661, 413] width 86 height 31
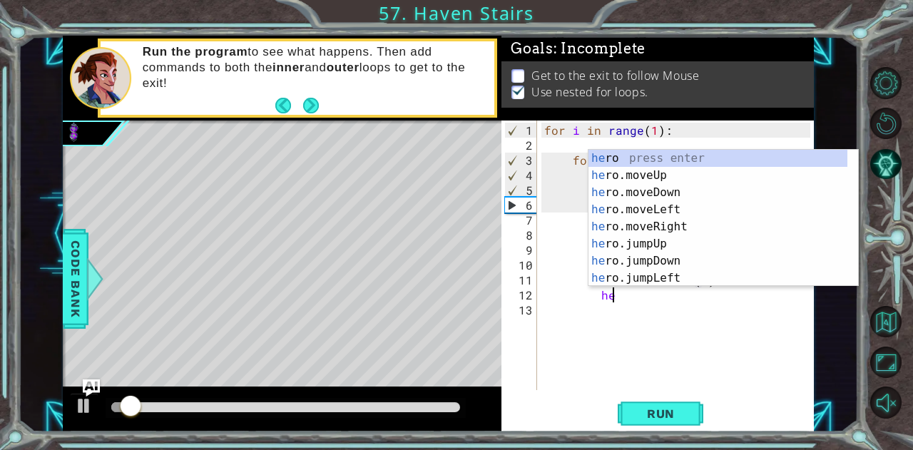
scroll to position [0, 4]
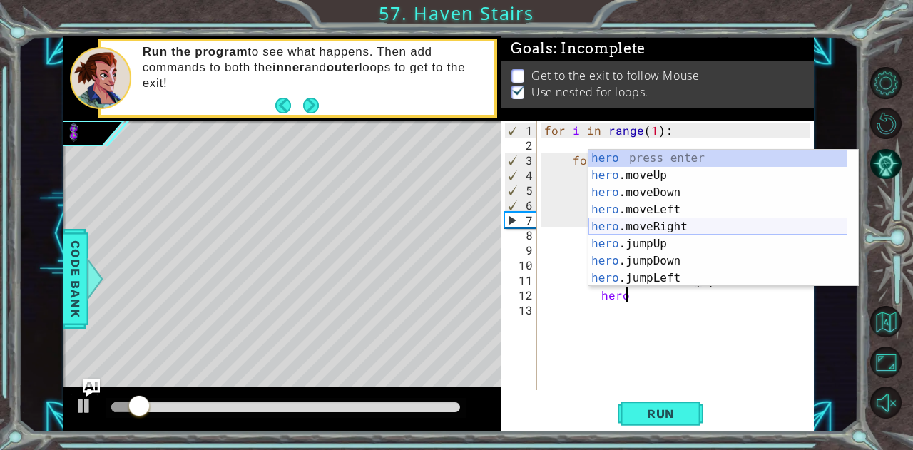
click at [682, 223] on div "hero press enter hero .moveUp press enter hero .moveDown press enter hero .move…" at bounding box center [718, 235] width 260 height 171
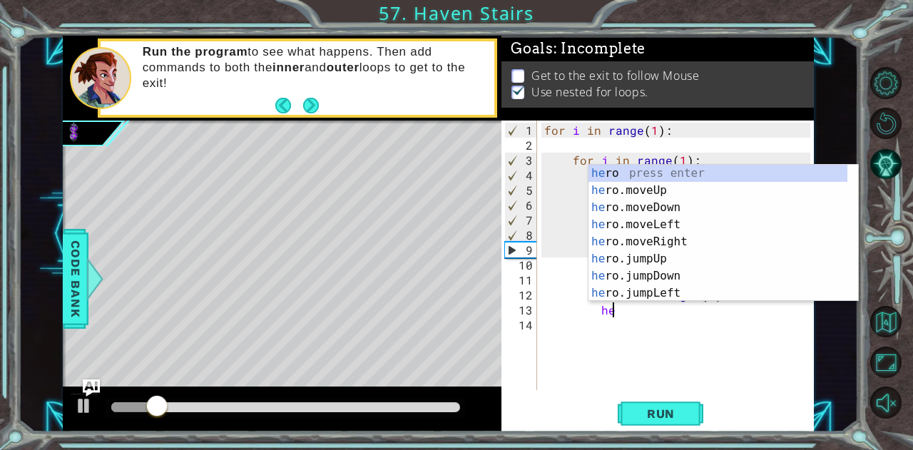
scroll to position [0, 11]
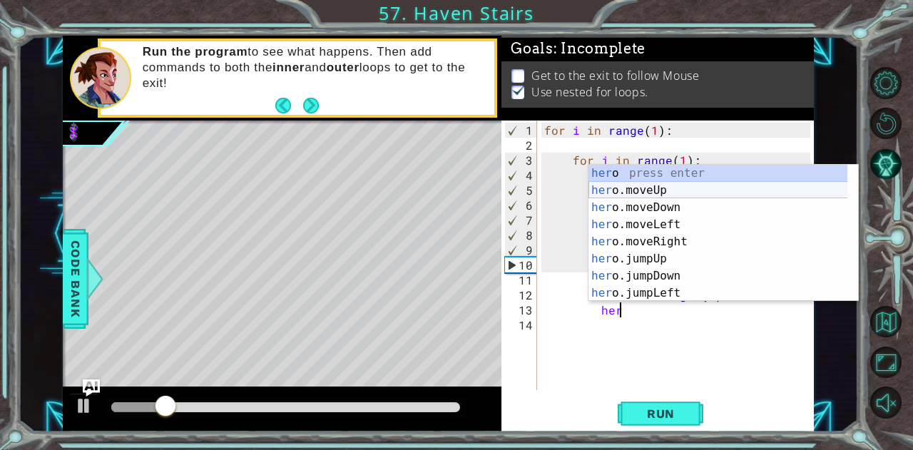
click at [648, 187] on div "her o press enter her o.moveUp press enter her o.moveDown press enter her o.mov…" at bounding box center [718, 250] width 260 height 171
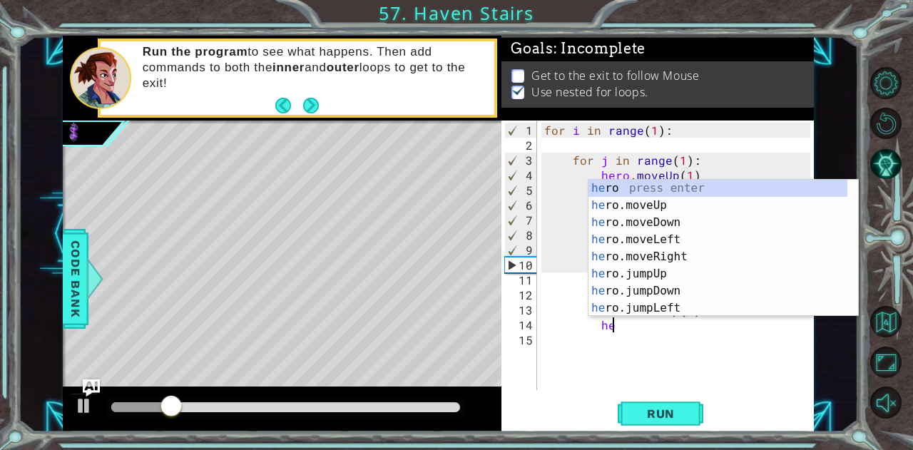
scroll to position [0, 10]
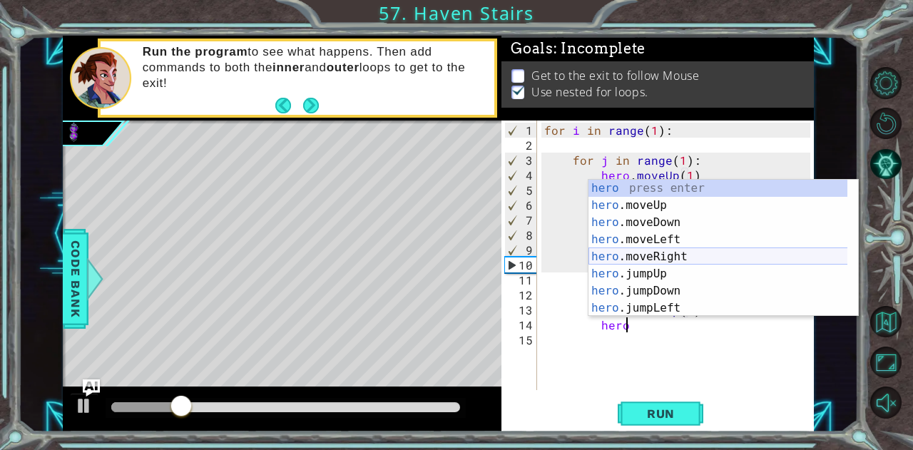
click at [679, 250] on div "hero press enter hero .moveUp press enter hero .moveDown press enter hero .move…" at bounding box center [718, 265] width 260 height 171
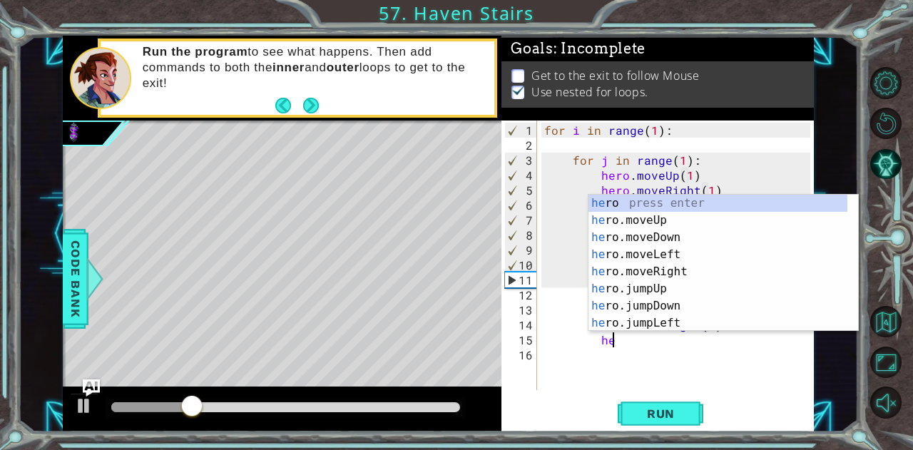
scroll to position [0, 11]
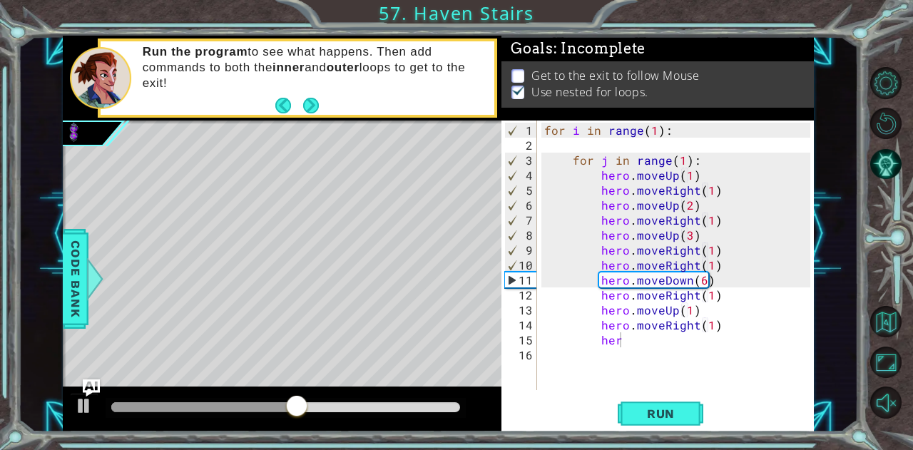
click at [667, 430] on div "hero.moveRight(1)her 1 2 3 4 5 6 7 8 9 10 11 12 13 14 15 16 for i in range ( 1 …" at bounding box center [657, 277] width 312 height 312
click at [666, 422] on button "Run" at bounding box center [661, 413] width 86 height 31
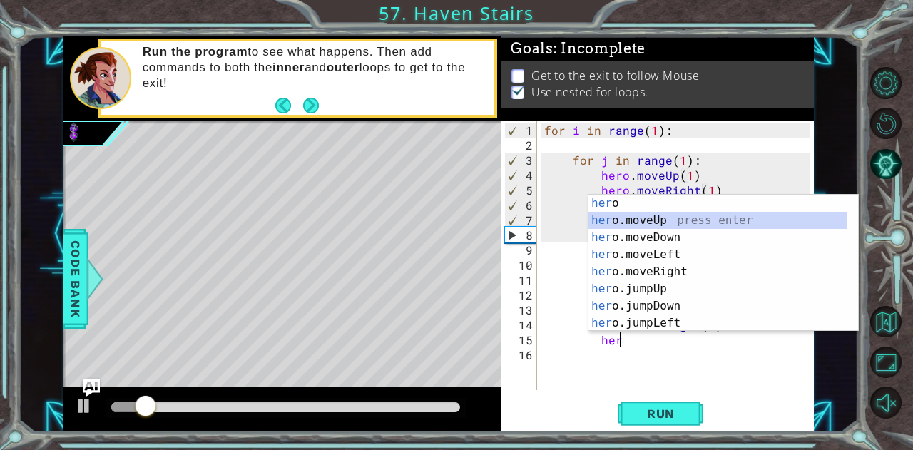
click at [659, 220] on div "her o press enter her o.moveUp press enter her o.moveDown press enter her o.mov…" at bounding box center [718, 280] width 260 height 171
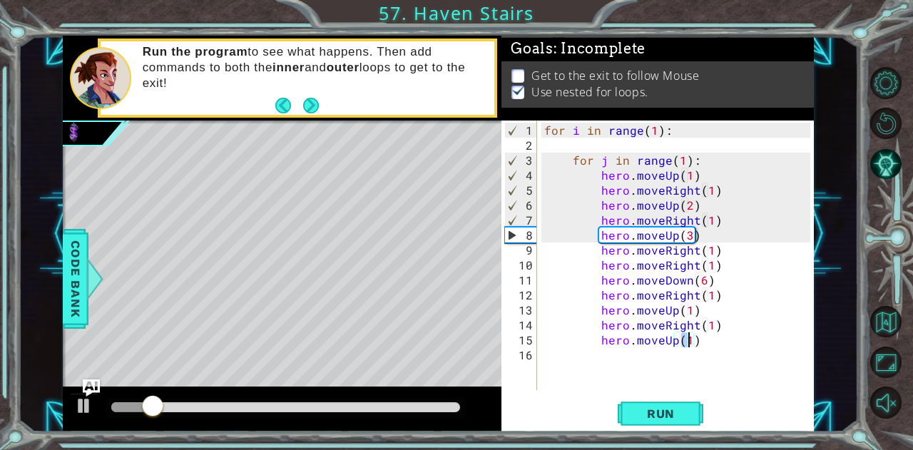
type textarea "hero.moveUp(2)"
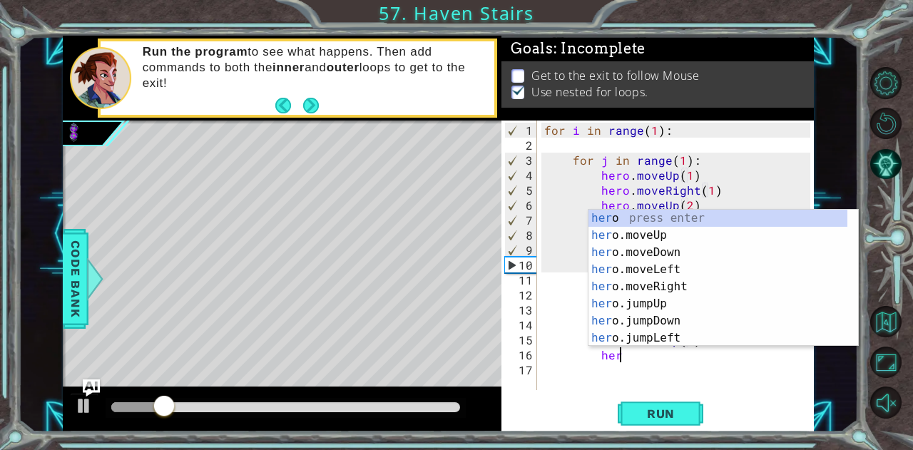
scroll to position [0, 4]
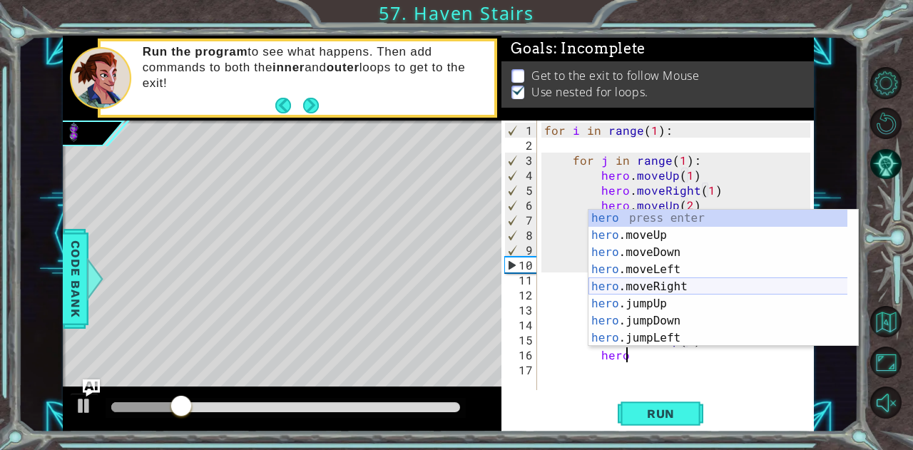
click at [677, 280] on div "hero press enter hero .moveUp press enter hero .moveDown press enter hero .move…" at bounding box center [718, 295] width 260 height 171
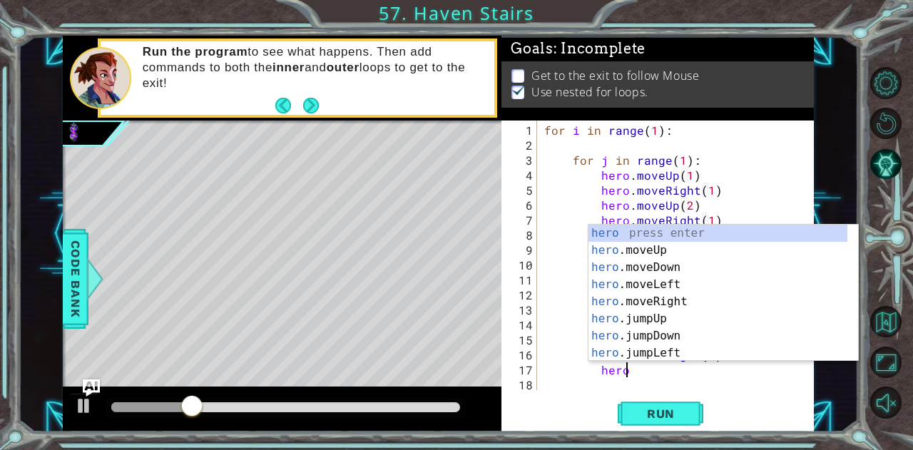
scroll to position [0, 11]
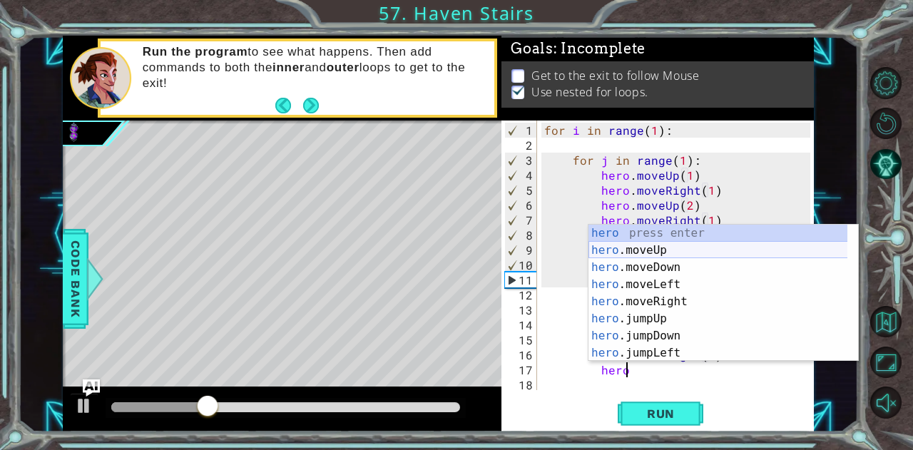
click at [633, 250] on div "hero press enter hero .moveUp press enter hero .moveDown press enter hero .move…" at bounding box center [718, 310] width 260 height 171
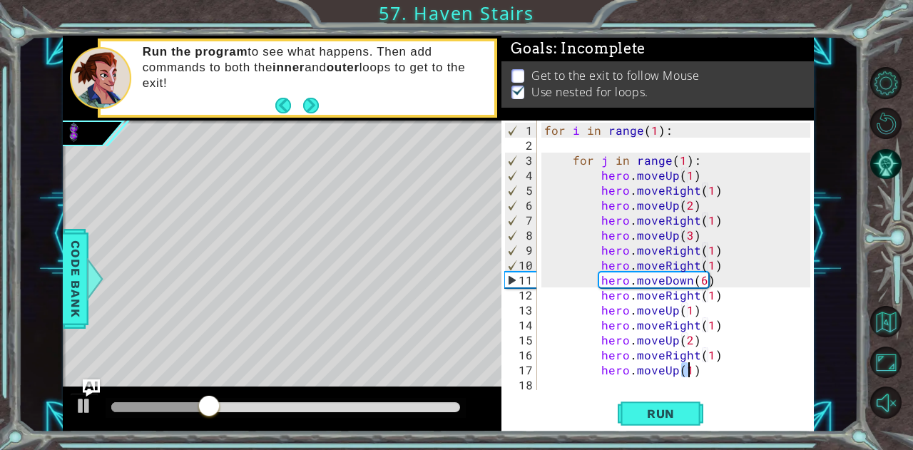
type textarea "hero.moveUp(3)"
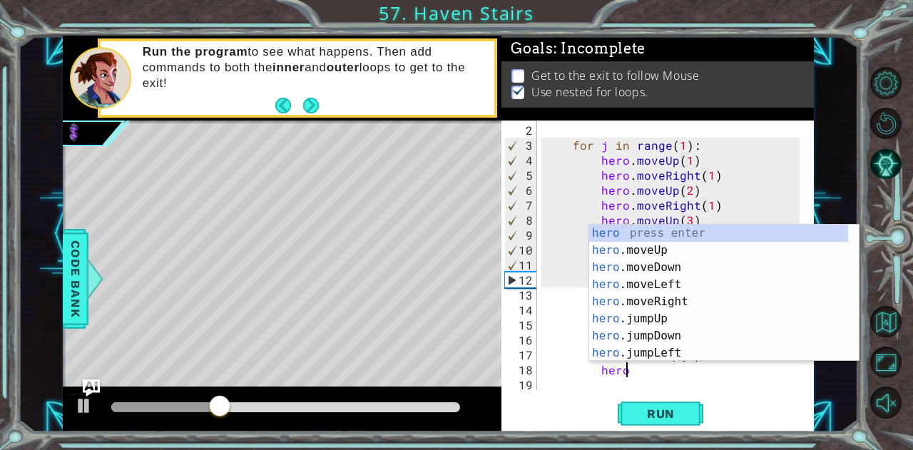
scroll to position [0, 4]
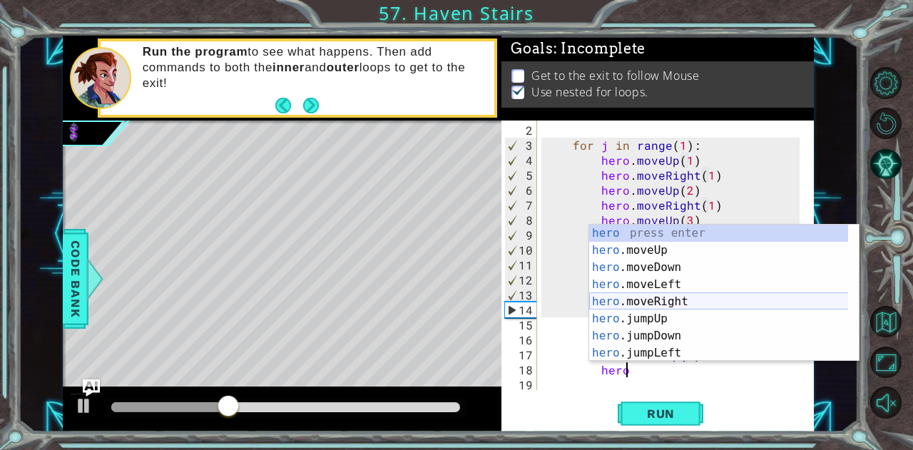
click at [723, 297] on div "hero press enter hero .moveUp press enter hero .moveDown press enter hero .move…" at bounding box center [719, 310] width 260 height 171
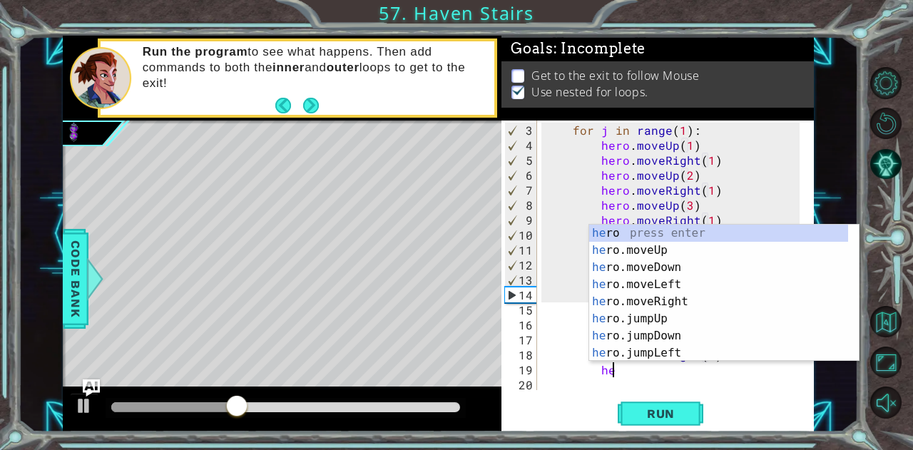
scroll to position [0, 11]
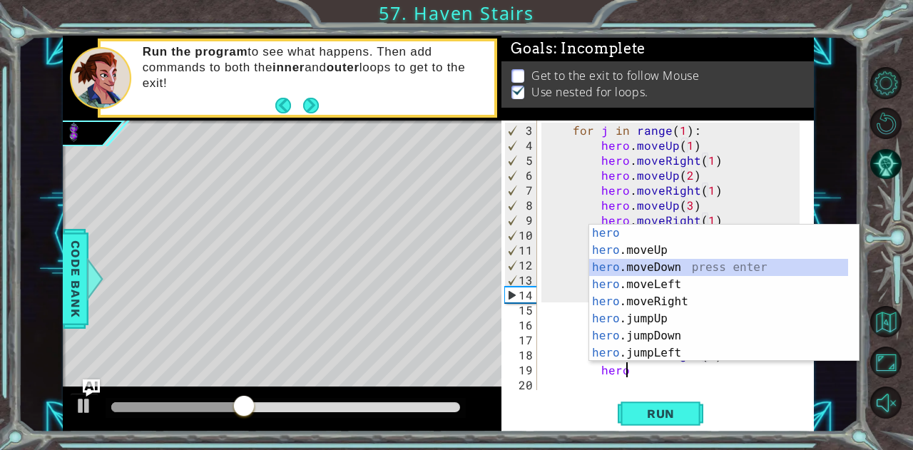
click at [695, 264] on div "hero press enter hero .moveUp press enter hero .moveDown press enter hero .move…" at bounding box center [719, 310] width 260 height 171
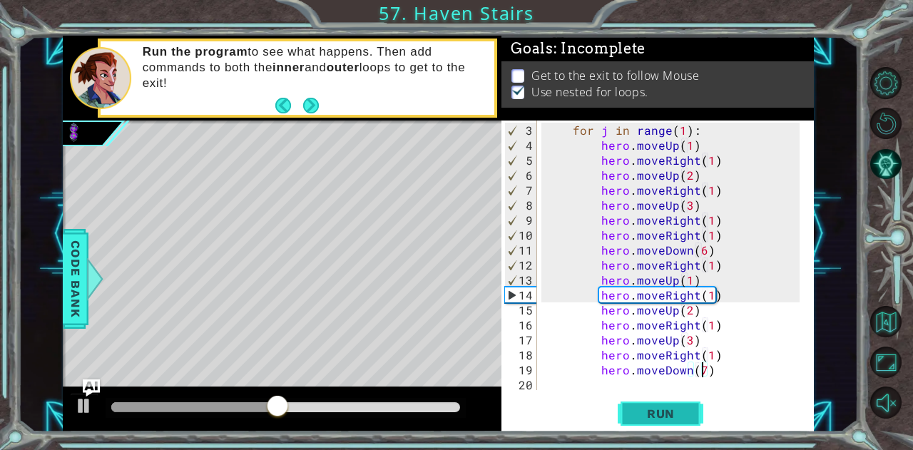
type textarea "hero.moveDown(7)"
click at [641, 414] on span "Run" at bounding box center [661, 414] width 56 height 14
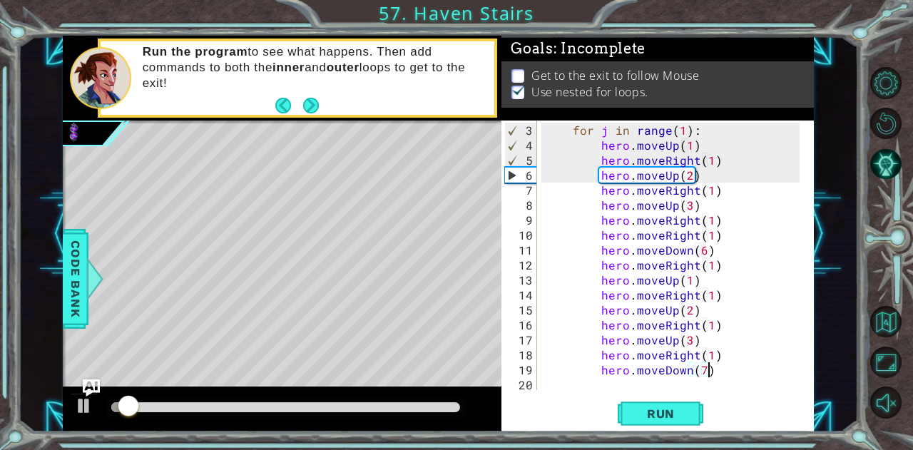
click at [722, 369] on div "for j in range ( 1 ) : hero . moveUp ( 1 ) hero . moveRight ( 1 ) hero . moveUp…" at bounding box center [673, 273] width 265 height 300
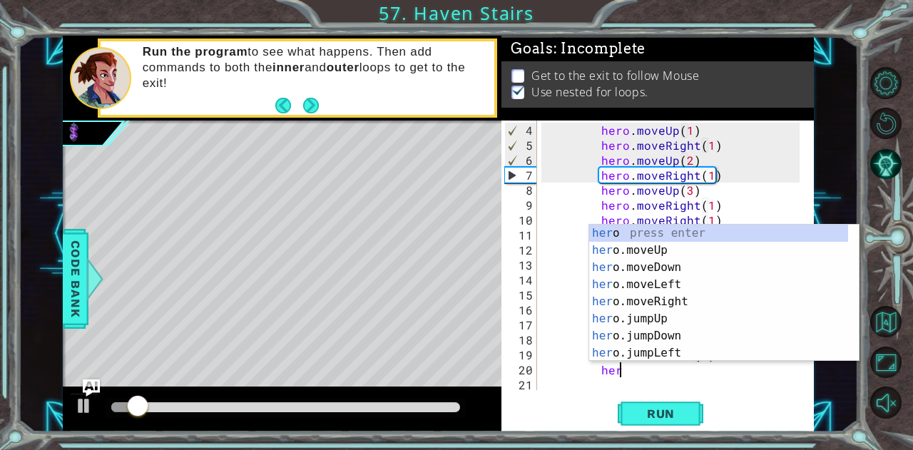
scroll to position [0, 4]
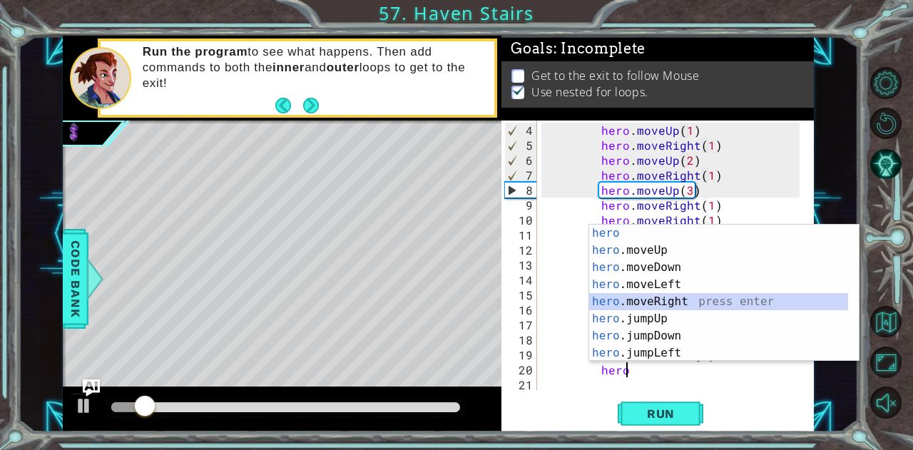
click at [685, 297] on div "hero press enter hero .moveUp press enter hero .moveDown press enter hero .move…" at bounding box center [719, 310] width 260 height 171
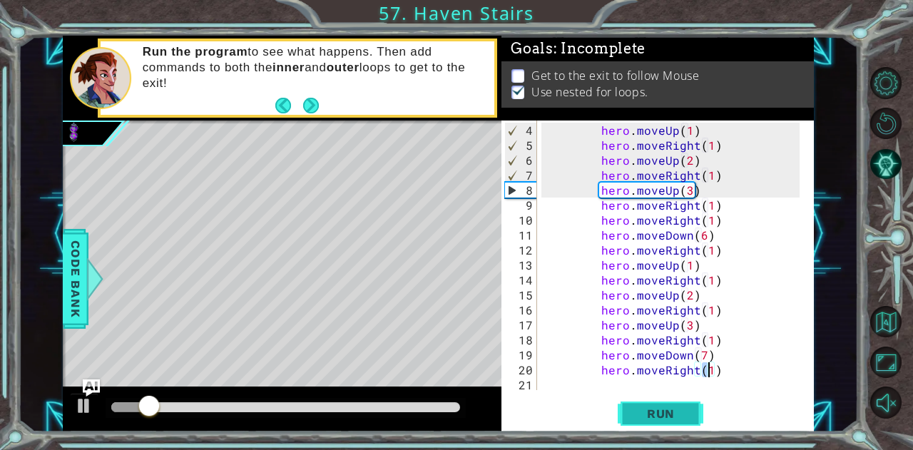
type textarea "hero.moveRight(1)"
click at [675, 414] on span "Run" at bounding box center [661, 414] width 56 height 14
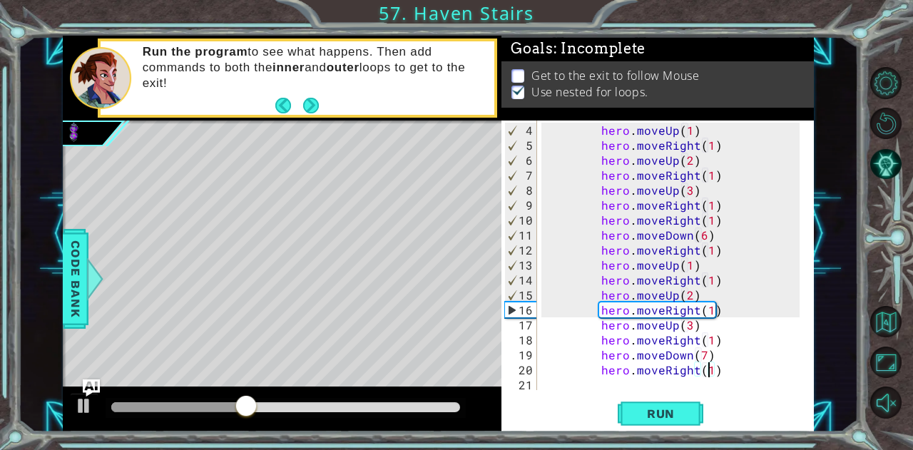
click at [404, 406] on div at bounding box center [285, 407] width 349 height 10
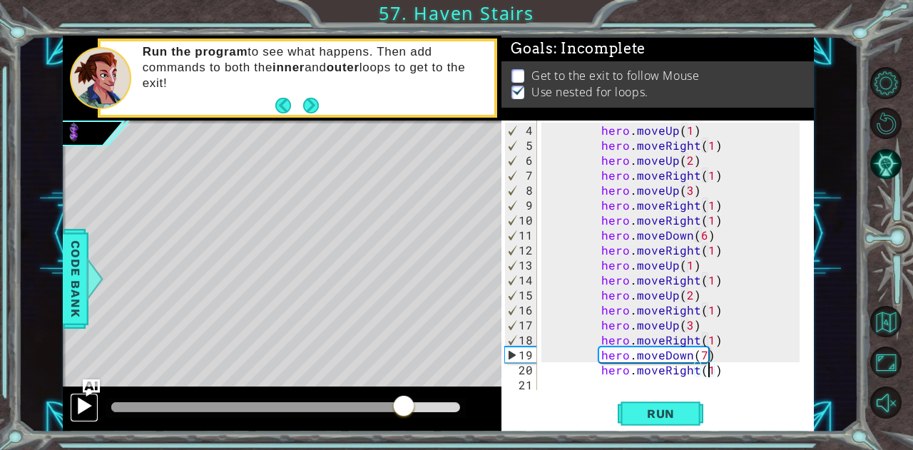
click at [78, 404] on div at bounding box center [84, 406] width 19 height 19
drag, startPoint x: 723, startPoint y: 372, endPoint x: 615, endPoint y: 374, distance: 108.5
click at [615, 374] on div "hero . moveUp ( 1 ) hero . moveRight ( 1 ) hero . moveUp ( 2 ) hero . moveRight…" at bounding box center [673, 273] width 265 height 300
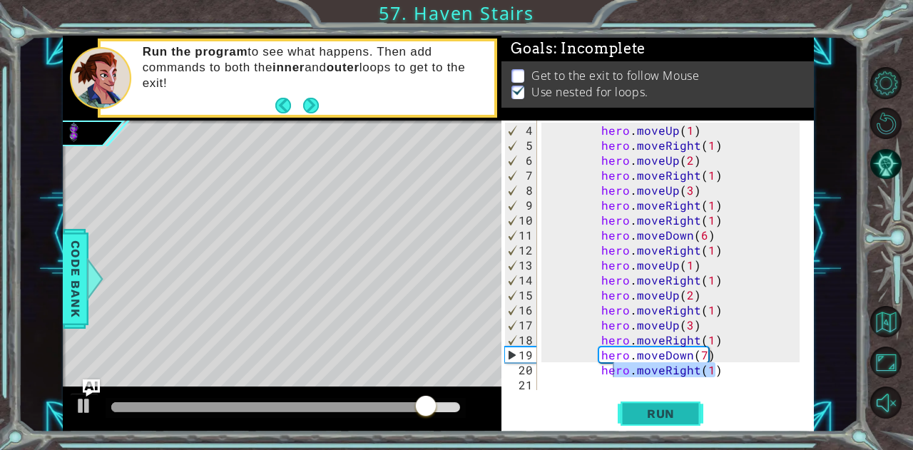
click at [656, 419] on span "Run" at bounding box center [661, 414] width 56 height 14
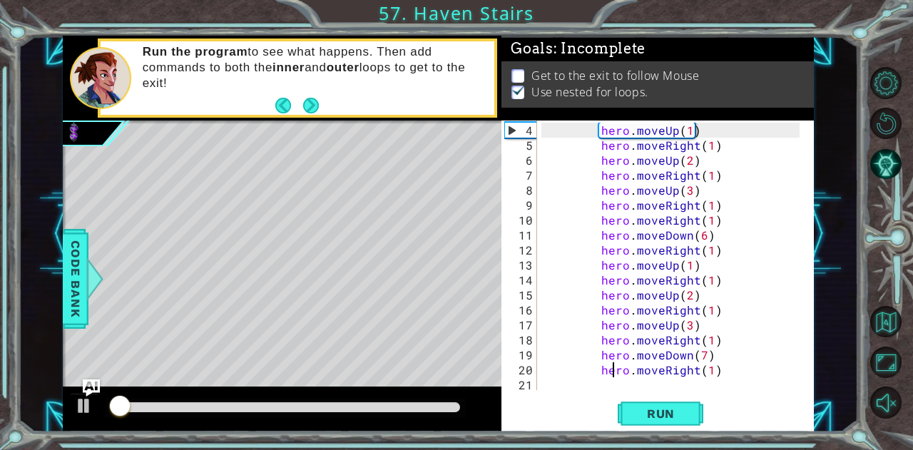
click at [517, 71] on p at bounding box center [517, 76] width 13 height 14
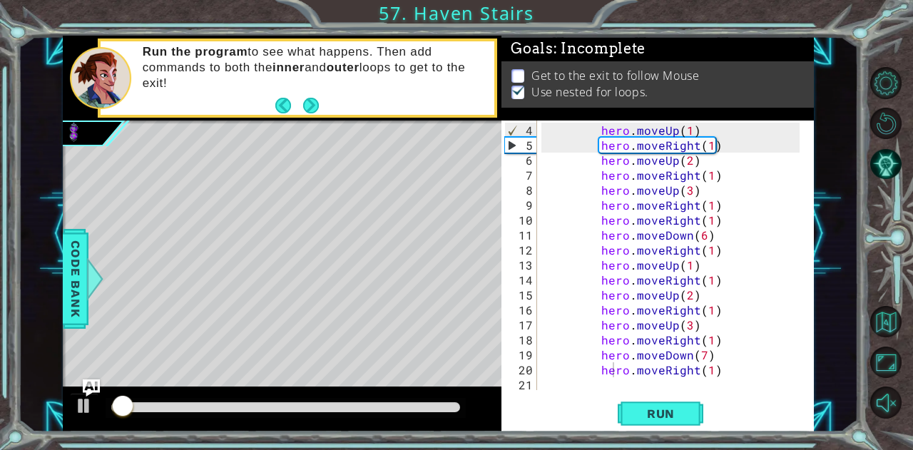
click at [517, 71] on p at bounding box center [517, 76] width 13 height 14
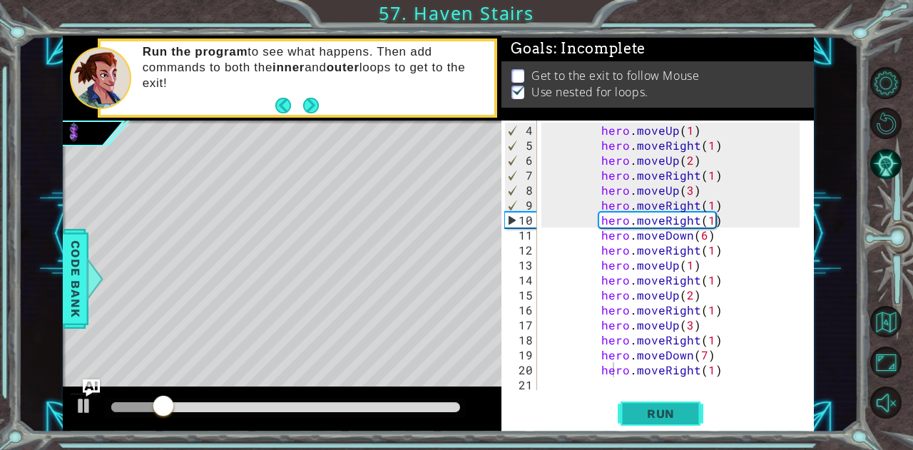
click at [651, 415] on span "Run" at bounding box center [661, 414] width 56 height 14
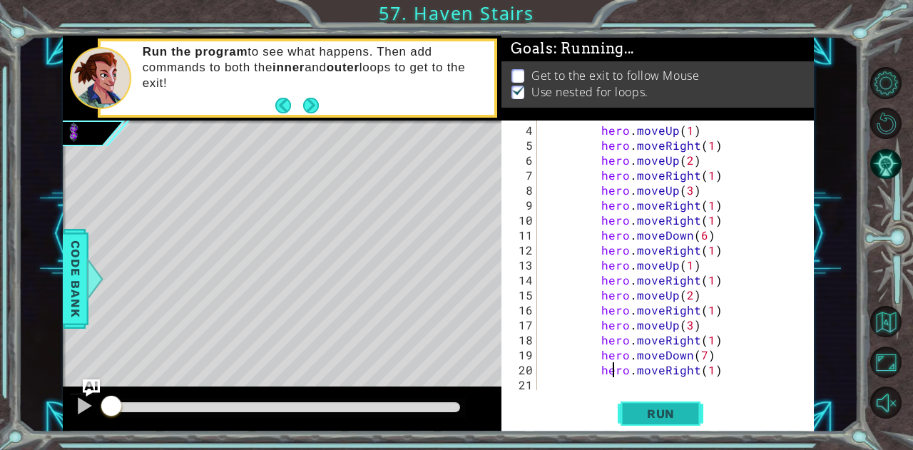
click at [651, 415] on span "Run" at bounding box center [661, 414] width 56 height 14
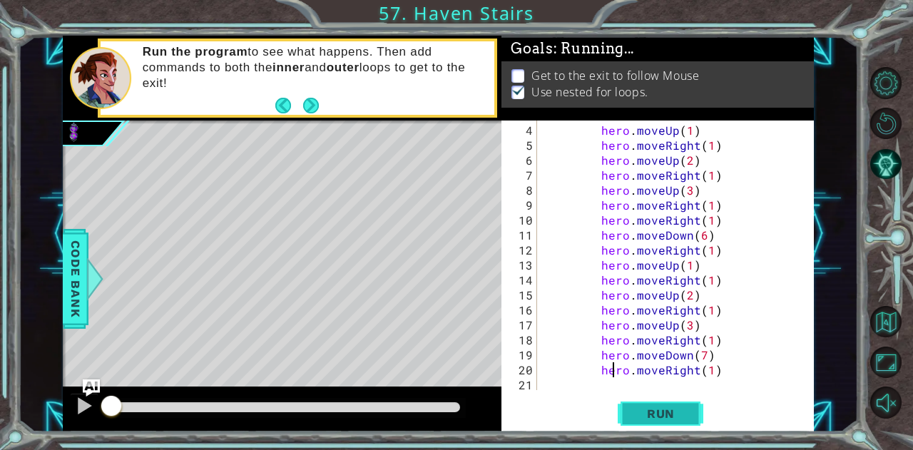
click at [651, 415] on span "Run" at bounding box center [661, 414] width 56 height 14
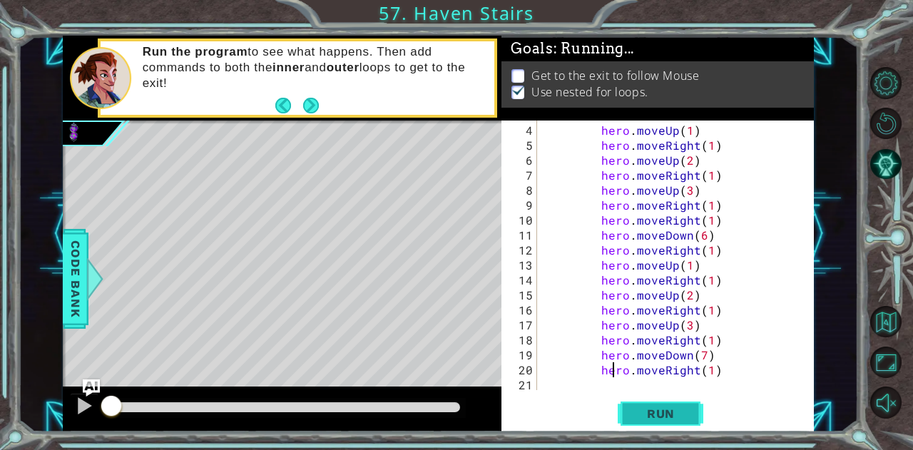
click at [651, 415] on span "Run" at bounding box center [661, 414] width 56 height 14
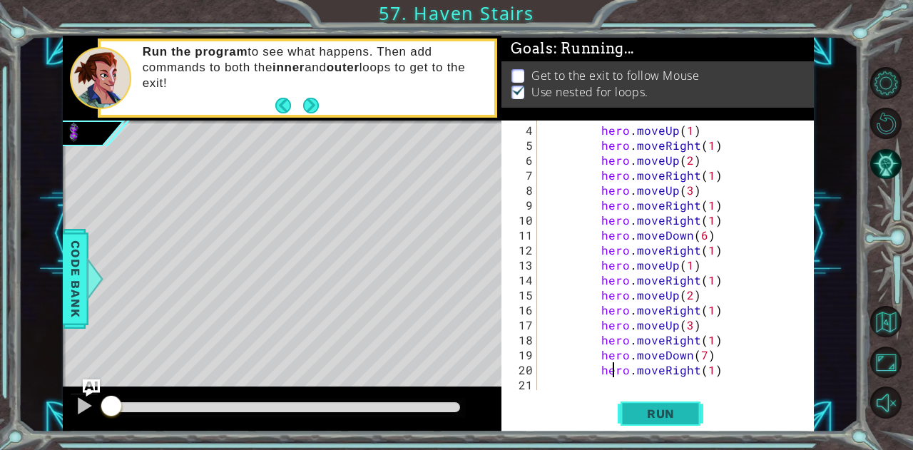
click at [651, 415] on span "Run" at bounding box center [661, 414] width 56 height 14
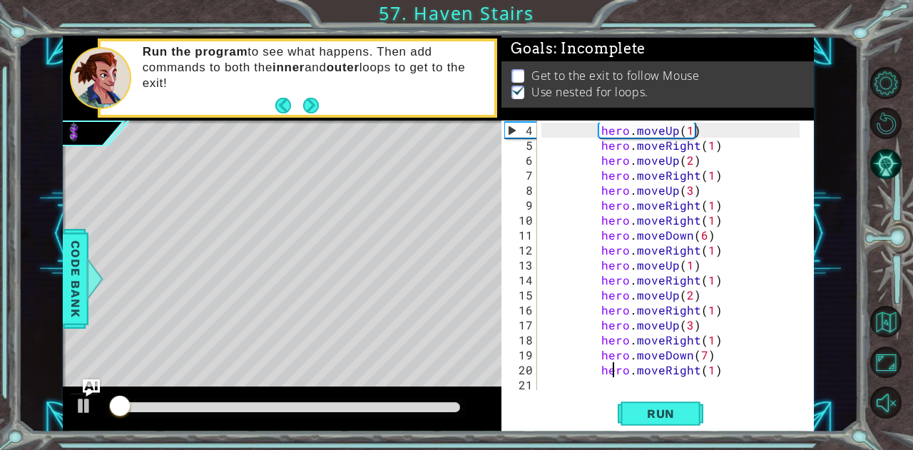
click at [725, 372] on div "hero . moveUp ( 1 ) hero . moveRight ( 1 ) hero . moveUp ( 2 ) hero . moveRight…" at bounding box center [673, 273] width 265 height 300
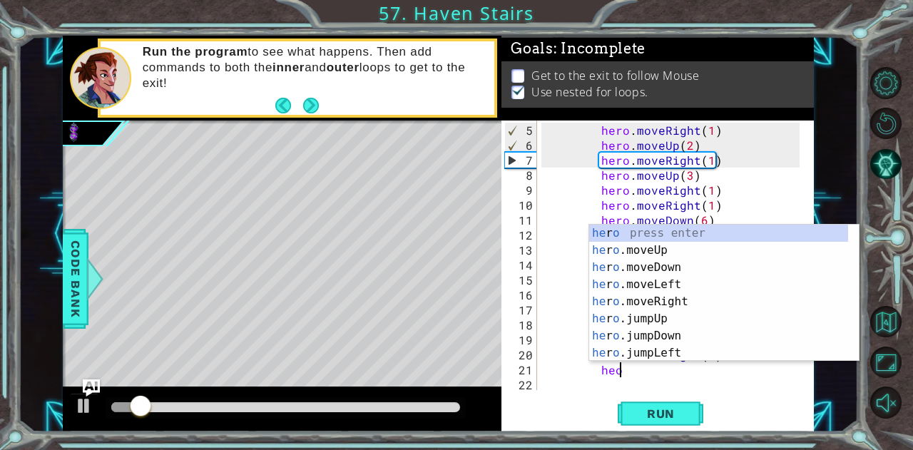
scroll to position [0, 4]
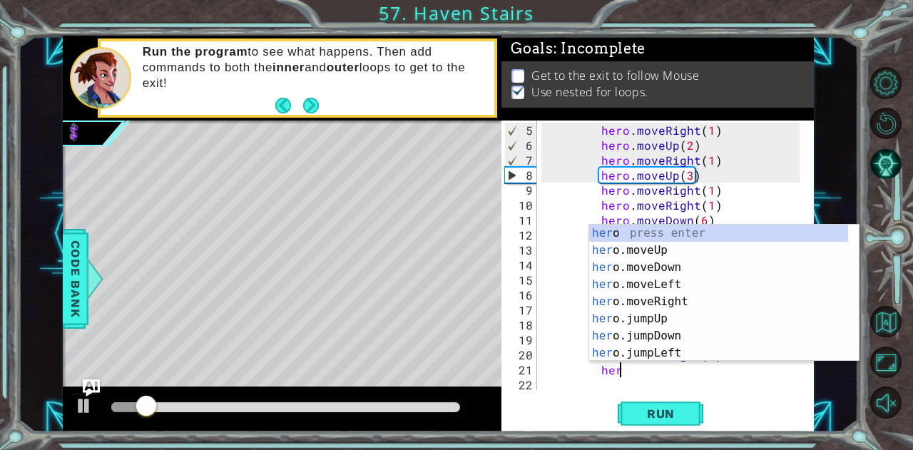
type textarea "hero"
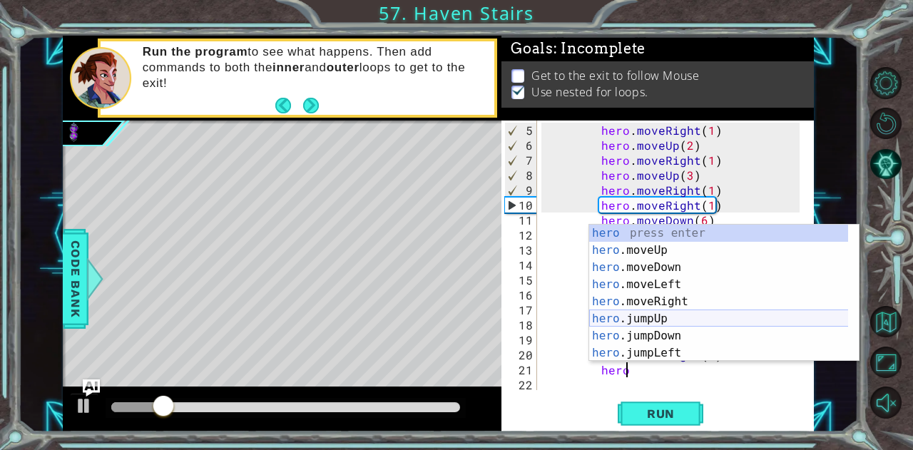
click at [667, 319] on div "hero press enter hero .moveUp press enter hero .moveDown press enter hero .move…" at bounding box center [719, 310] width 260 height 171
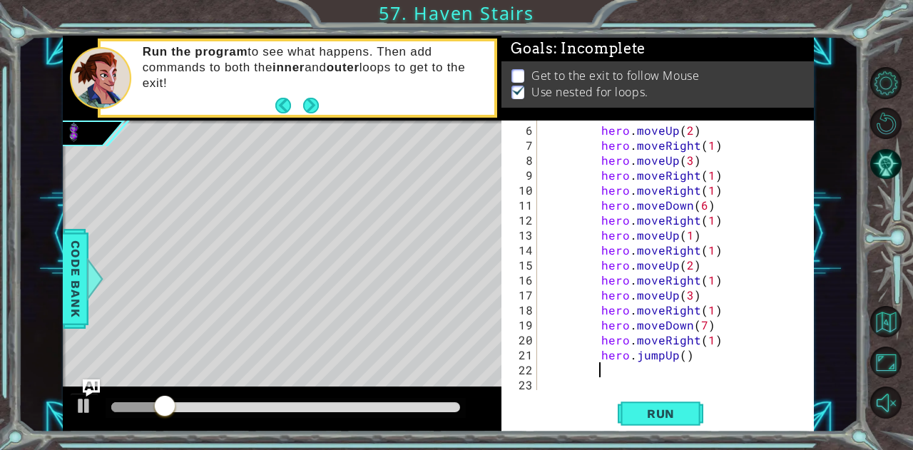
scroll to position [75, 0]
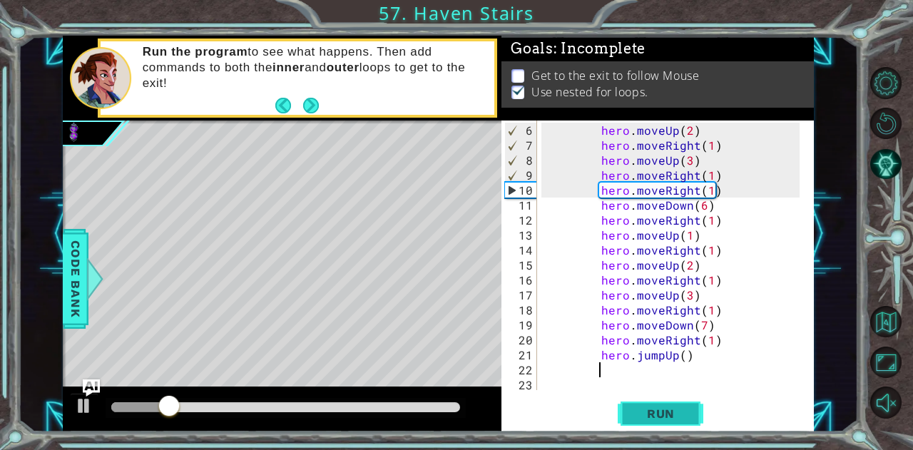
click at [666, 414] on span "Run" at bounding box center [661, 414] width 56 height 14
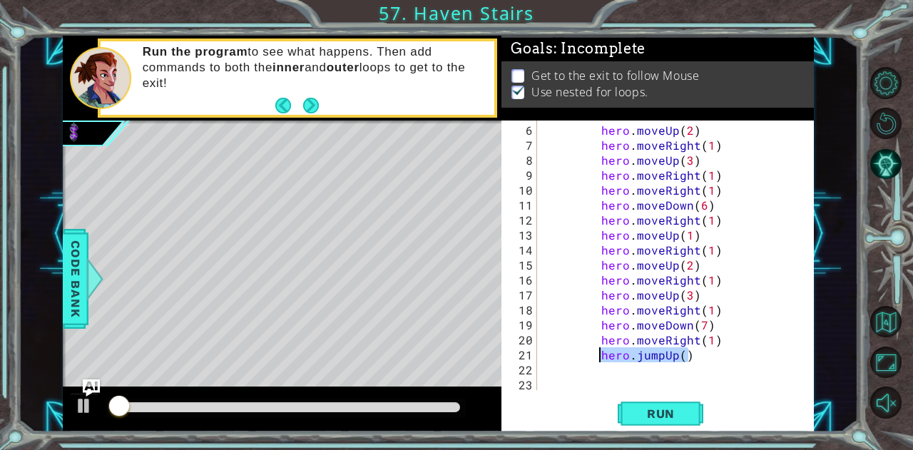
drag, startPoint x: 698, startPoint y: 351, endPoint x: 601, endPoint y: 359, distance: 97.3
click at [601, 359] on div "hero . moveUp ( 2 ) hero . moveRight ( 1 ) hero . moveUp ( 3 ) hero . moveRight…" at bounding box center [673, 273] width 265 height 300
type textarea "hero.jumpUp()"
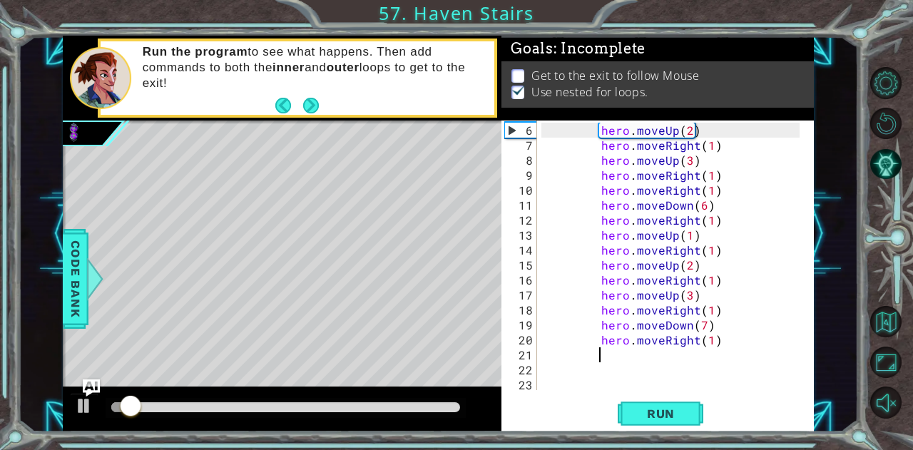
click at [703, 339] on div "hero . moveUp ( 2 ) hero . moveRight ( 1 ) hero . moveUp ( 3 ) hero . moveRight…" at bounding box center [673, 273] width 265 height 300
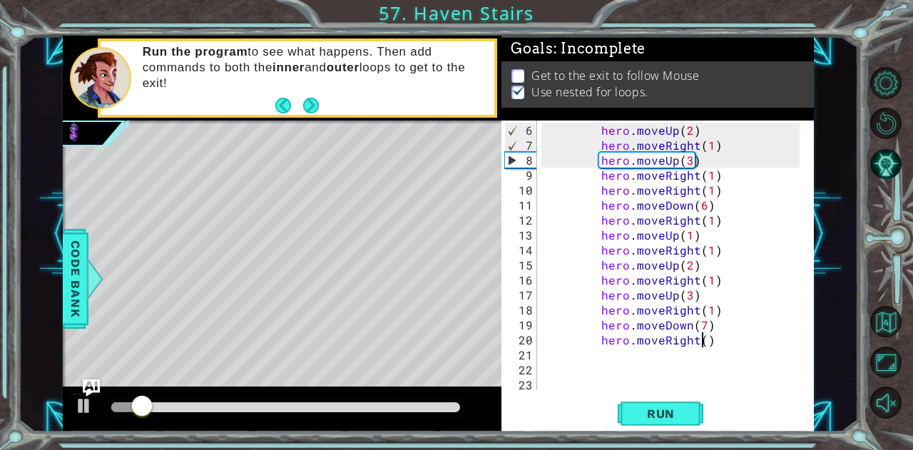
scroll to position [0, 10]
click at [666, 405] on button "Run" at bounding box center [661, 413] width 86 height 31
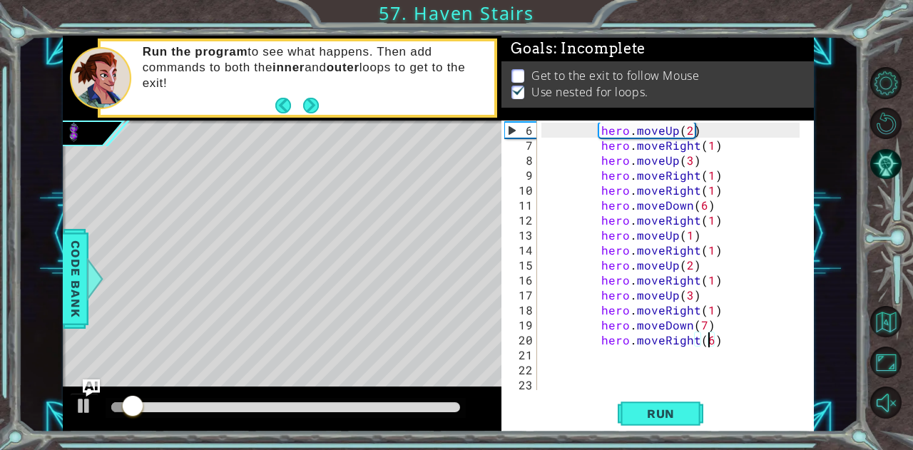
scroll to position [0, 9]
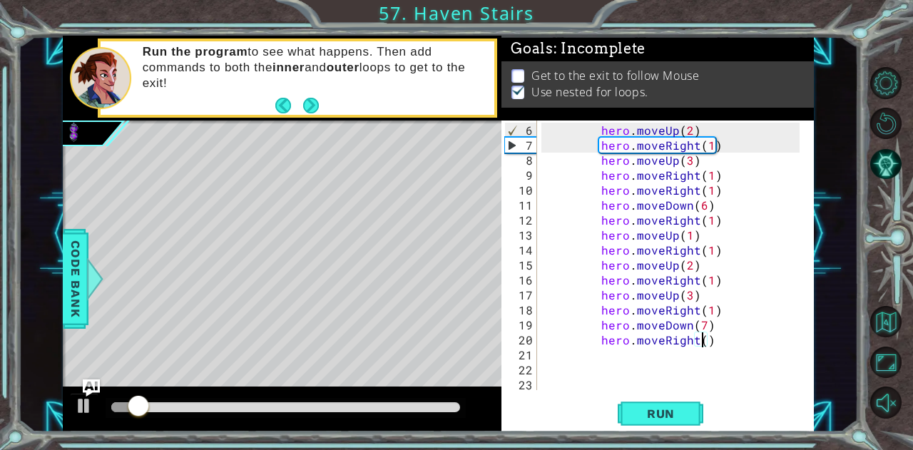
click at [699, 325] on div "hero . moveUp ( 2 ) hero . moveRight ( 1 ) hero . moveUp ( 3 ) hero . moveRight…" at bounding box center [673, 273] width 265 height 300
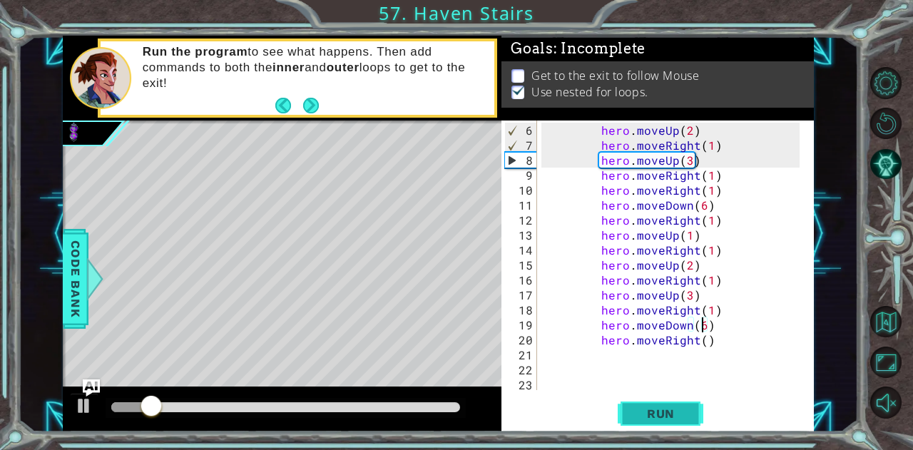
type textarea "hero.moveDown(6)"
click at [671, 407] on span "Run" at bounding box center [661, 414] width 56 height 14
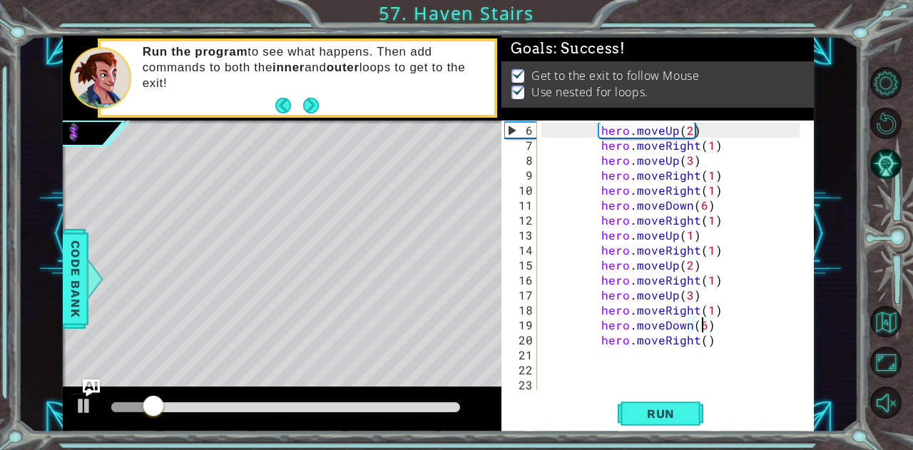
click at [462, 406] on div at bounding box center [286, 408] width 360 height 20
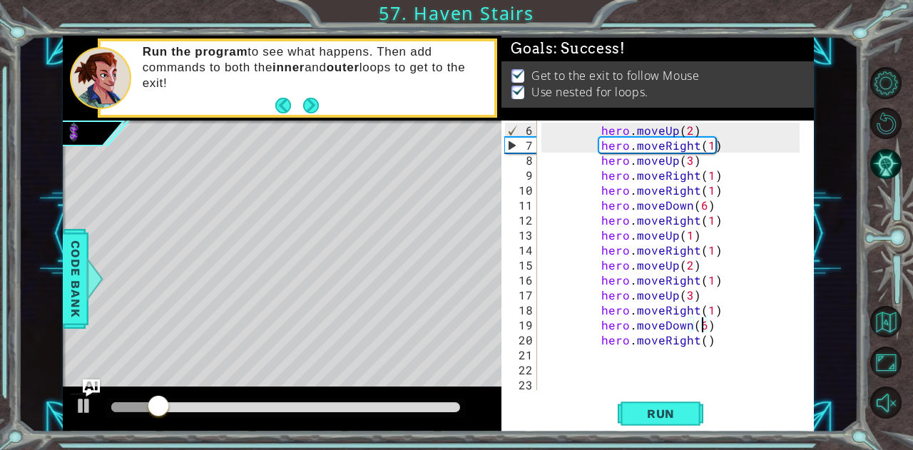
click at [459, 406] on div at bounding box center [285, 407] width 349 height 10
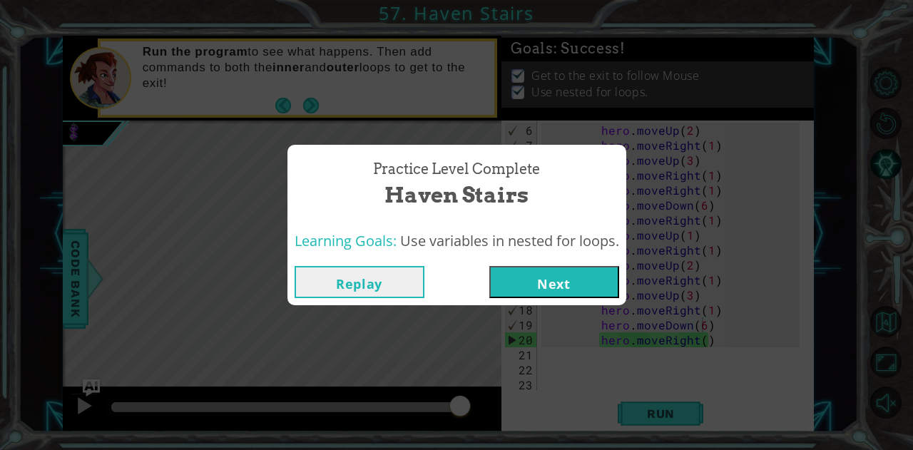
click at [531, 275] on button "Next" at bounding box center [554, 282] width 130 height 32
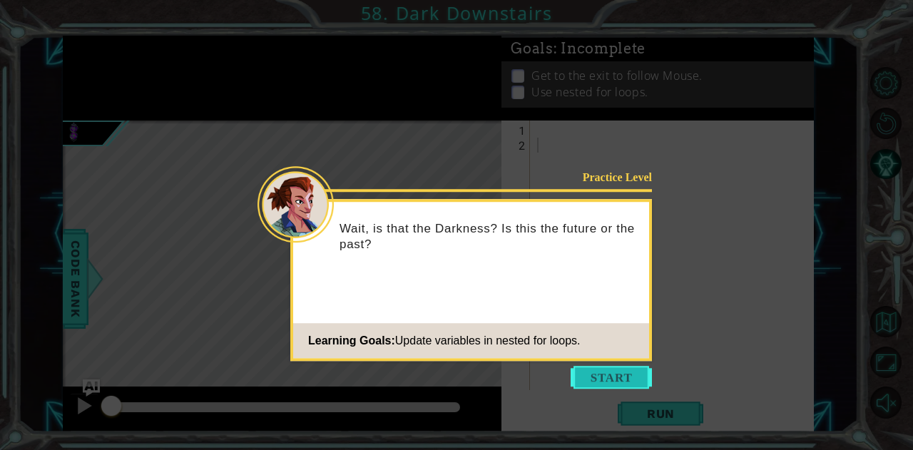
click at [605, 375] on button "Start" at bounding box center [611, 377] width 81 height 23
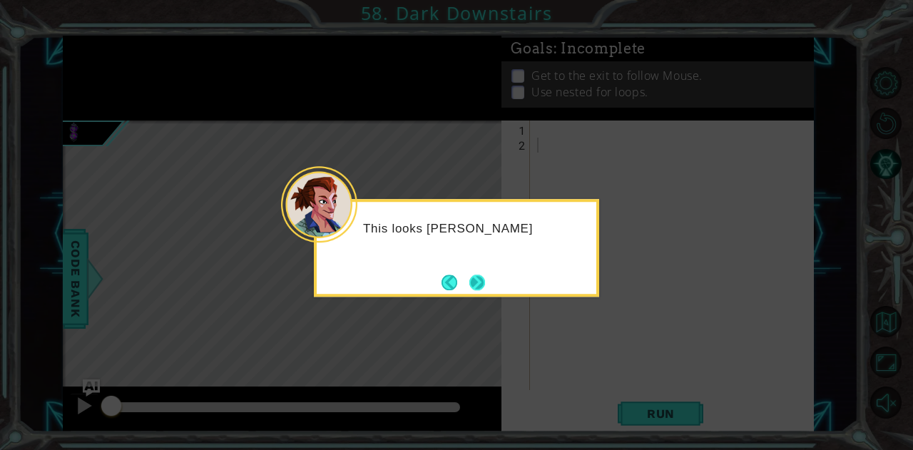
click at [478, 277] on button "Next" at bounding box center [477, 283] width 16 height 16
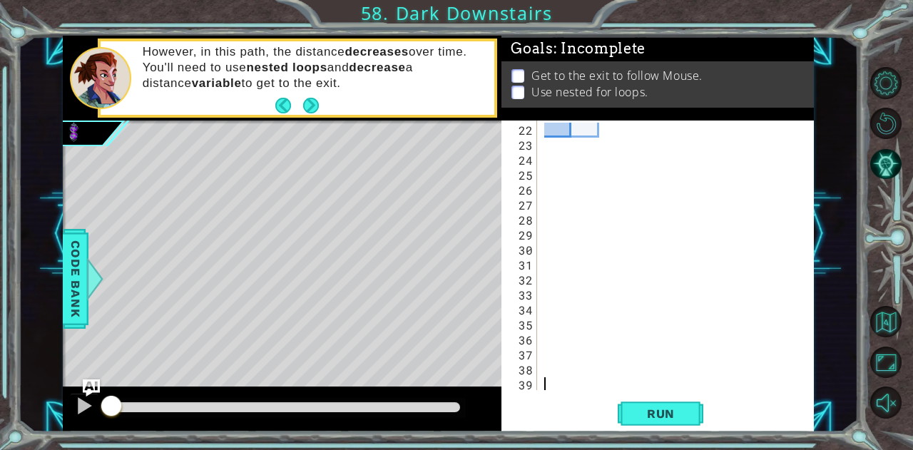
scroll to position [315, 0]
click at [633, 408] on span "Run" at bounding box center [661, 414] width 56 height 14
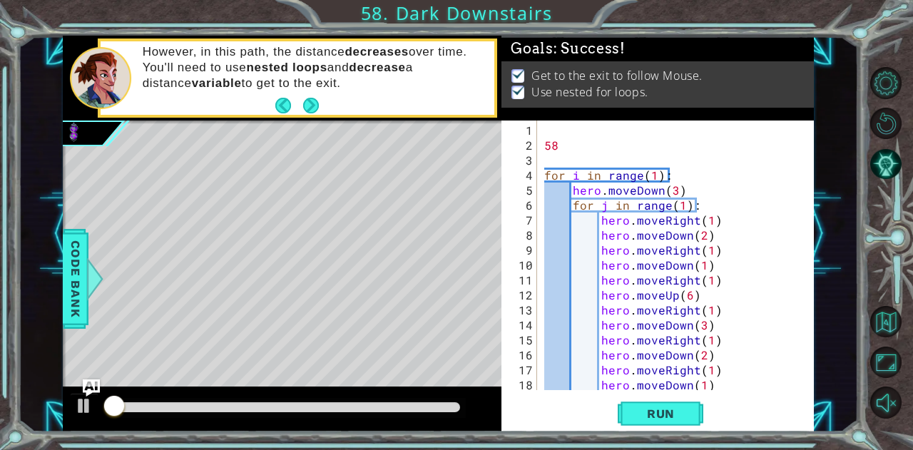
scroll to position [0, 0]
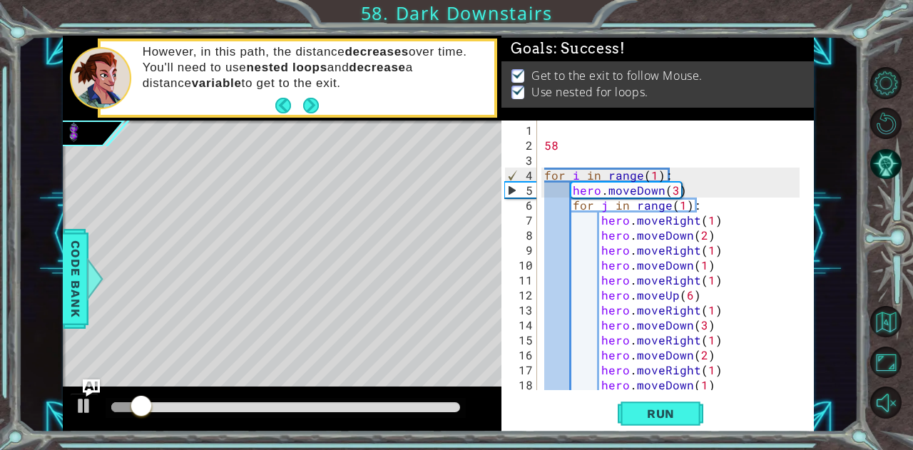
click at [459, 406] on div at bounding box center [285, 407] width 349 height 10
